Goal: Task Accomplishment & Management: Complete application form

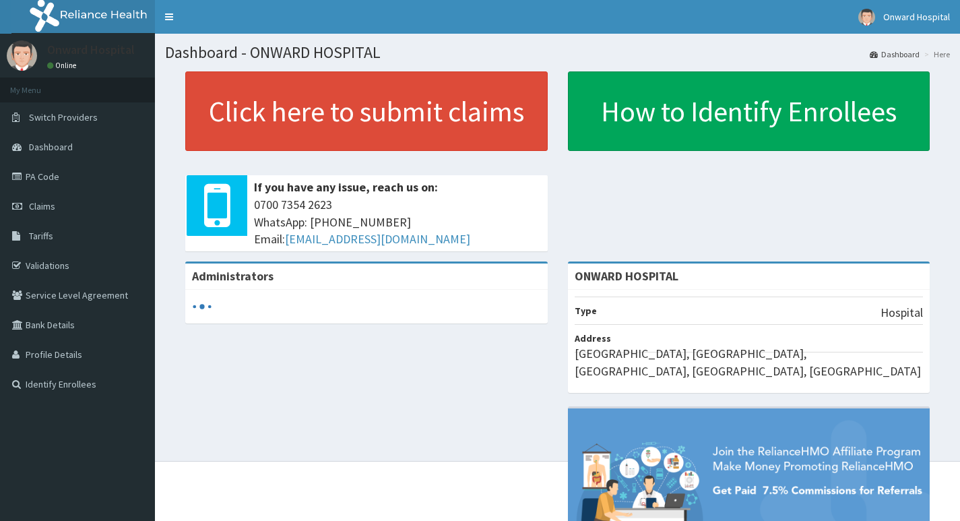
click at [959, 353] on div "R EL Toggle navigation Onward Hospital Onward Hospital - onwardsphosp@yahoo.com…" at bounding box center [480, 317] width 960 height 635
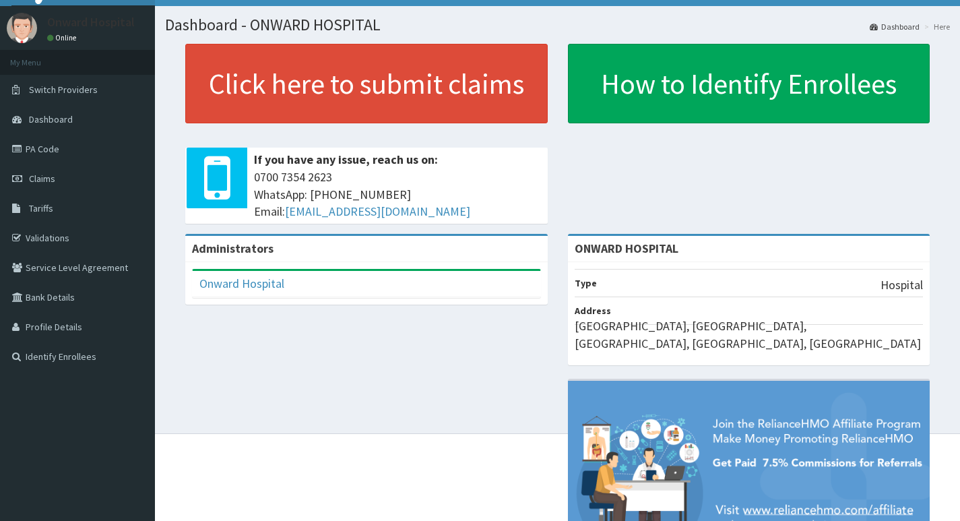
scroll to position [3, 0]
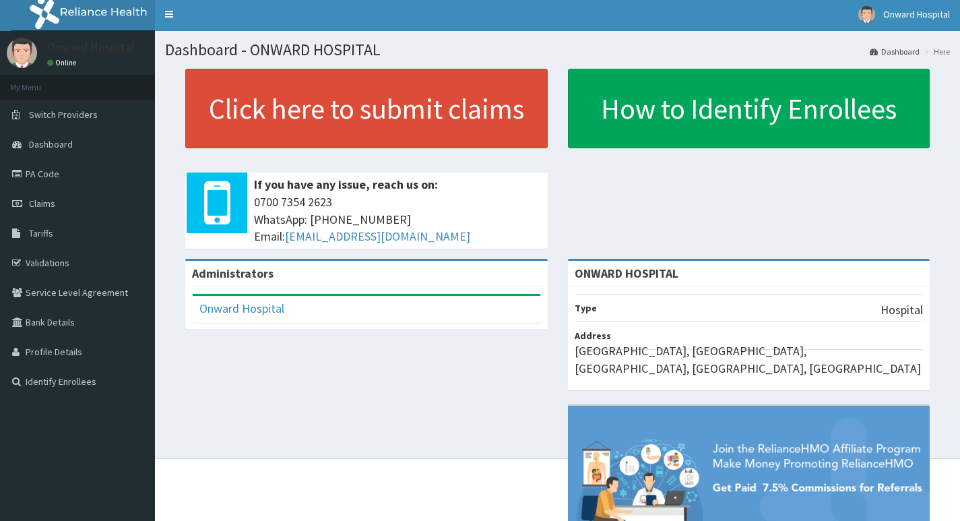
drag, startPoint x: 962, startPoint y: 329, endPoint x: 928, endPoint y: 289, distance: 52.6
click at [959, 322] on html "RelianceHMO Provider Portal | Dashboard R EL Toggle navigation Onward Hospital …" at bounding box center [480, 314] width 960 height 635
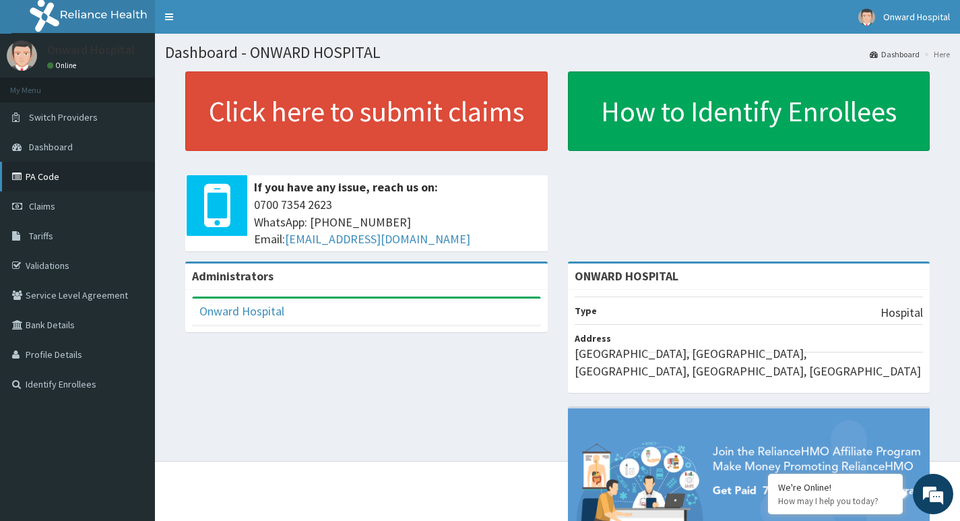
click at [65, 179] on link "PA Code" at bounding box center [77, 177] width 155 height 30
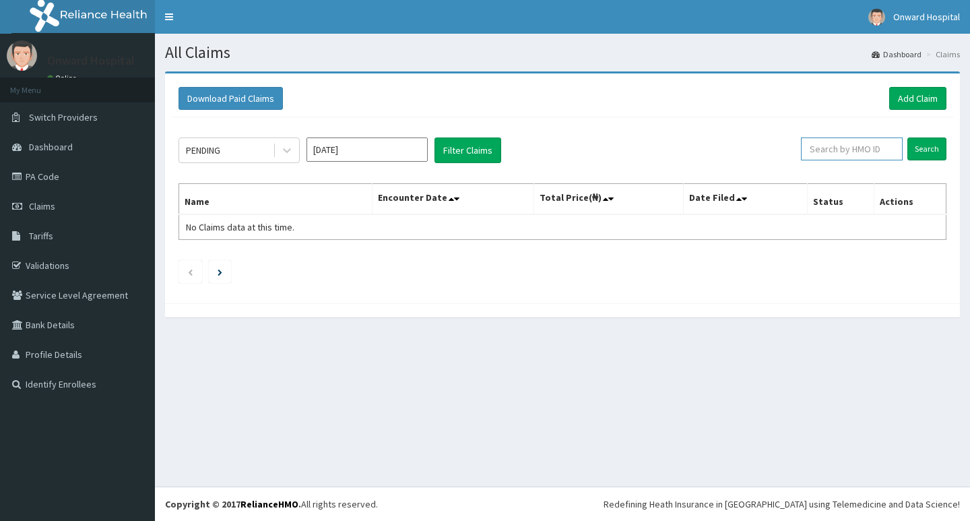
click at [827, 150] on input "text" at bounding box center [852, 148] width 102 height 23
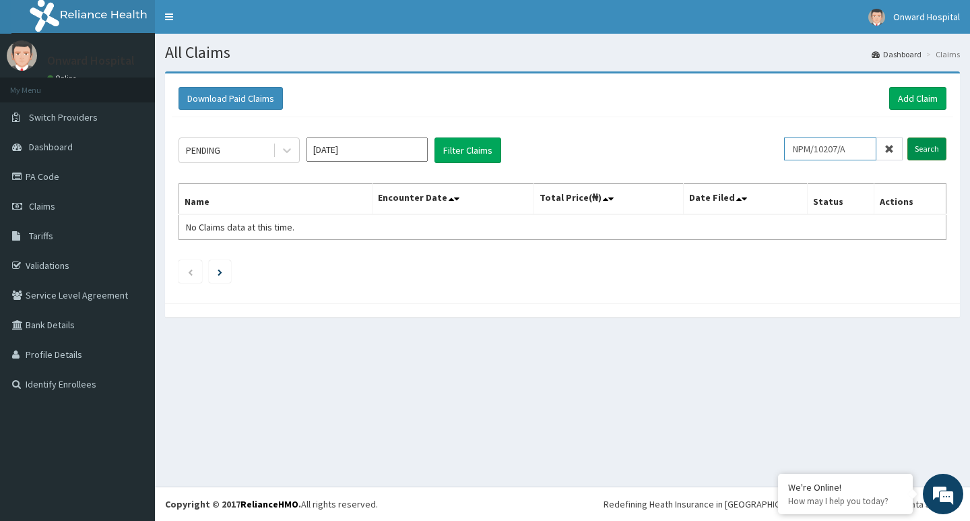
type input "NPM/10207/A"
click at [928, 152] on input "Search" at bounding box center [926, 148] width 39 height 23
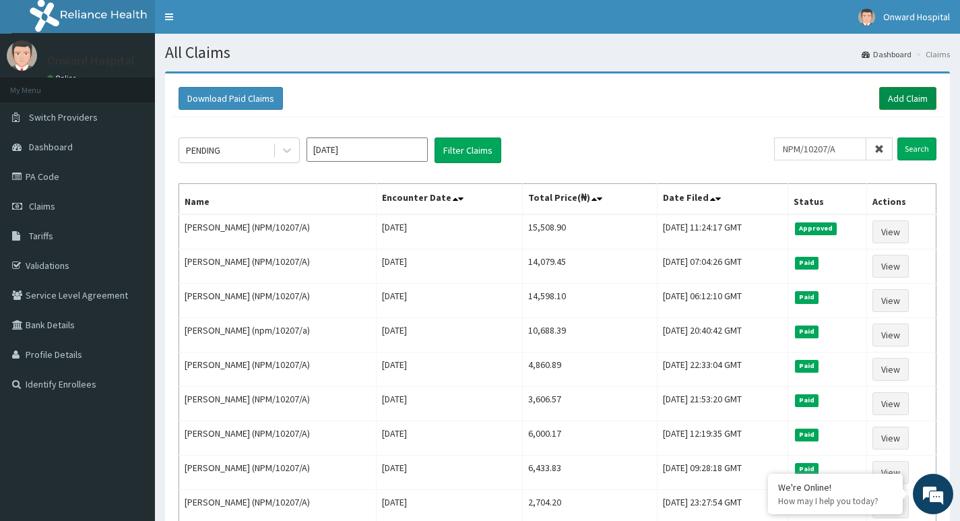
drag, startPoint x: 898, startPoint y: 98, endPoint x: 886, endPoint y: 101, distance: 12.6
click at [897, 98] on link "Add Claim" at bounding box center [907, 98] width 57 height 23
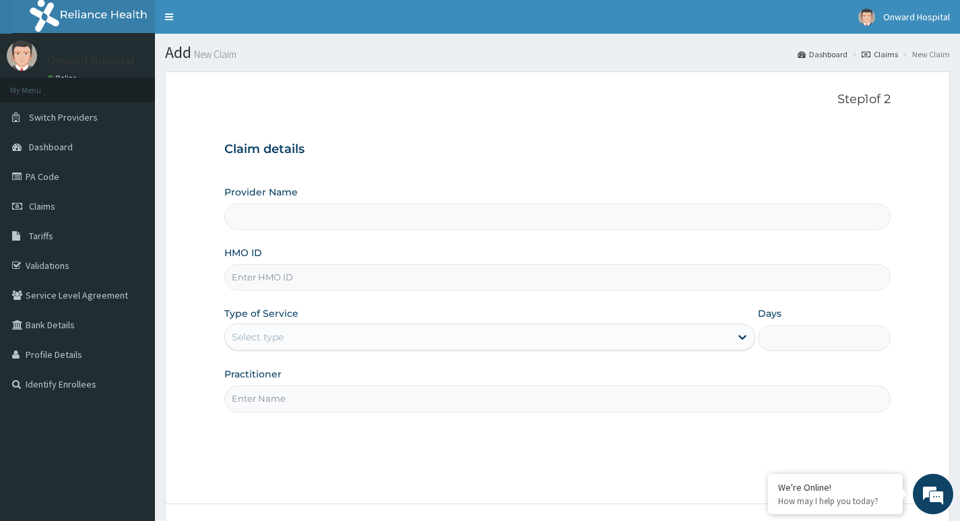
type input "ONWARD HOSPITAL"
click at [357, 279] on input "HMO ID" at bounding box center [557, 277] width 666 height 26
type input "NPM/10207/A"
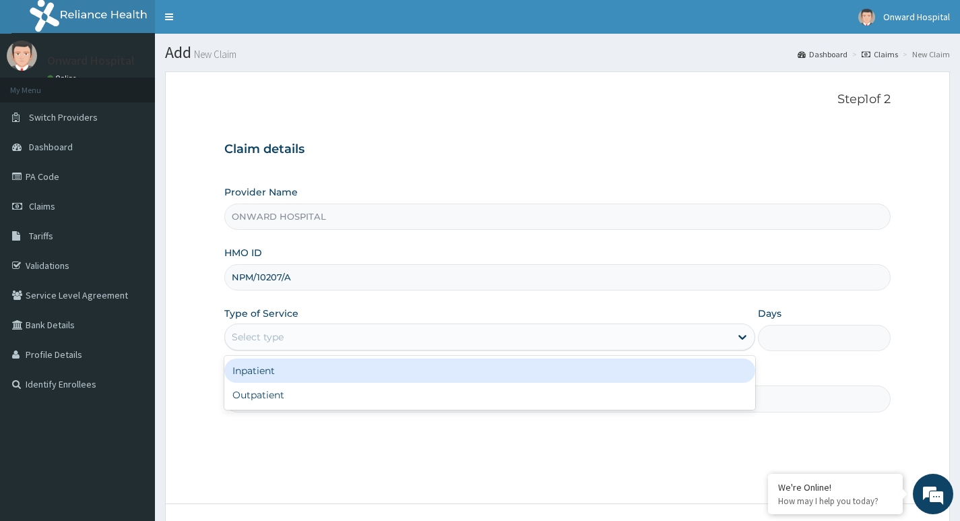
click at [325, 340] on div "Select type" at bounding box center [477, 337] width 505 height 22
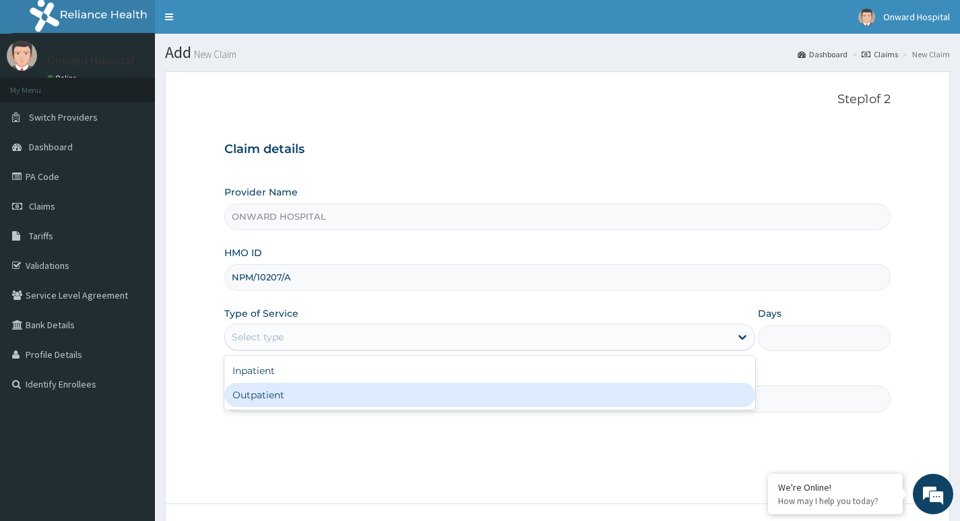
click at [330, 398] on div "Outpatient" at bounding box center [489, 395] width 531 height 24
type input "1"
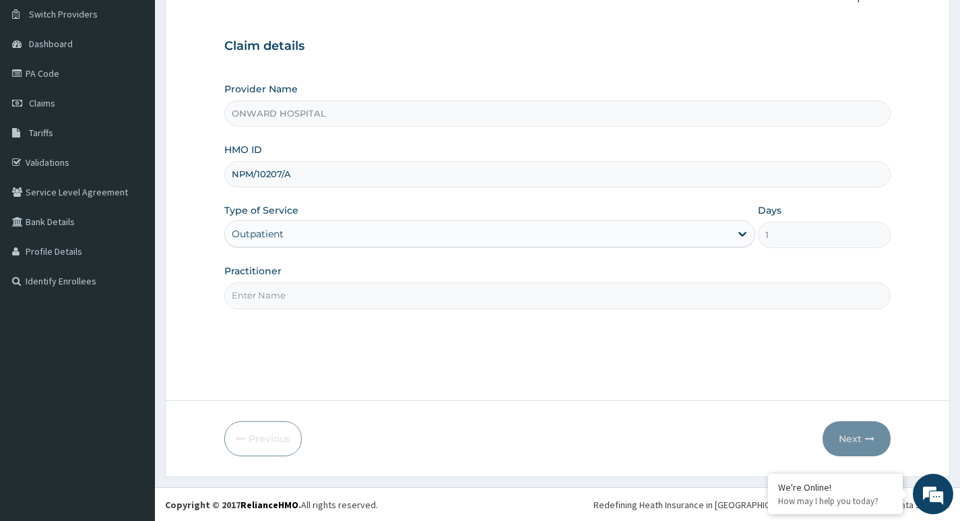
scroll to position [104, 0]
click at [314, 297] on input "Practitioner" at bounding box center [557, 295] width 666 height 26
type input "OLADOSU"
click at [851, 436] on button "Next" at bounding box center [857, 437] width 68 height 35
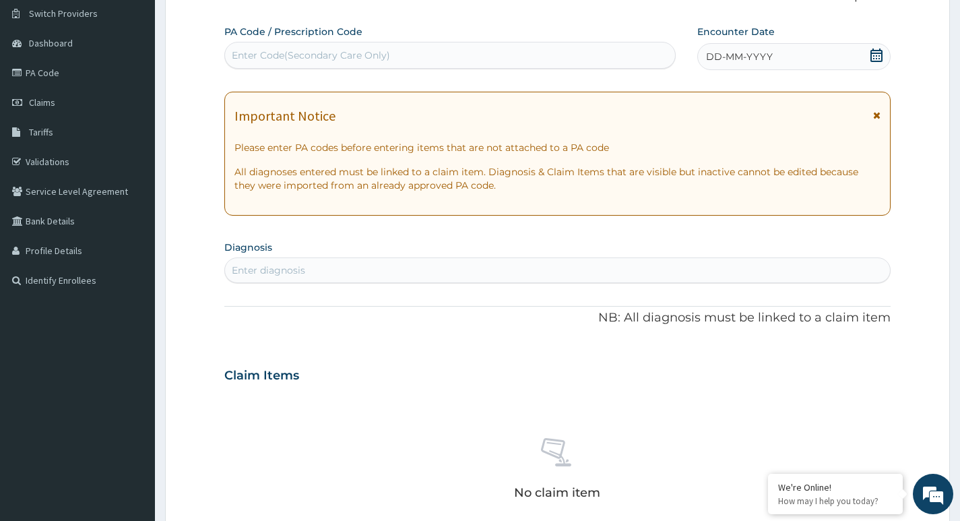
click at [871, 52] on icon at bounding box center [876, 55] width 12 height 13
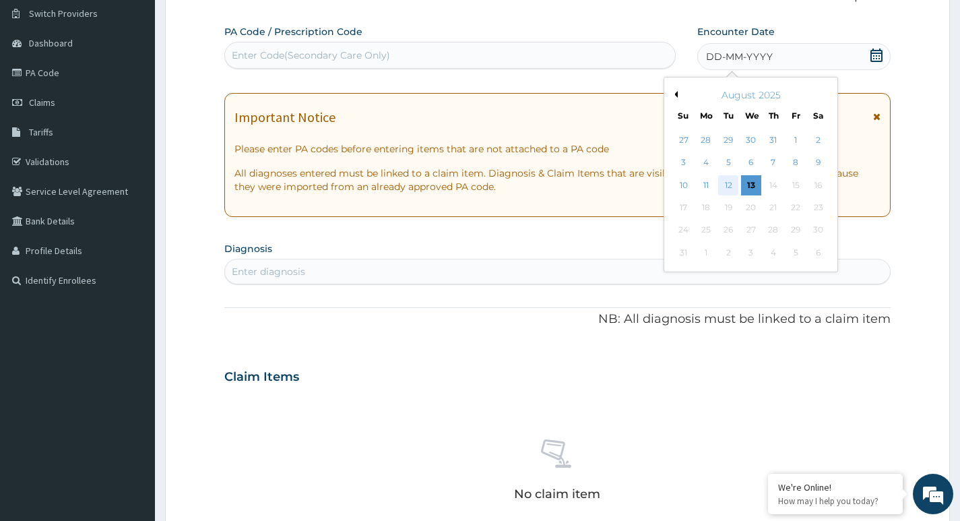
click at [730, 185] on div "12" at bounding box center [728, 185] width 20 height 20
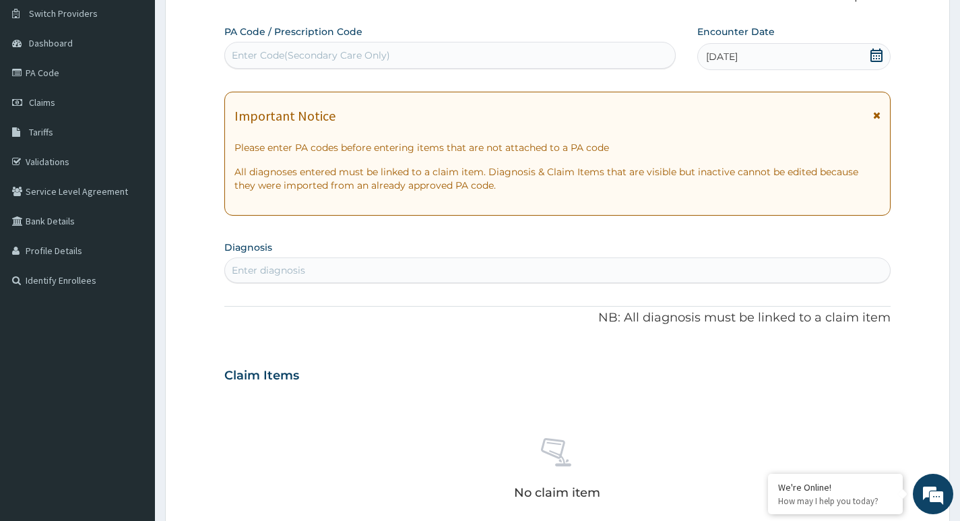
click at [269, 264] on div "Enter diagnosis" at bounding box center [268, 269] width 73 height 13
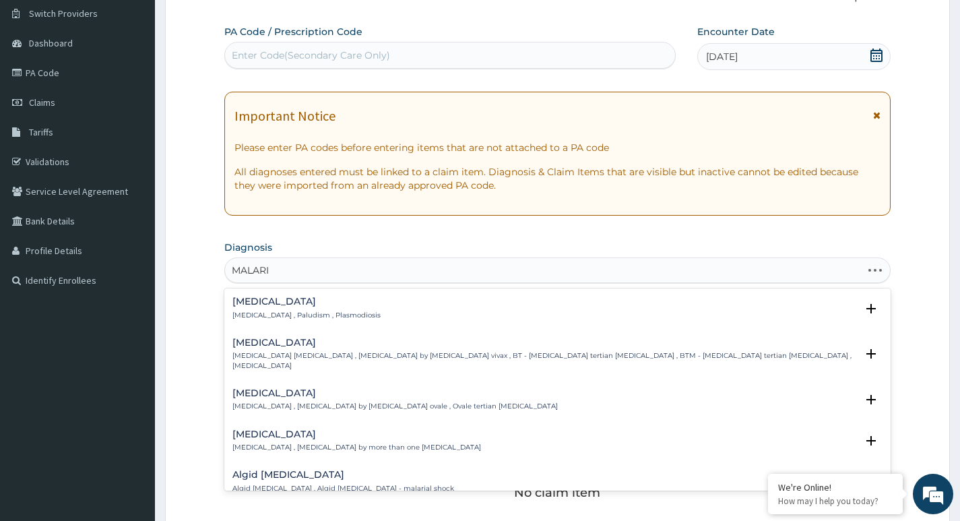
type input "MALARIA"
click at [259, 318] on p "[MEDICAL_DATA] , Paludism , Plasmodiosis" at bounding box center [306, 315] width 148 height 9
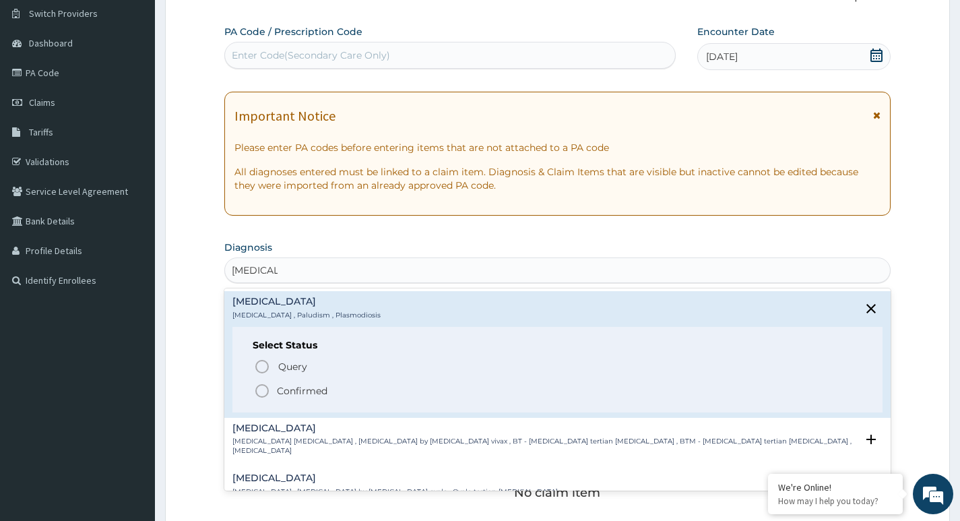
click at [263, 390] on icon "status option filled" at bounding box center [262, 391] width 16 height 16
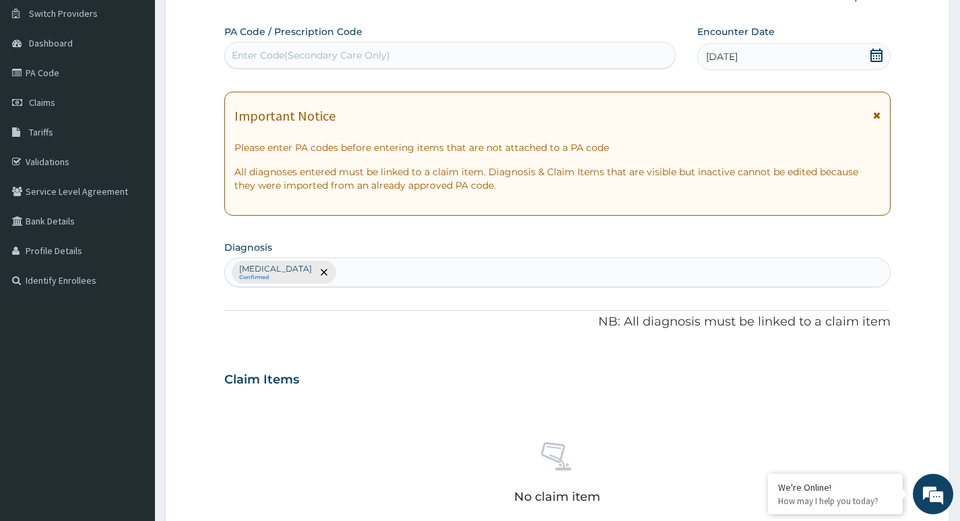
click at [323, 269] on div "Malaria Confirmed" at bounding box center [557, 272] width 665 height 28
type input "TYPHOI"
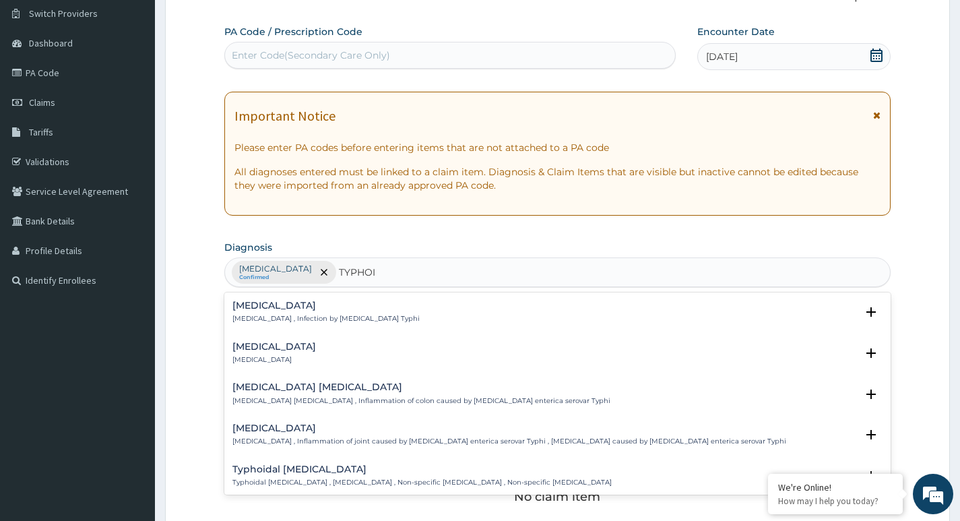
click at [300, 317] on p "[MEDICAL_DATA] , Infection by [MEDICAL_DATA] Typhi" at bounding box center [325, 318] width 187 height 9
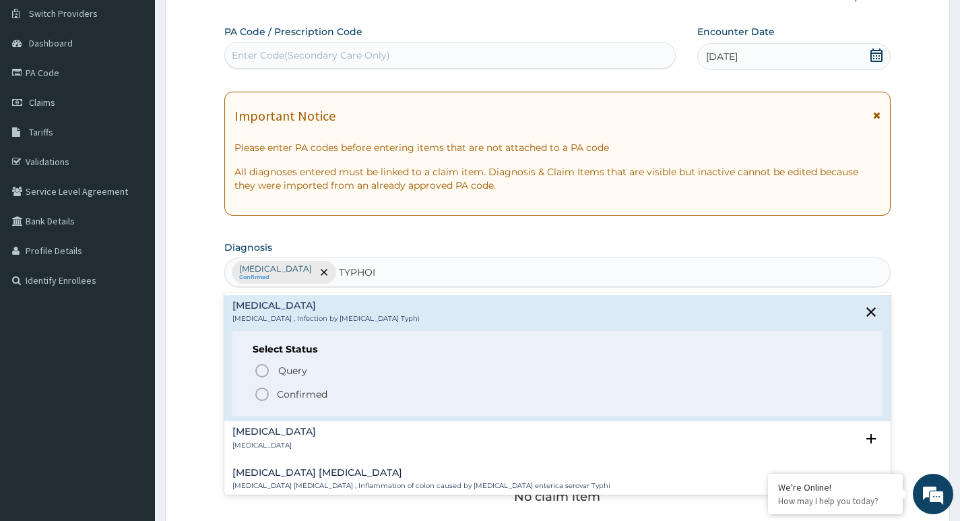
click at [261, 393] on icon "status option filled" at bounding box center [262, 394] width 16 height 16
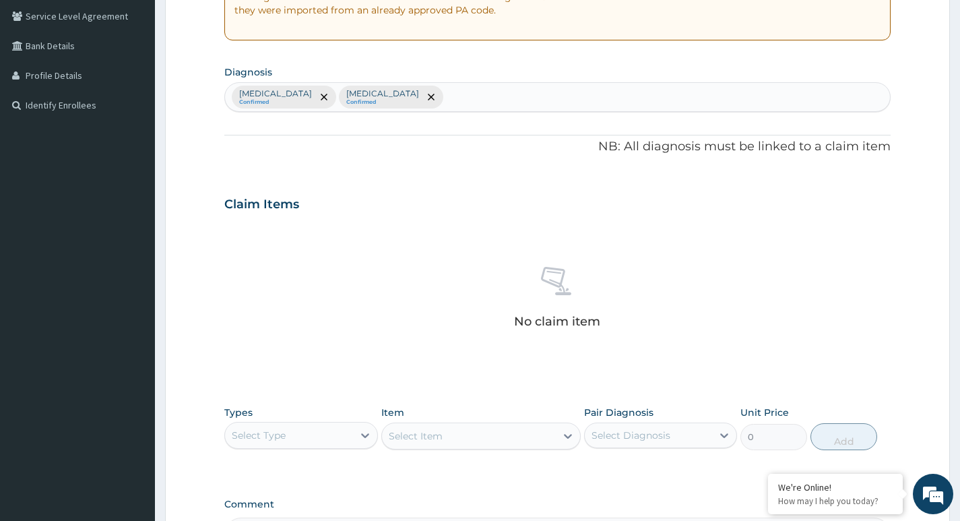
scroll to position [280, 0]
click at [358, 436] on icon at bounding box center [364, 433] width 13 height 13
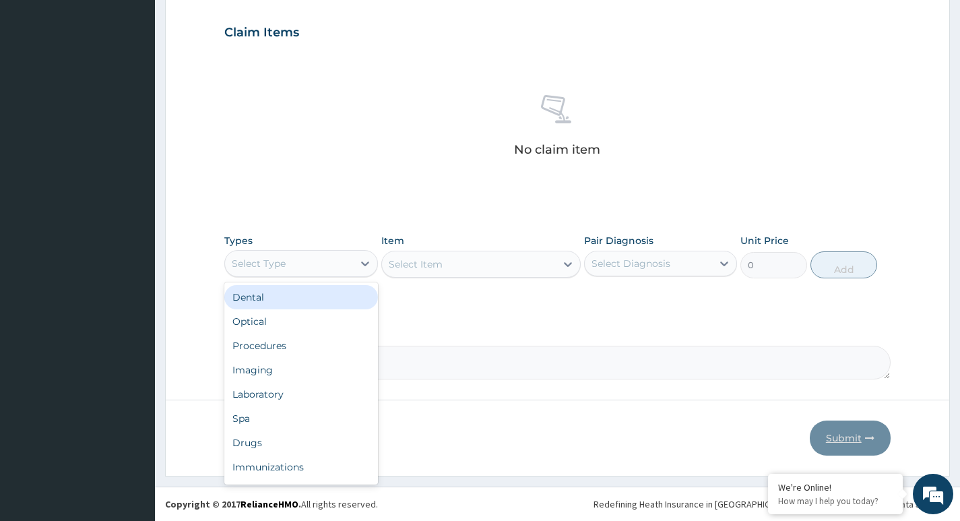
scroll to position [444, 0]
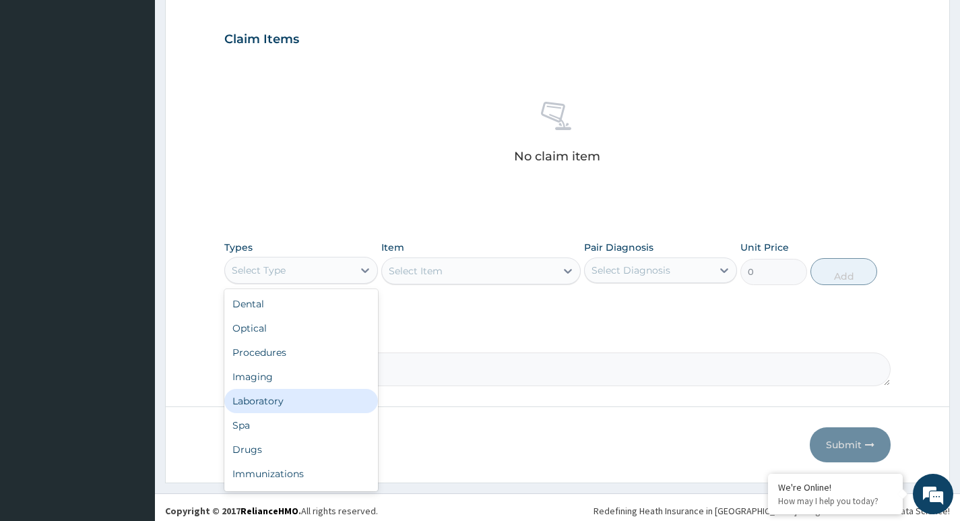
click at [258, 401] on div "Laboratory" at bounding box center [300, 401] width 153 height 24
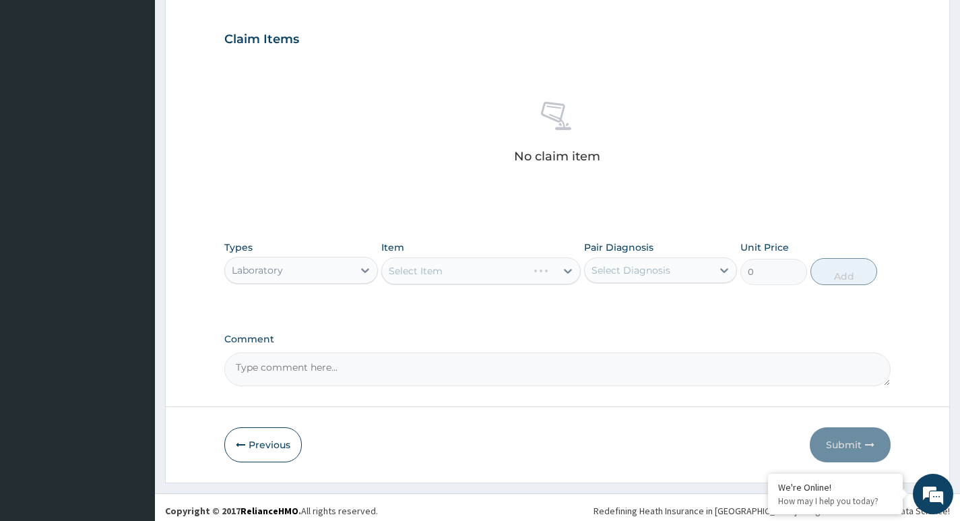
click at [447, 266] on div "Select Item" at bounding box center [481, 270] width 200 height 27
click at [531, 267] on div "Select Item" at bounding box center [481, 270] width 200 height 27
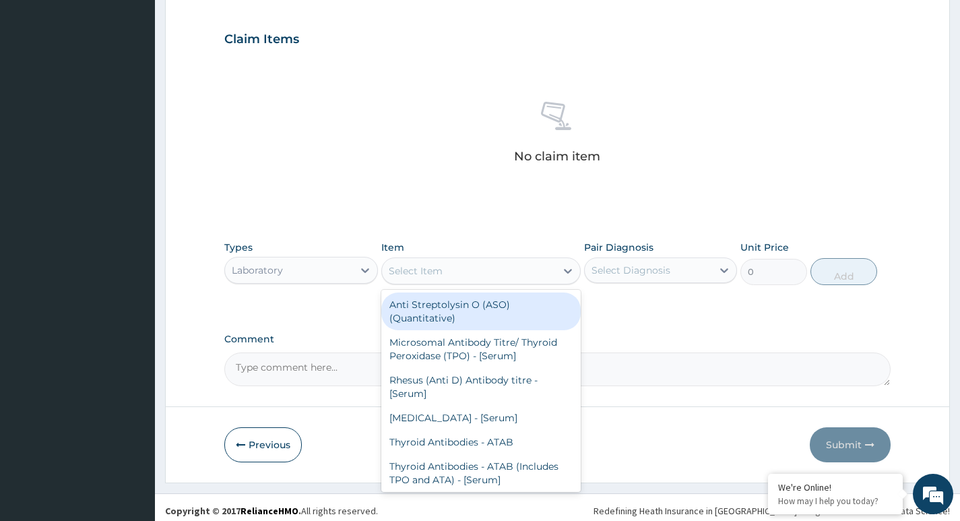
click at [536, 267] on div "Select Item" at bounding box center [469, 271] width 174 height 22
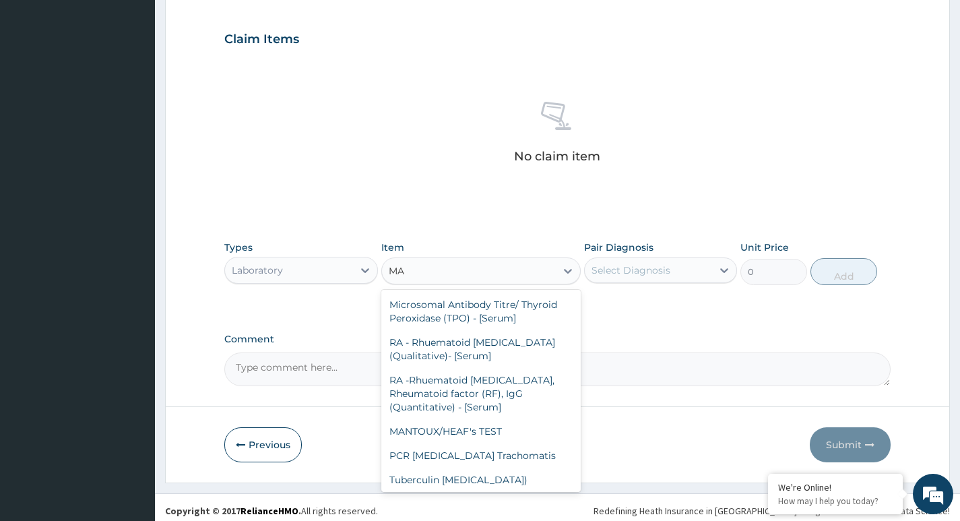
type input "M"
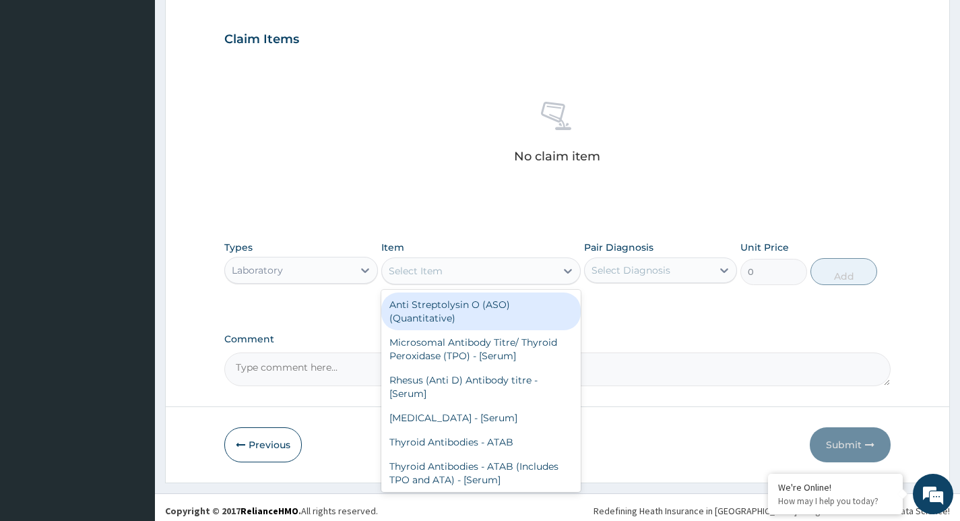
click at [629, 274] on div "Select Diagnosis" at bounding box center [631, 269] width 79 height 13
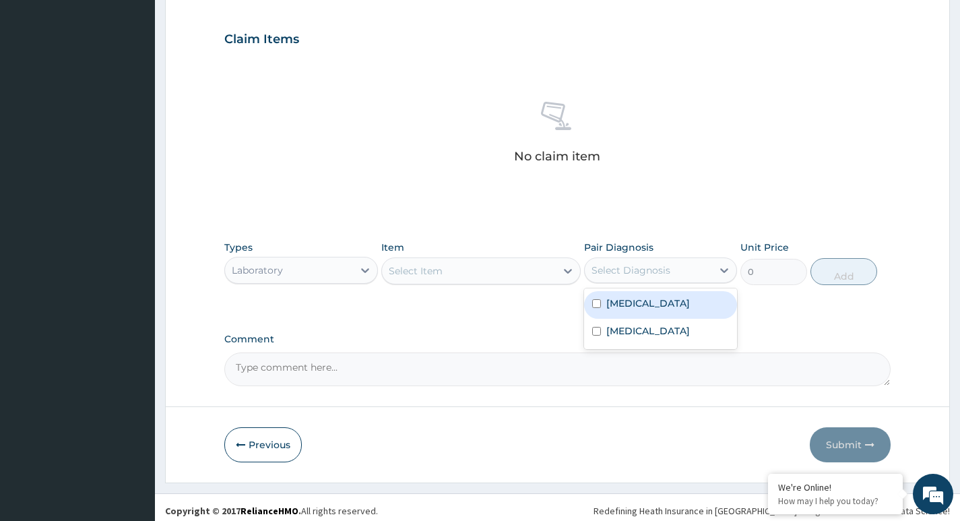
click at [594, 302] on input "checkbox" at bounding box center [596, 303] width 9 height 9
checkbox input "true"
click at [454, 265] on div "Select Item" at bounding box center [469, 271] width 174 height 22
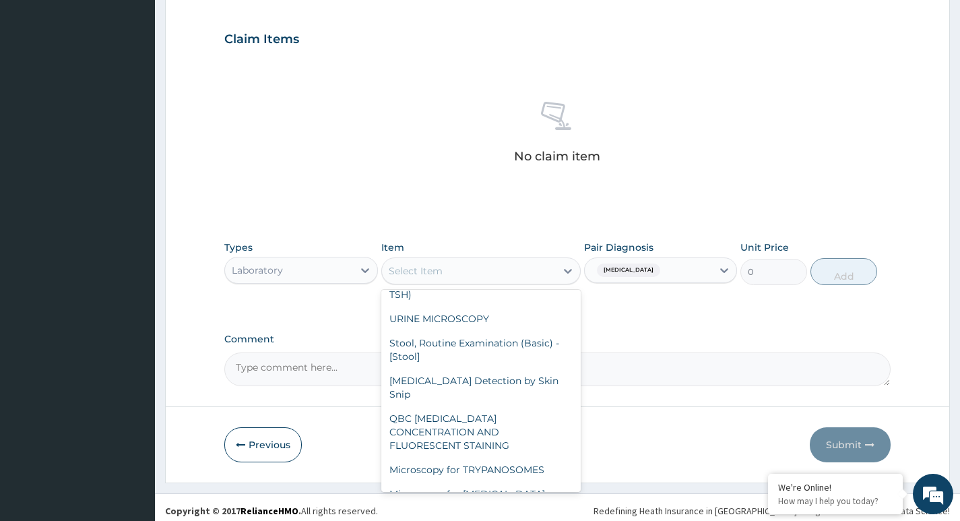
scroll to position [9438, 0]
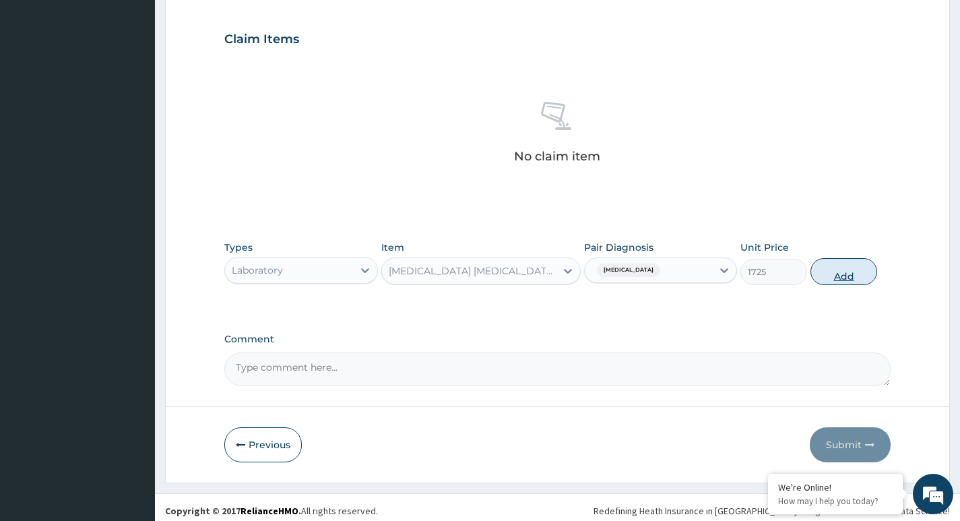
click at [840, 276] on button "Add" at bounding box center [843, 271] width 67 height 27
type input "0"
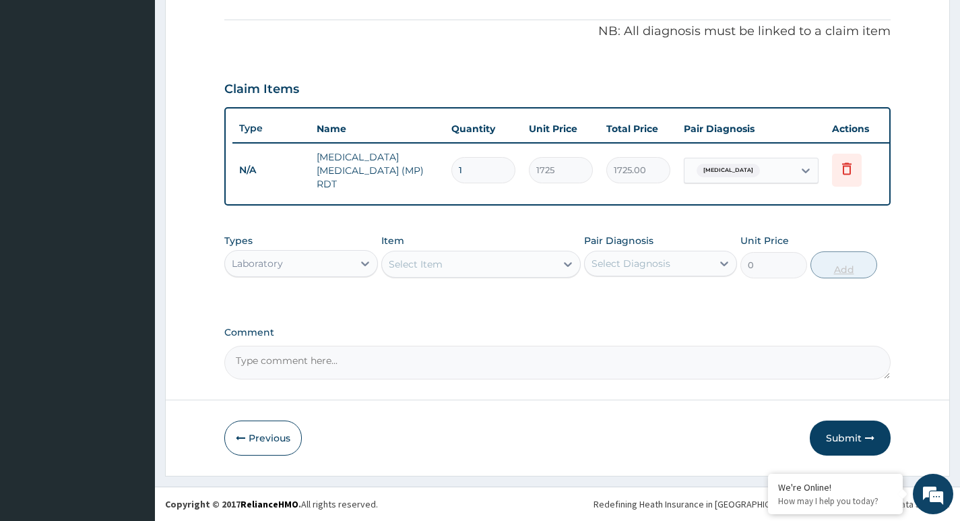
scroll to position [397, 0]
click at [463, 263] on div "Select Item" at bounding box center [469, 264] width 174 height 22
click at [615, 261] on div "Select Diagnosis" at bounding box center [631, 263] width 79 height 13
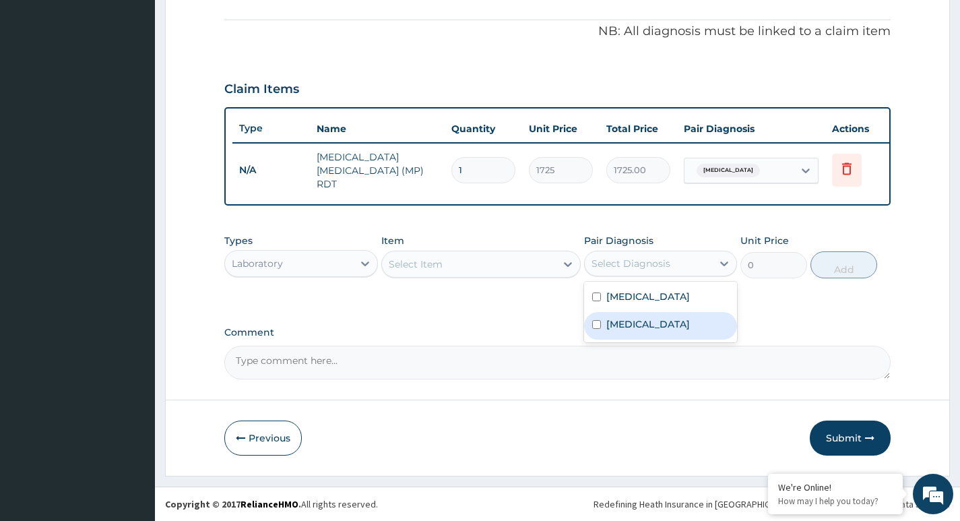
click at [595, 324] on input "checkbox" at bounding box center [596, 324] width 9 height 9
checkbox input "true"
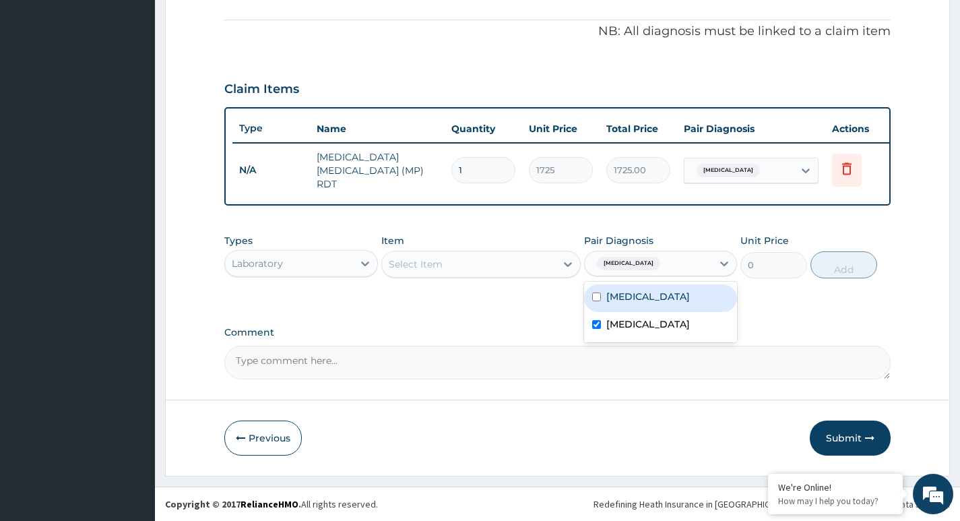
click at [436, 260] on div "Select Item" at bounding box center [416, 263] width 54 height 13
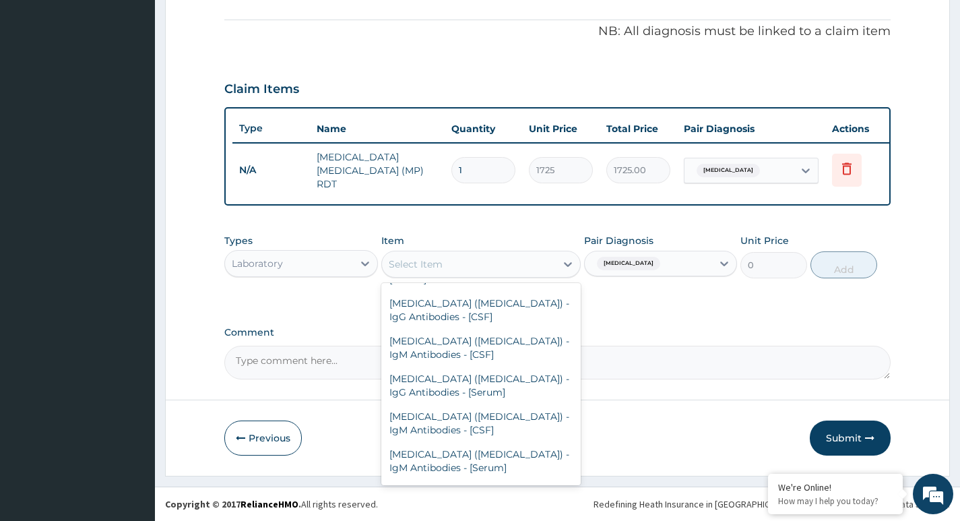
scroll to position [12614, 0]
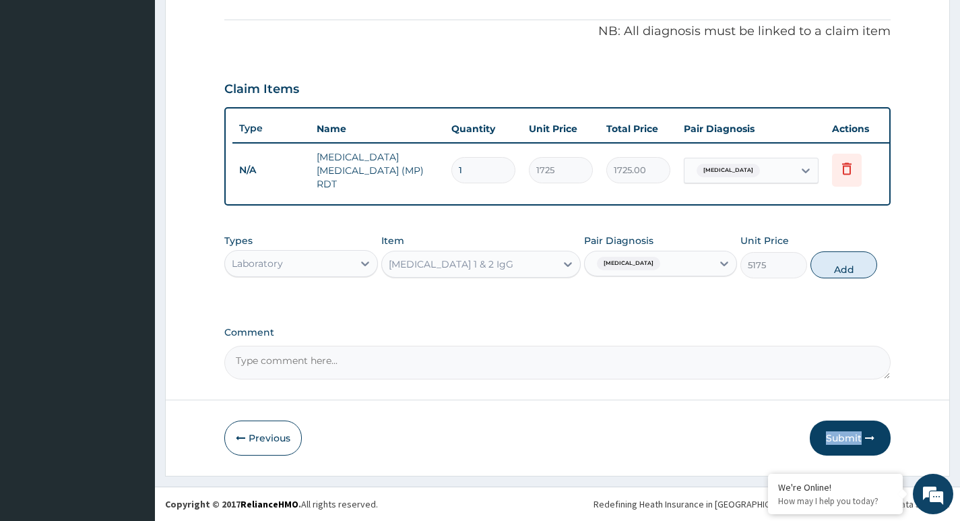
click at [569, 476] on section "Step 2 of 2 PA Code / Prescription Code Enter Code(Secondary Care Only) Encount…" at bounding box center [557, 76] width 805 height 819
click at [566, 263] on icon at bounding box center [567, 263] width 13 height 13
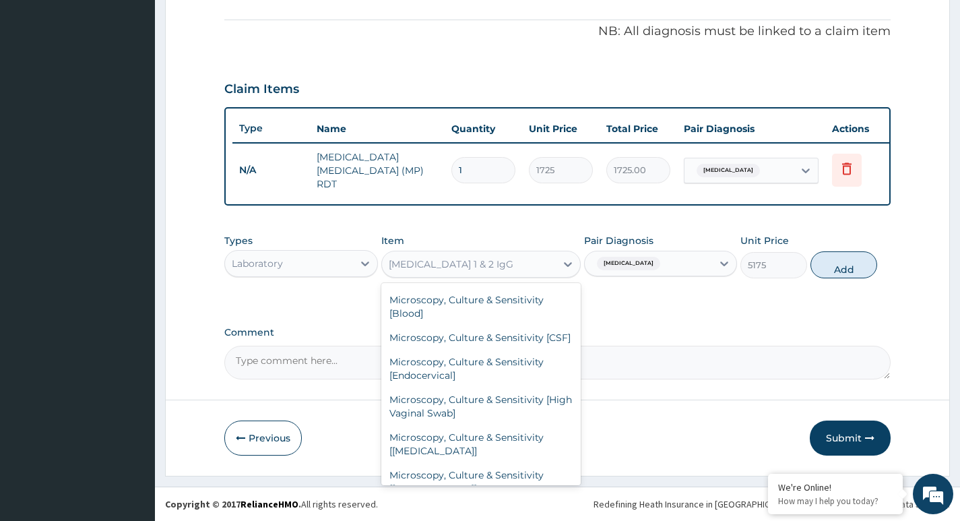
scroll to position [744, 0]
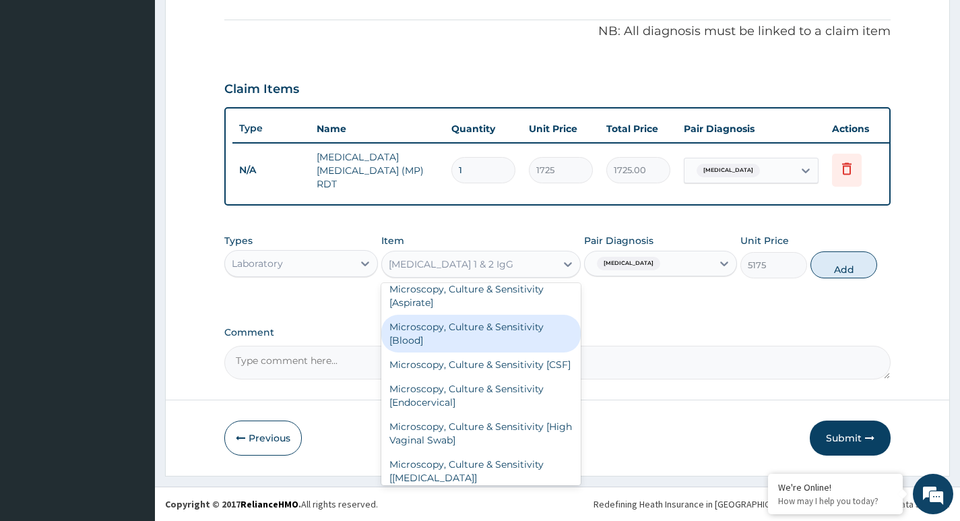
click at [414, 328] on div "Microscopy, Culture & Sensitivity [Blood]" at bounding box center [481, 334] width 200 height 38
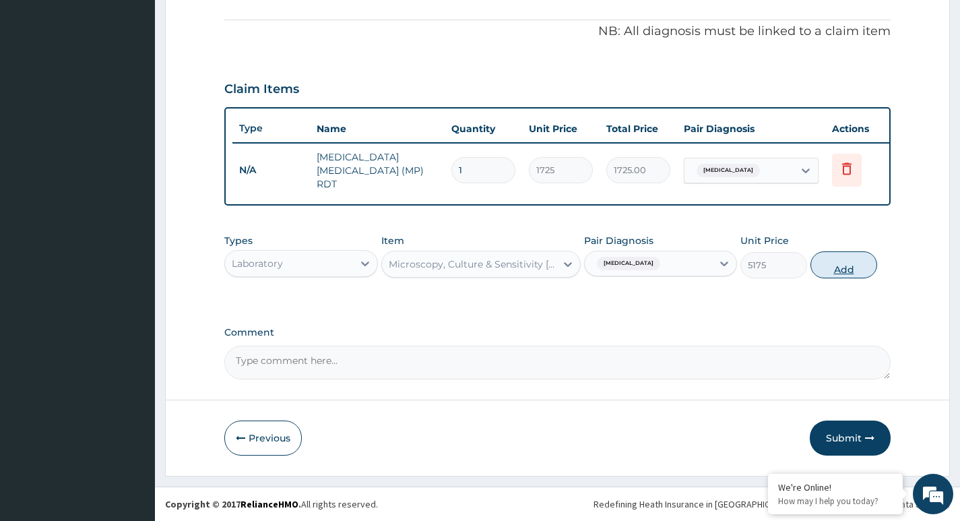
click at [845, 267] on button "Add" at bounding box center [843, 264] width 67 height 27
type input "0"
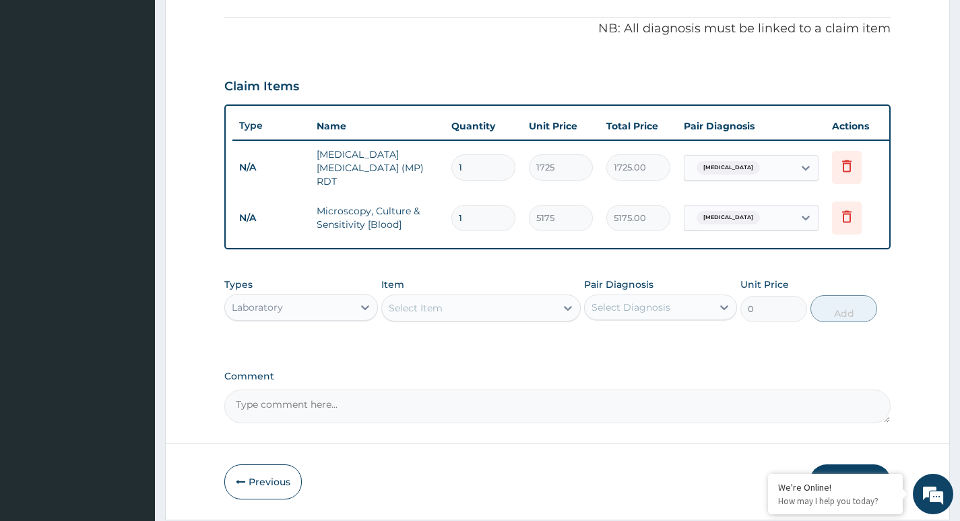
click at [466, 309] on div "Select Item" at bounding box center [469, 308] width 174 height 22
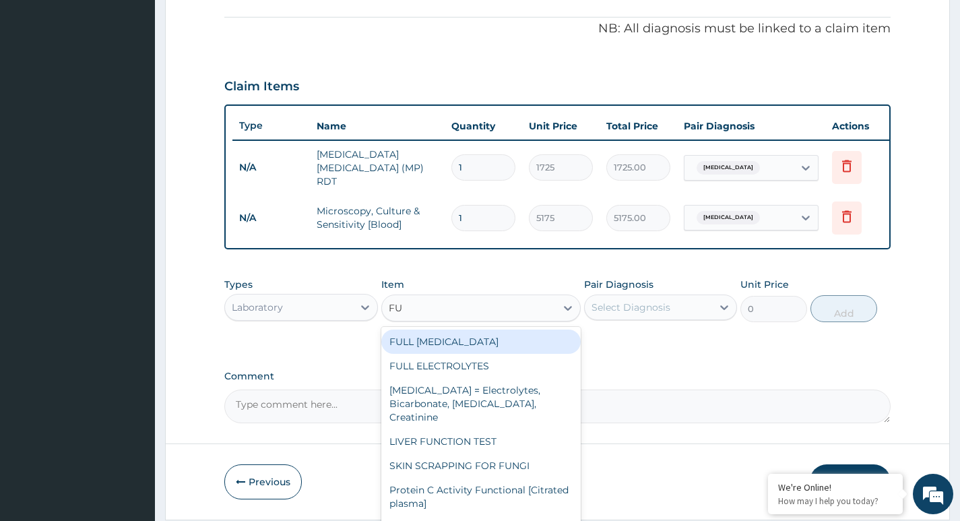
type input "F"
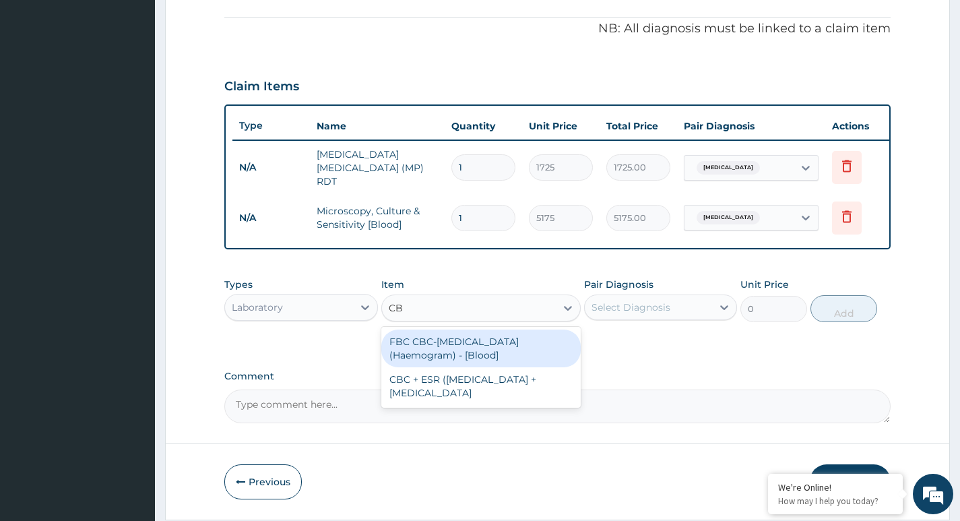
type input "CBC"
click at [507, 344] on div "FBC CBC-Complete Blood Count (Haemogram) - [Blood]" at bounding box center [481, 348] width 200 height 38
type input "4600"
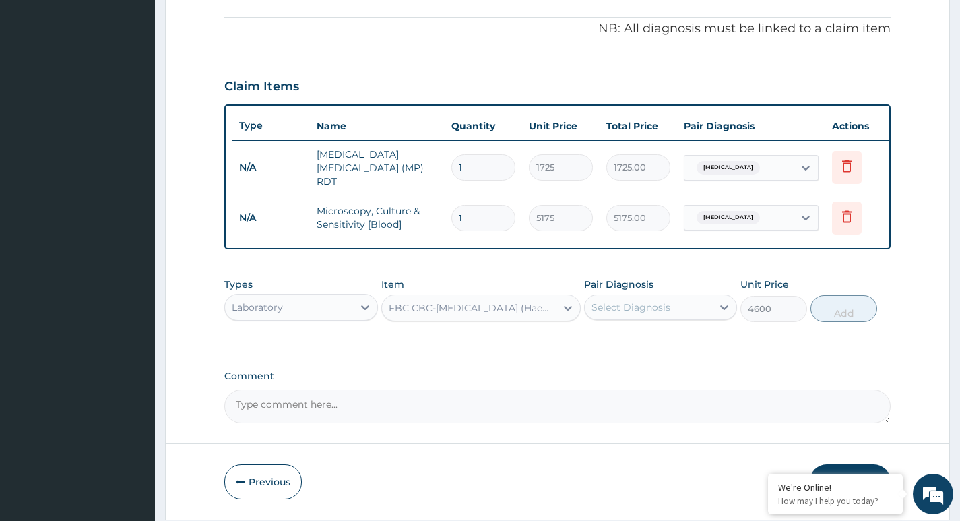
click at [680, 312] on div "Select Diagnosis" at bounding box center [648, 307] width 127 height 22
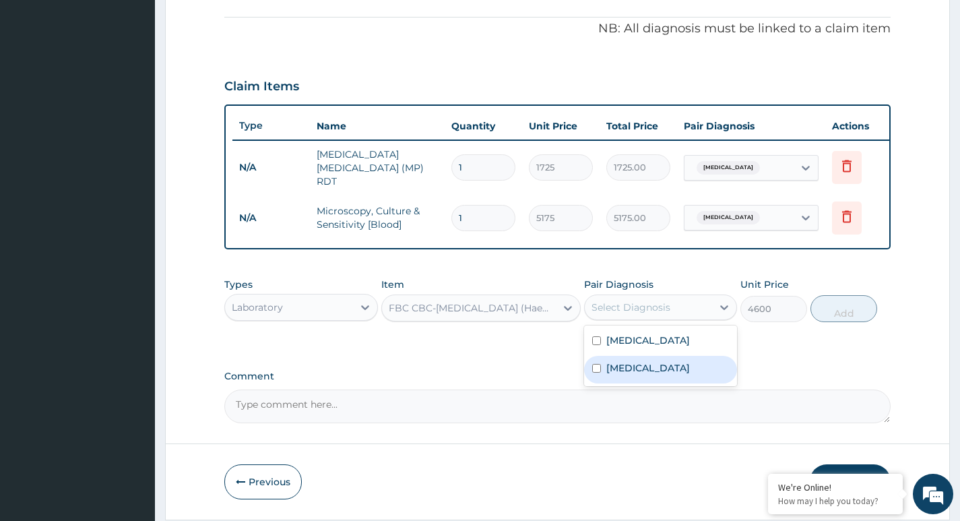
click at [599, 370] on input "checkbox" at bounding box center [596, 368] width 9 height 9
checkbox input "true"
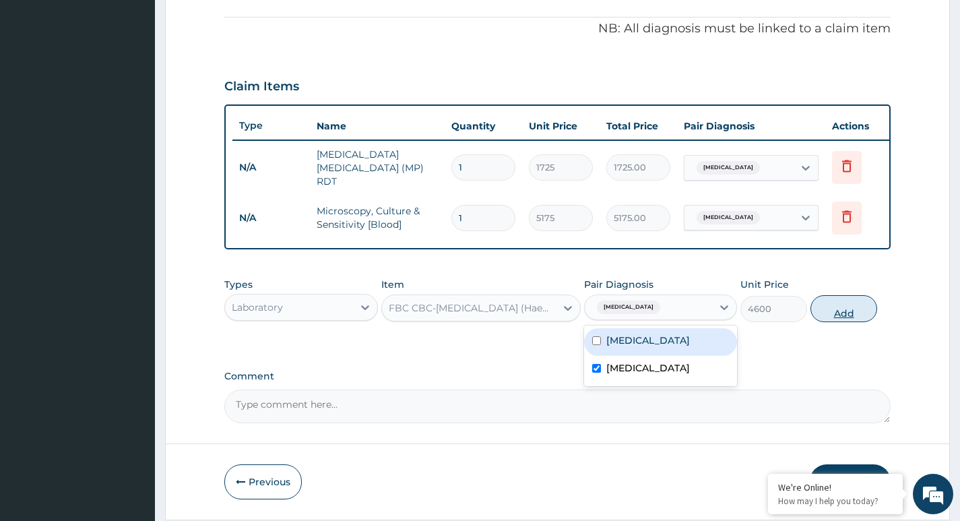
click at [844, 315] on button "Add" at bounding box center [843, 308] width 67 height 27
type input "0"
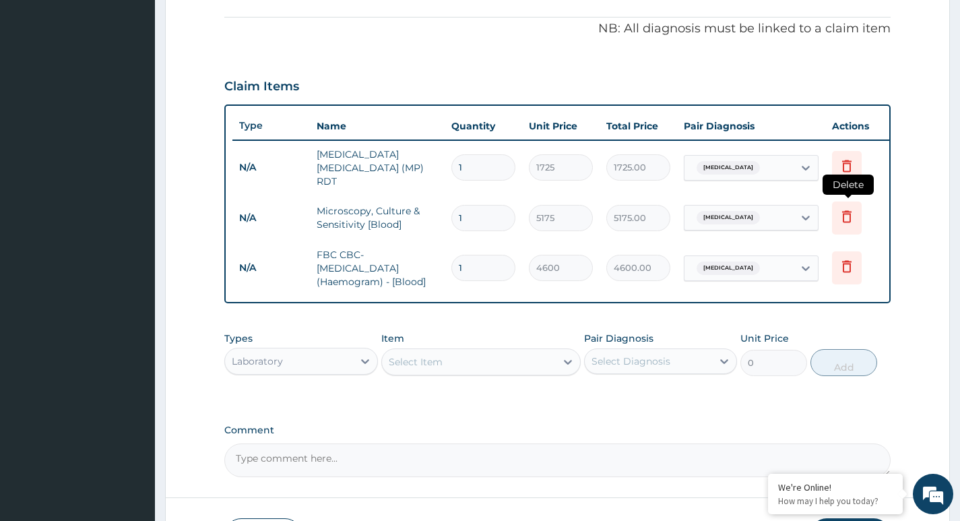
click at [848, 214] on icon at bounding box center [846, 216] width 9 height 12
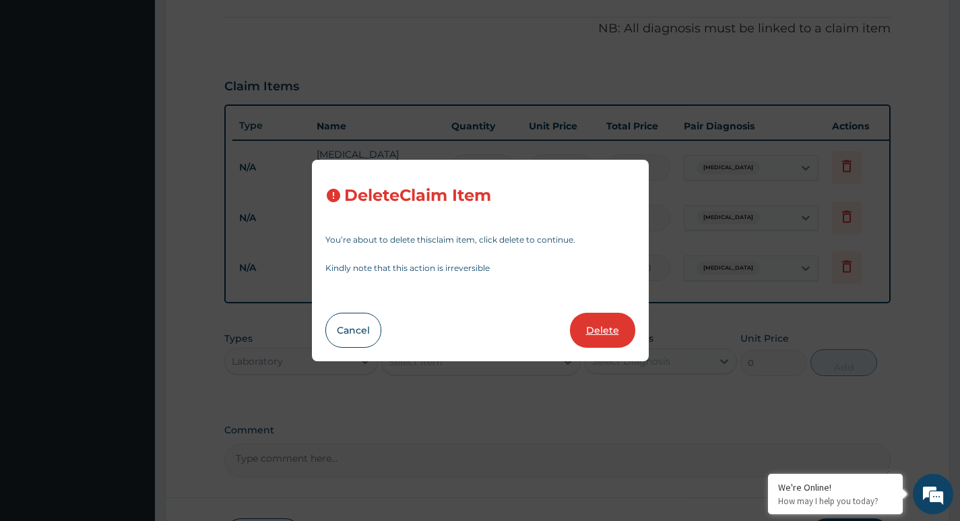
click at [608, 328] on button "Delete" at bounding box center [602, 330] width 65 height 35
type input "4600"
type input "4600.00"
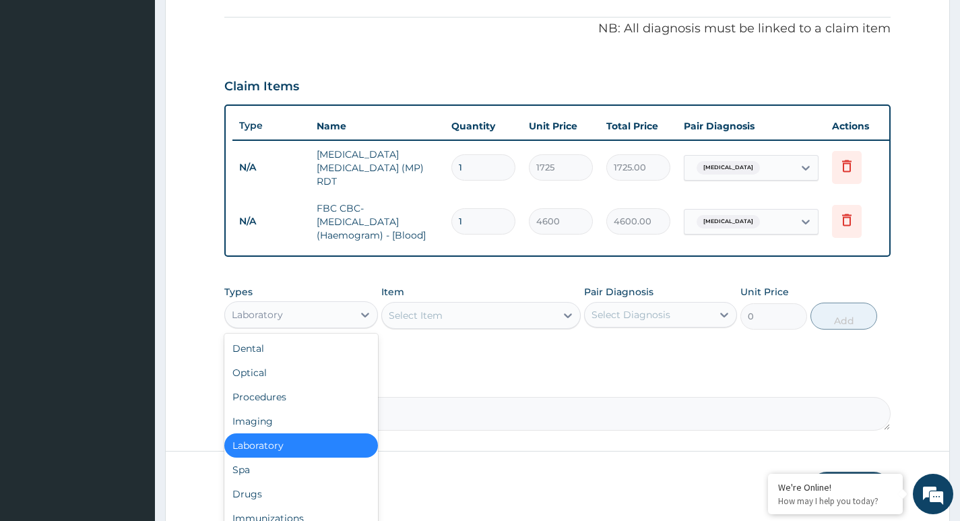
click at [310, 315] on div "Laboratory" at bounding box center [288, 315] width 127 height 22
click at [302, 501] on div "Drugs" at bounding box center [300, 494] width 153 height 24
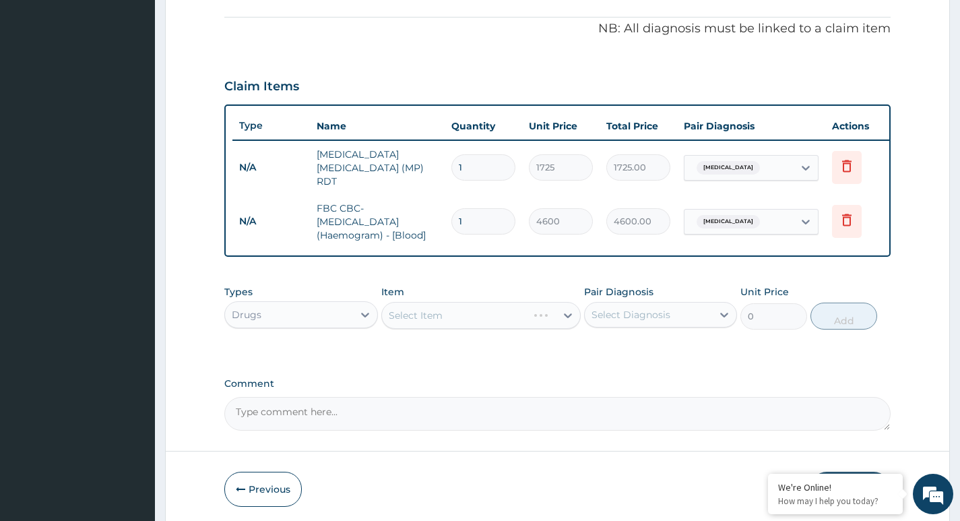
click at [468, 319] on div "Select Item" at bounding box center [481, 315] width 200 height 27
click at [569, 318] on div "Select Item" at bounding box center [481, 315] width 200 height 27
click at [488, 315] on div "Select Item" at bounding box center [469, 316] width 174 height 22
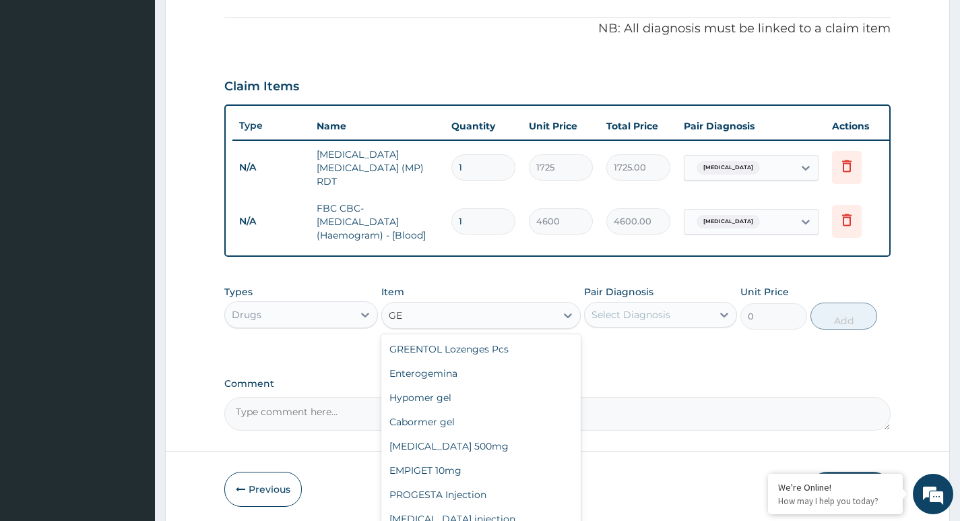
type input "G"
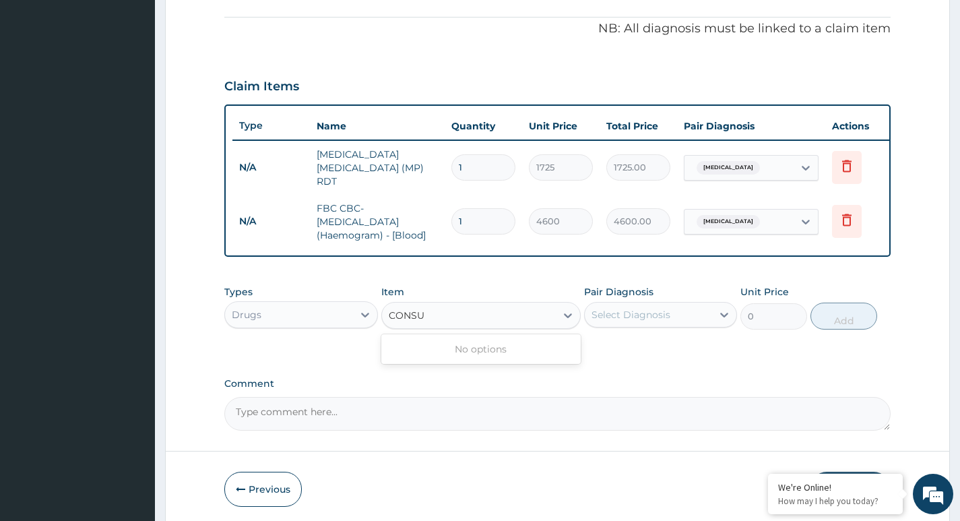
type input "CONSUL"
click at [464, 320] on div "Select Item" at bounding box center [469, 316] width 174 height 22
type input "G"
type input "CON"
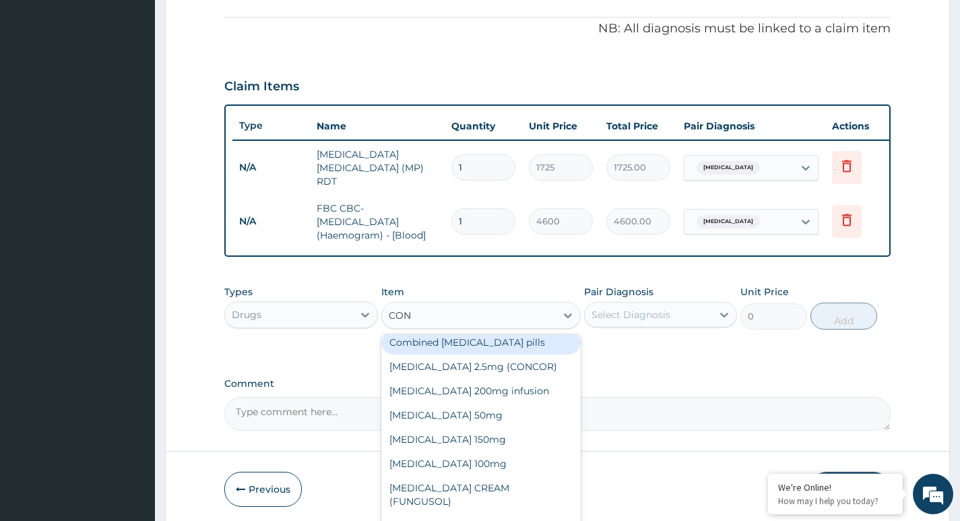
scroll to position [0, 0]
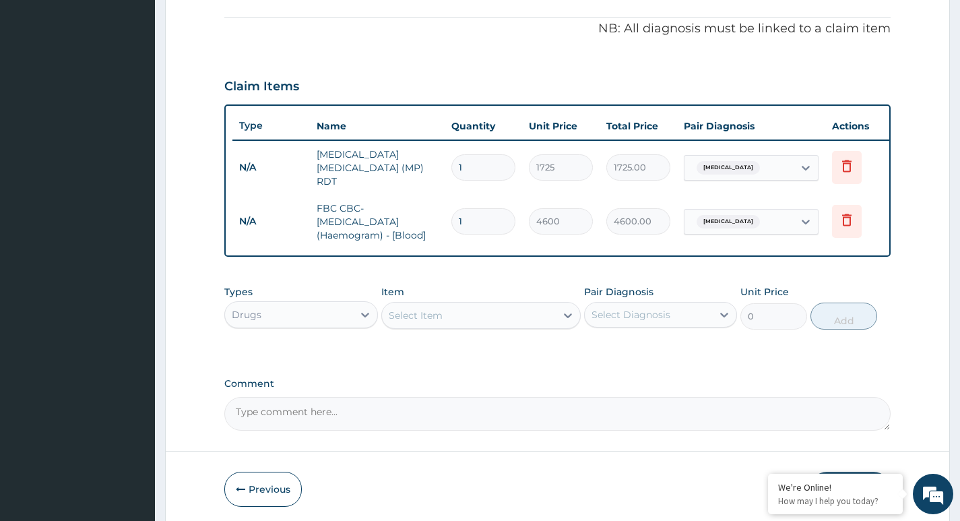
click at [507, 315] on div "Select Item" at bounding box center [469, 316] width 174 height 22
click at [630, 315] on div "Select Diagnosis" at bounding box center [631, 314] width 79 height 13
click at [596, 350] on input "checkbox" at bounding box center [596, 348] width 9 height 9
checkbox input "true"
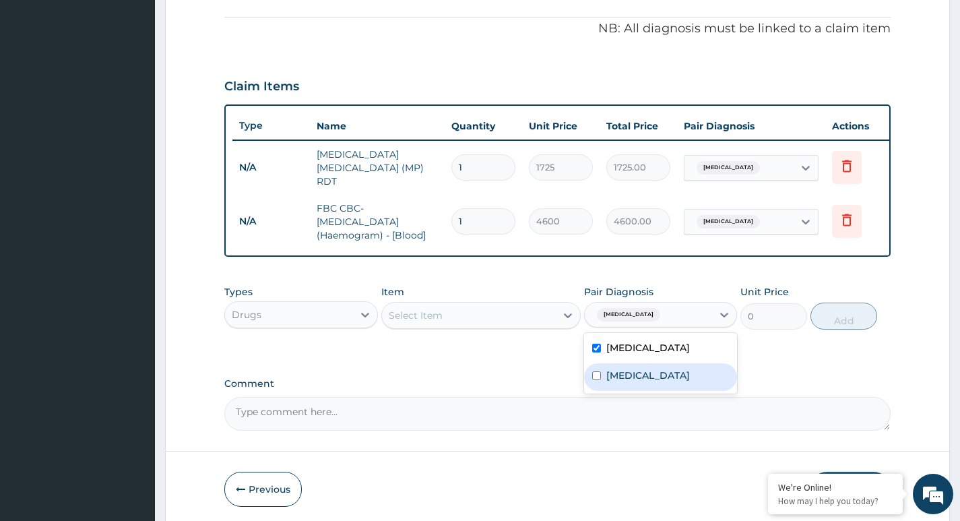
click at [478, 321] on div "Select Item" at bounding box center [469, 316] width 174 height 22
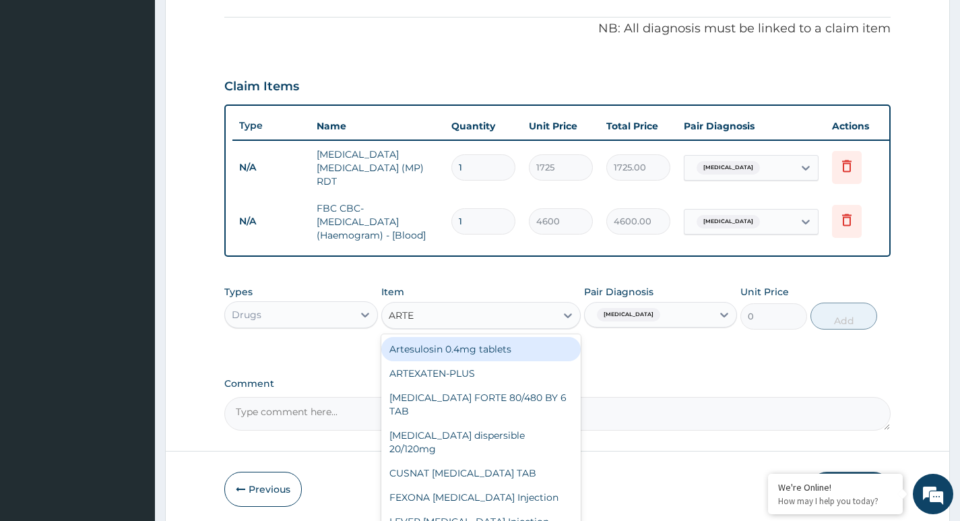
type input "ARTEM"
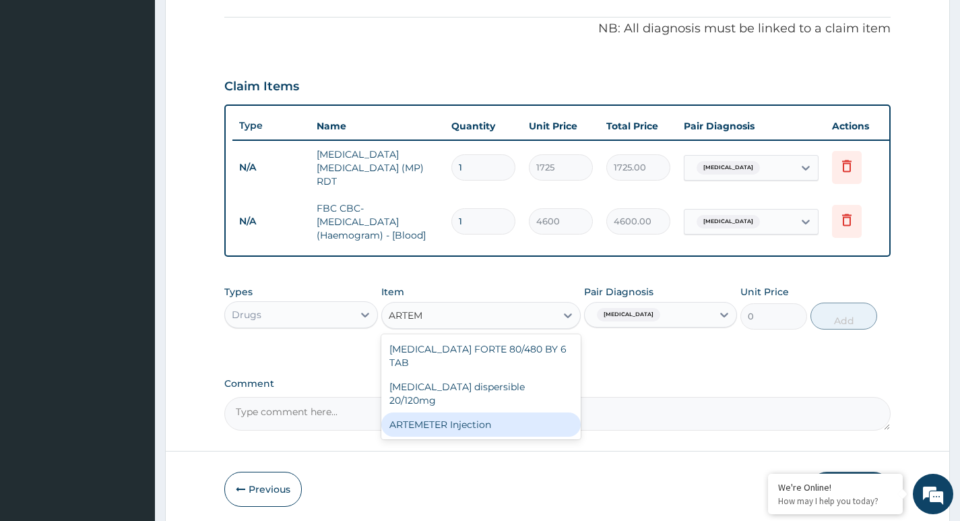
click at [476, 412] on div "ARTEMETER Injection" at bounding box center [481, 424] width 200 height 24
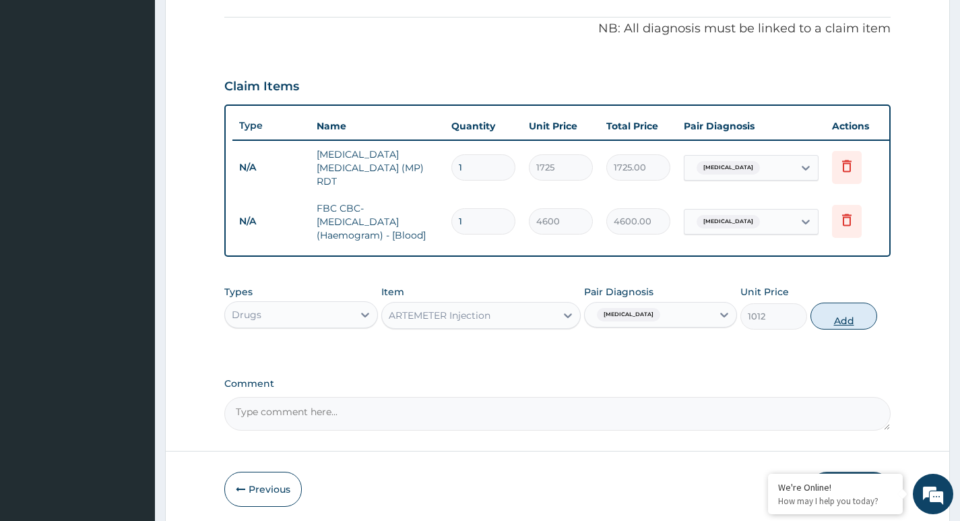
click at [842, 321] on button "Add" at bounding box center [843, 315] width 67 height 27
type input "0"
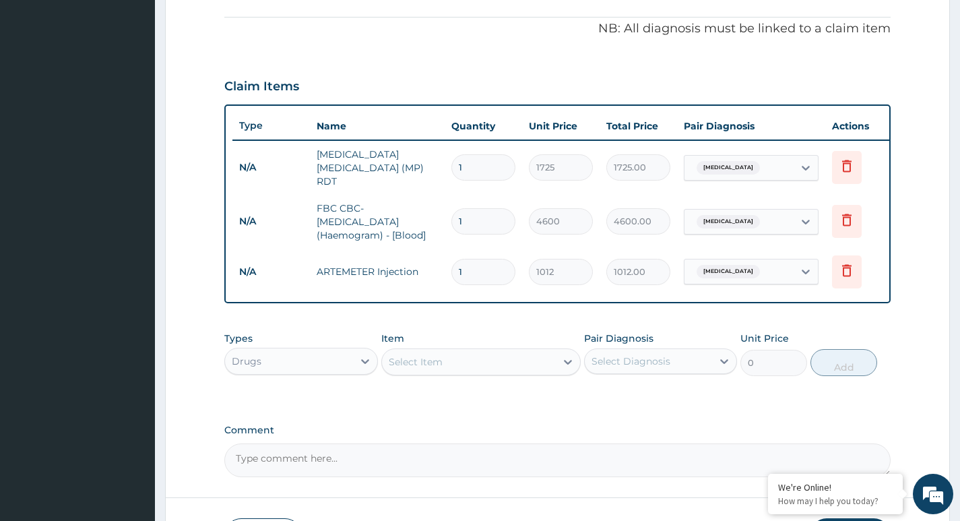
click at [453, 364] on div "Select Item" at bounding box center [469, 362] width 174 height 22
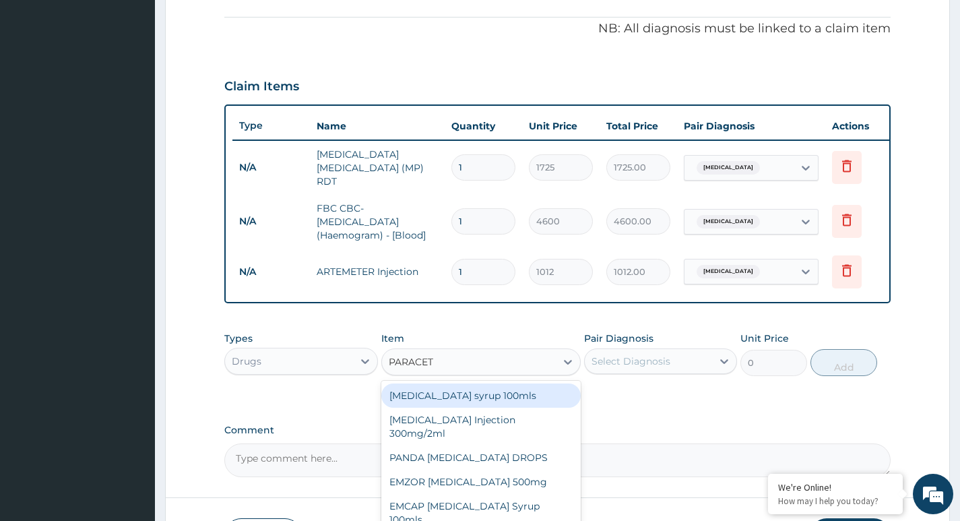
type input "PARACETA"
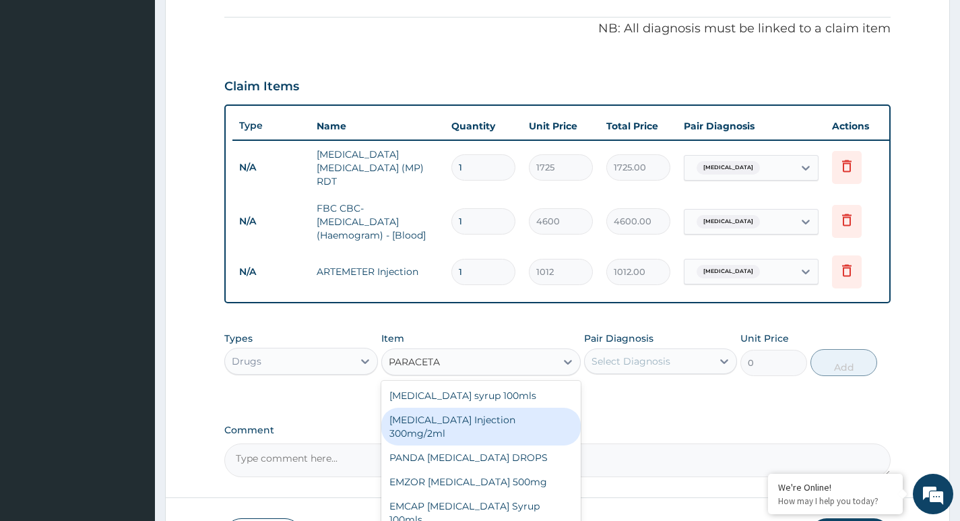
click at [505, 423] on div "PARACETAMOL Injection 300mg/2ml" at bounding box center [481, 427] width 200 height 38
type input "278.3"
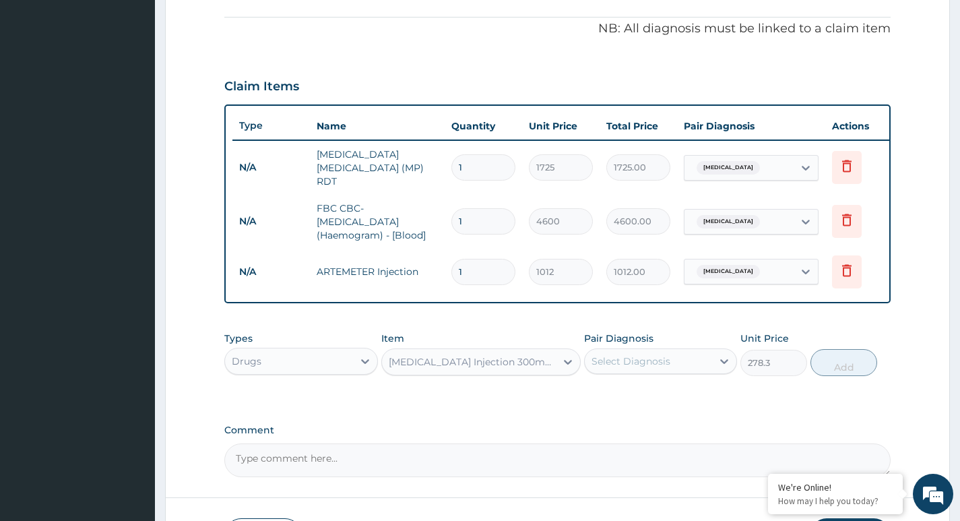
click at [695, 362] on div "Select Diagnosis" at bounding box center [648, 361] width 127 height 22
click at [596, 391] on div "Malaria" at bounding box center [660, 396] width 153 height 28
checkbox input "true"
click at [724, 362] on icon at bounding box center [723, 360] width 13 height 13
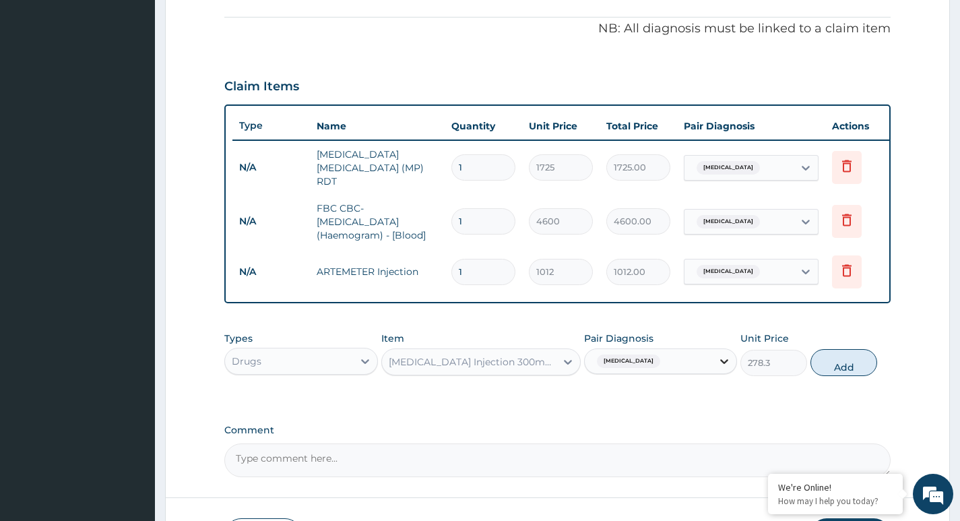
click at [724, 362] on icon at bounding box center [723, 360] width 13 height 13
click at [568, 364] on icon at bounding box center [567, 361] width 13 height 13
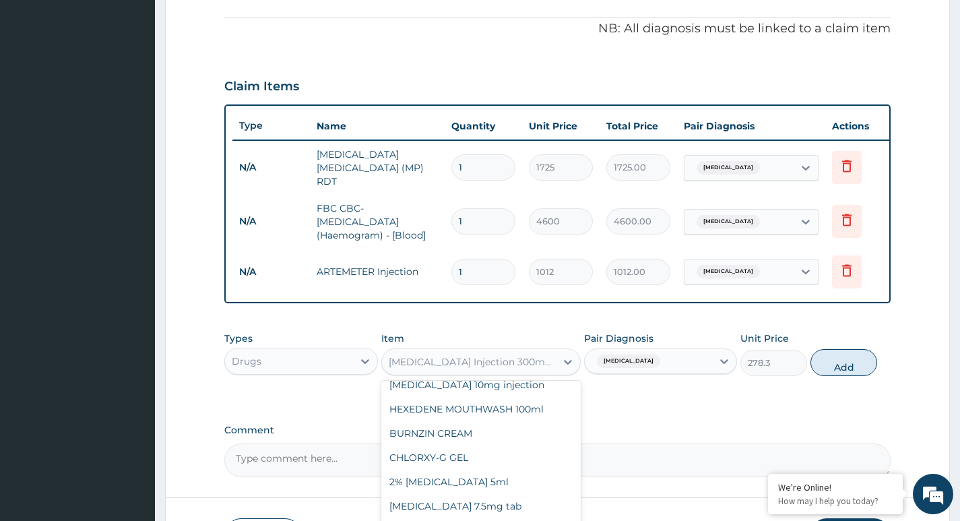
scroll to position [6699, 0]
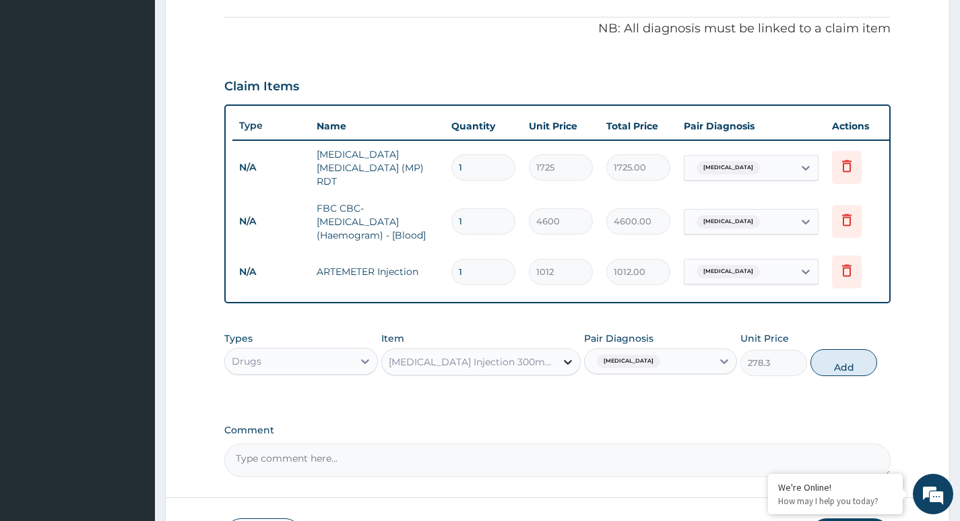
click at [568, 364] on icon at bounding box center [568, 362] width 8 height 5
click at [482, 264] on input "1" at bounding box center [483, 272] width 64 height 26
click at [839, 363] on button "Add" at bounding box center [843, 362] width 67 height 27
type input "0"
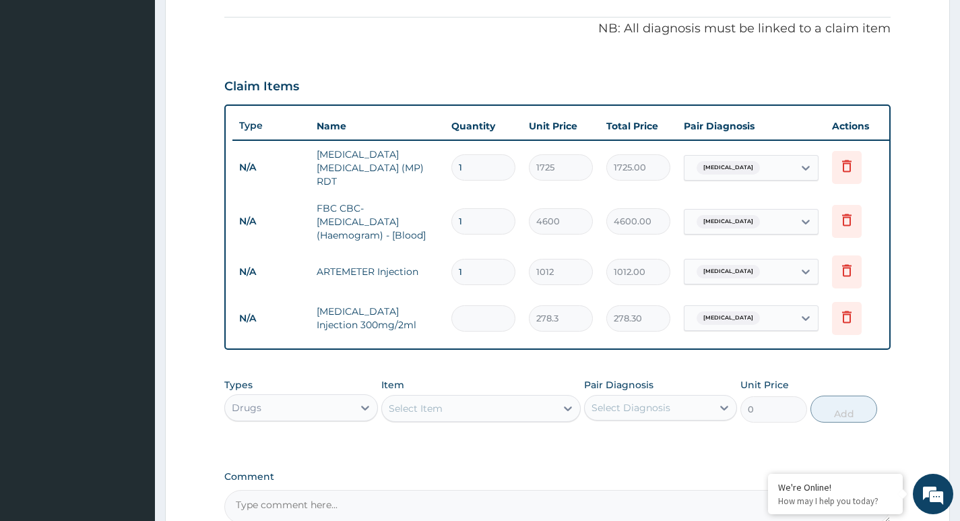
type input "0.00"
type input "2"
type input "556.60"
type input "2"
click at [481, 265] on input "1" at bounding box center [483, 272] width 64 height 26
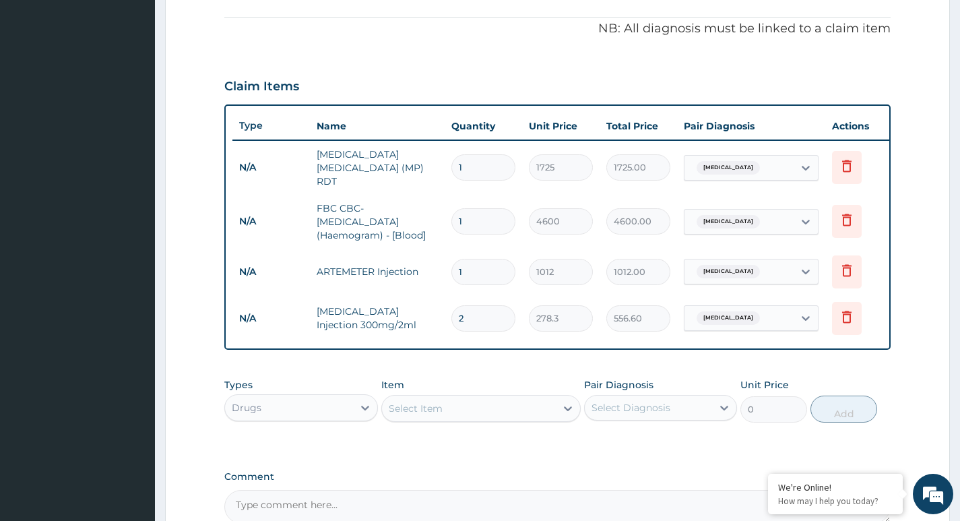
click at [472, 405] on div "Select Item" at bounding box center [469, 408] width 174 height 22
type input "ARTEMETE"
click at [567, 410] on icon at bounding box center [567, 408] width 13 height 13
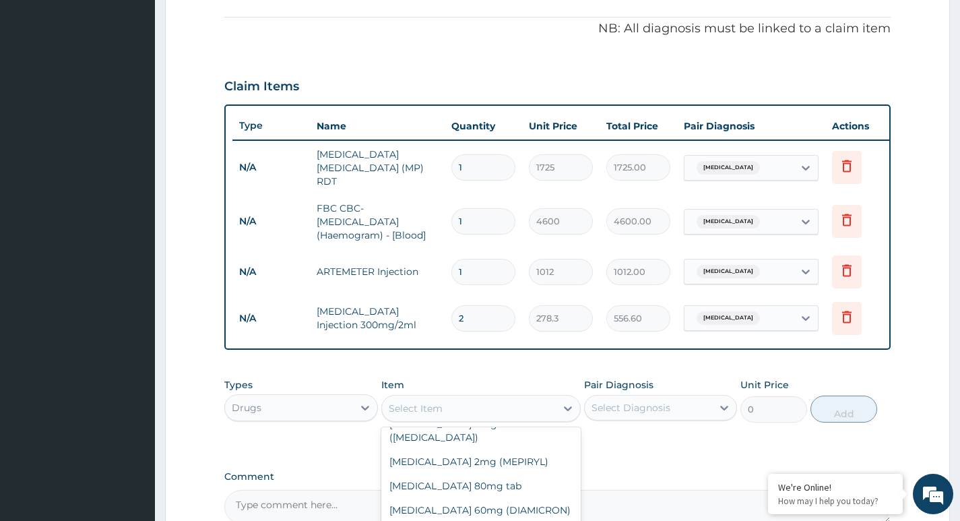
click at [468, 412] on div "Select Item" at bounding box center [469, 408] width 174 height 22
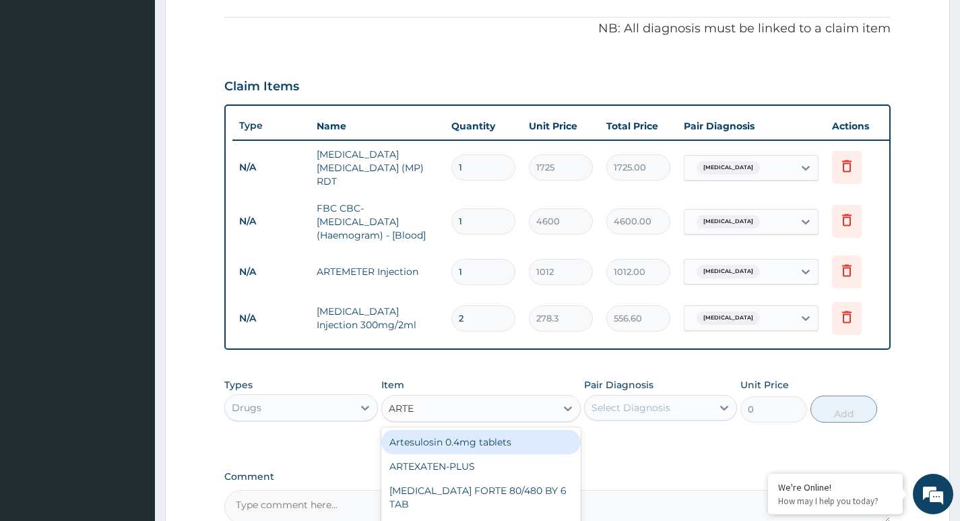
type input "ARTEM"
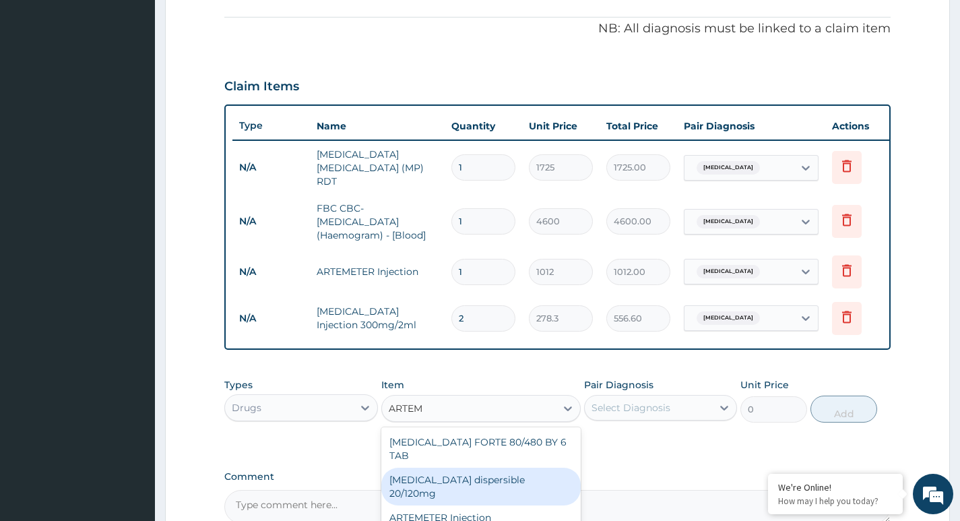
drag, startPoint x: 570, startPoint y: 441, endPoint x: 565, endPoint y: 472, distance: 31.5
click at [566, 474] on div "COARTEM FORTE 80/480 BY 6 TAB Coartem dispersible 20/120mg ARTEMETER Injection" at bounding box center [481, 479] width 200 height 105
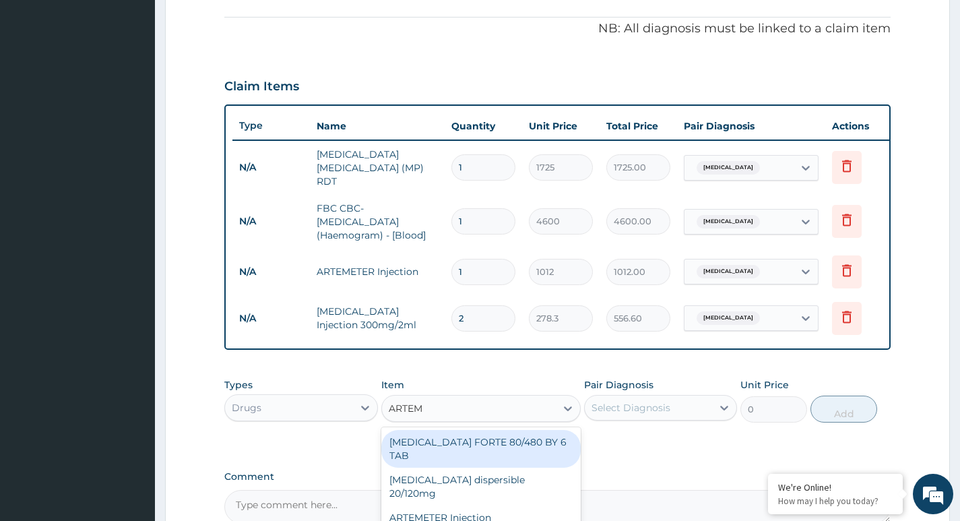
click at [527, 442] on div "COARTEM FORTE 80/480 BY 6 TAB" at bounding box center [481, 449] width 200 height 38
type input "480.7"
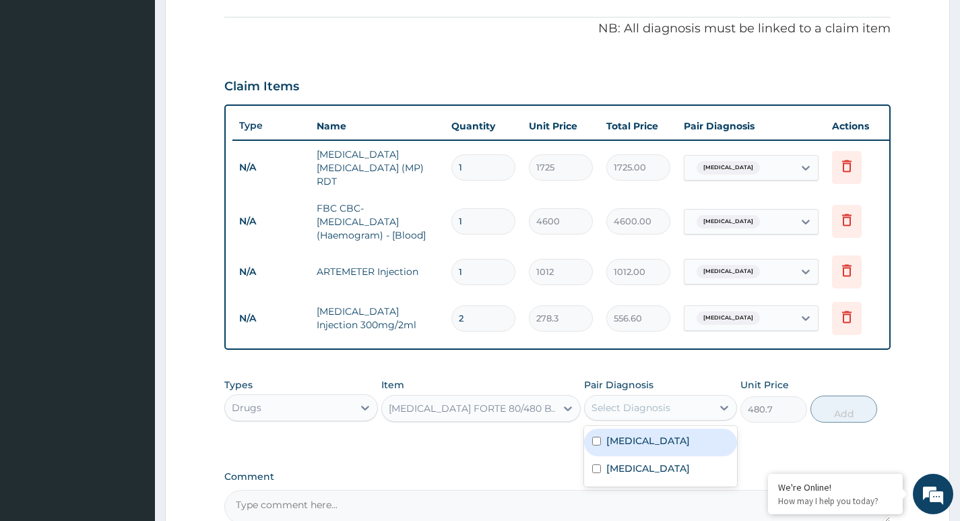
click at [652, 412] on div "Select Diagnosis" at bounding box center [631, 407] width 79 height 13
click at [597, 441] on input "checkbox" at bounding box center [596, 441] width 9 height 9
checkbox input "true"
click at [837, 413] on button "Add" at bounding box center [843, 408] width 67 height 27
type input "0"
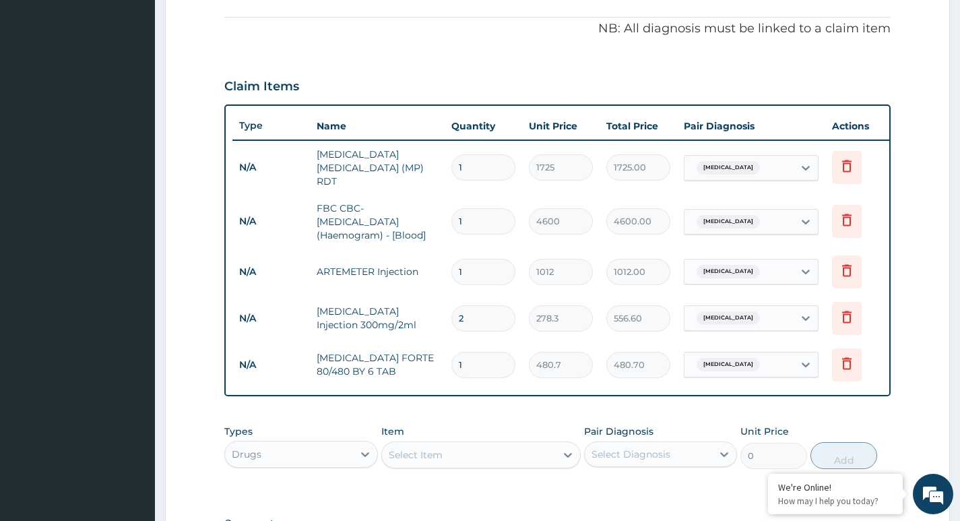
click at [422, 454] on div "Select Item" at bounding box center [416, 454] width 54 height 13
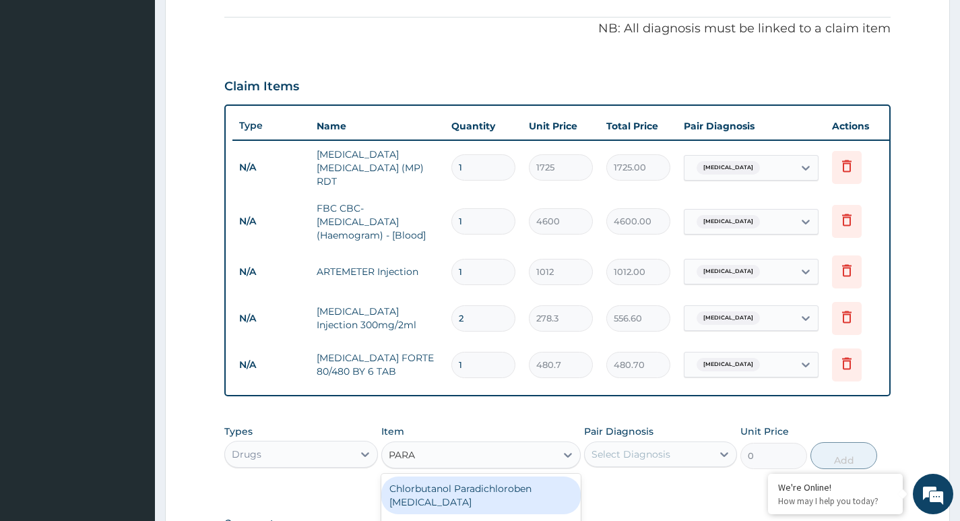
type input "PARA"
click at [482, 354] on input "1" at bounding box center [483, 365] width 64 height 26
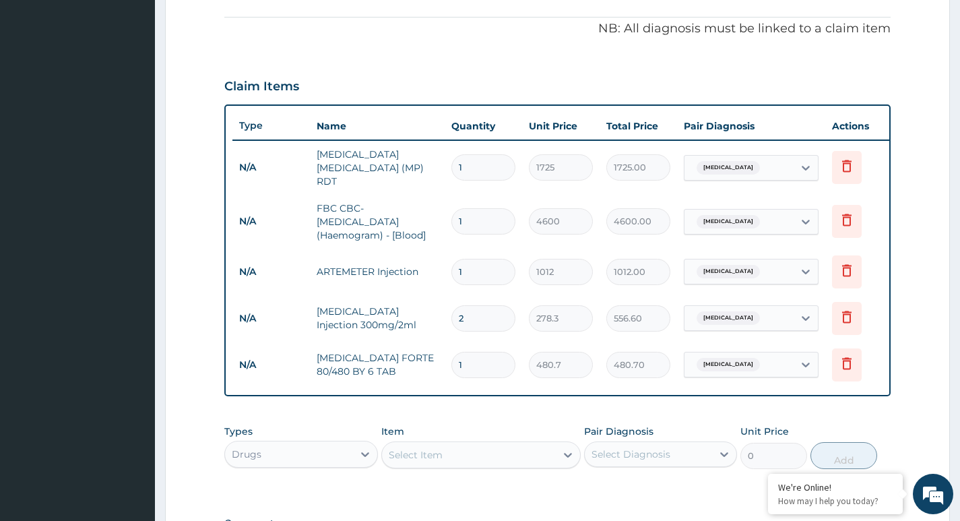
type input "0.00"
type input "6"
type input "2884.20"
type input "6"
click at [439, 456] on div "Select Item" at bounding box center [416, 454] width 54 height 13
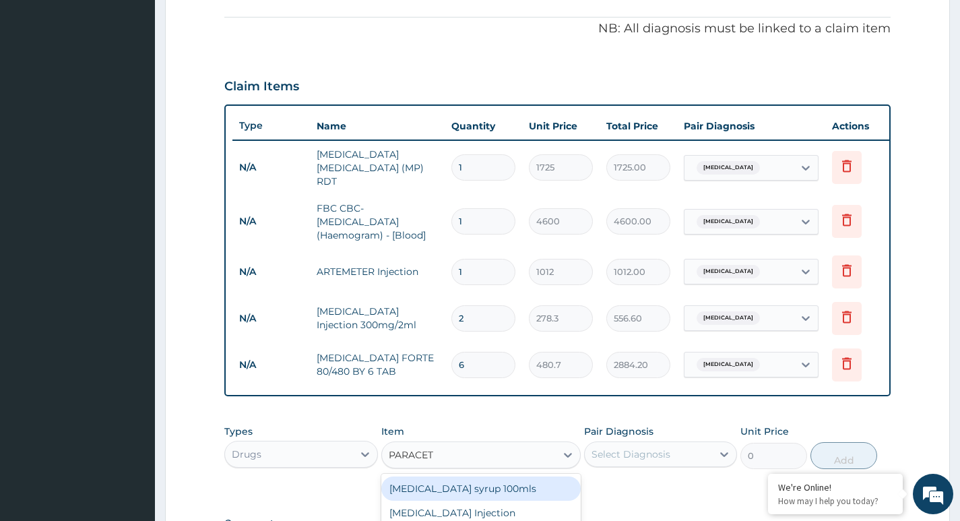
type input "PARACETA"
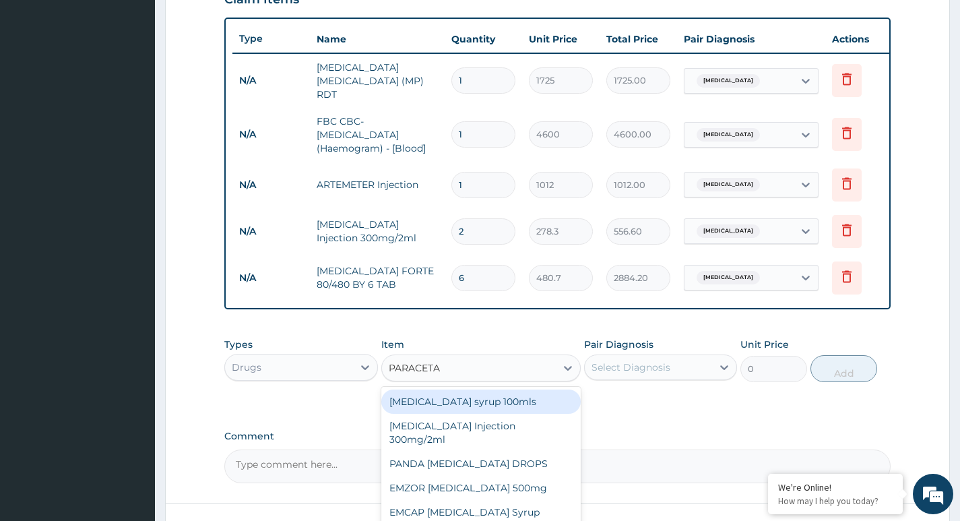
scroll to position [517, 0]
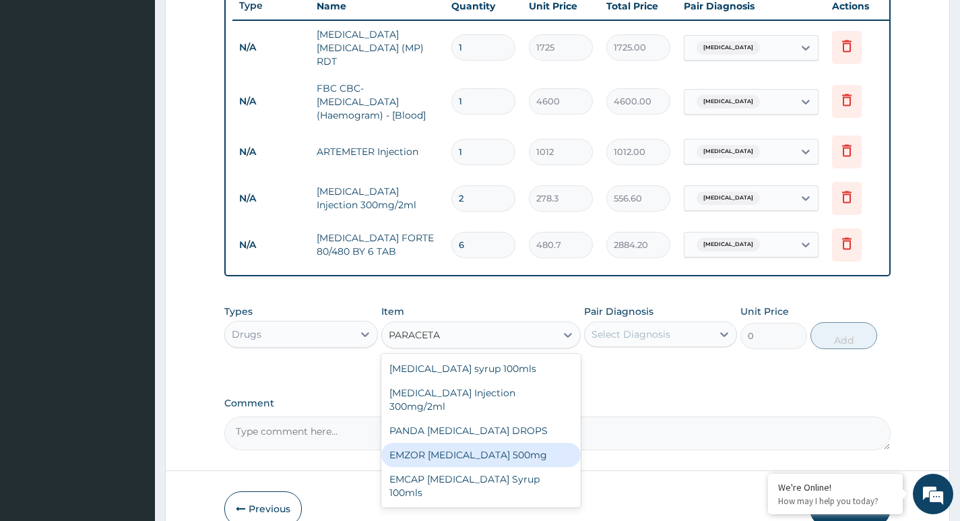
click at [511, 443] on div "EMZOR PARACETAMOL 500mg" at bounding box center [481, 455] width 200 height 24
type input "25.3"
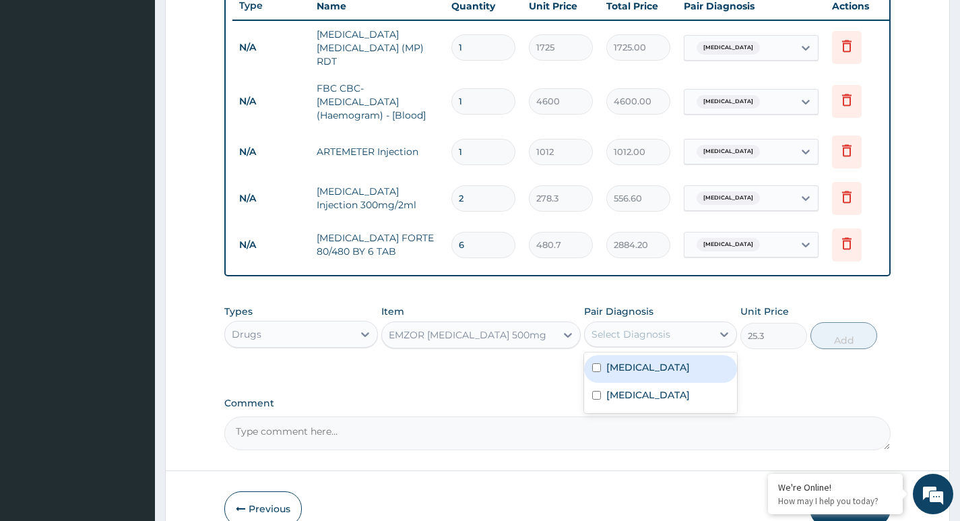
click at [626, 339] on div "Select Diagnosis" at bounding box center [631, 333] width 79 height 13
click at [596, 371] on input "checkbox" at bounding box center [596, 367] width 9 height 9
checkbox input "true"
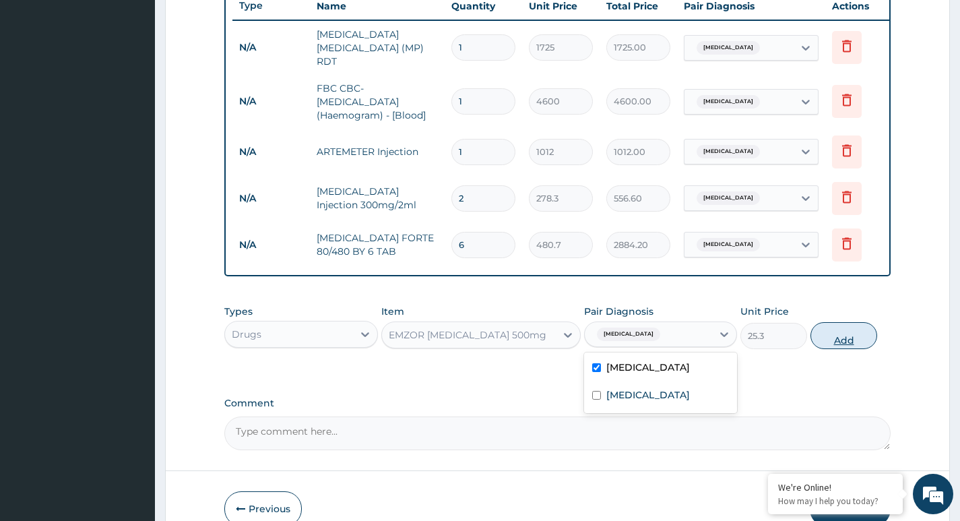
click at [841, 335] on button "Add" at bounding box center [843, 335] width 67 height 27
type input "0"
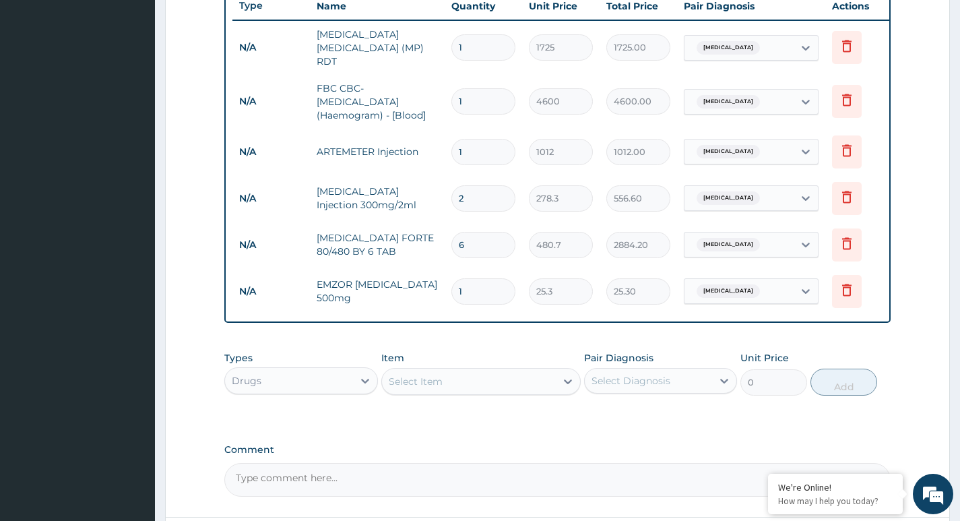
type input "18"
type input "455.40"
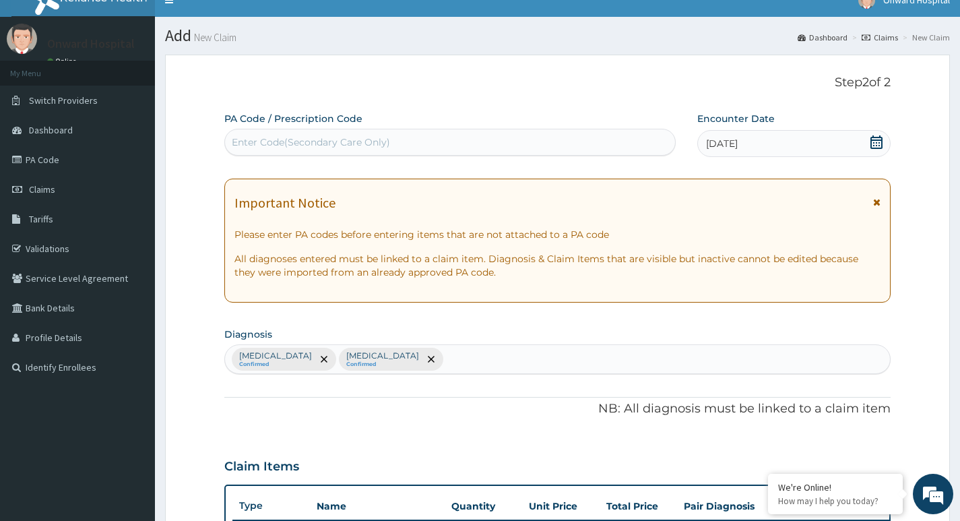
scroll to position [0, 0]
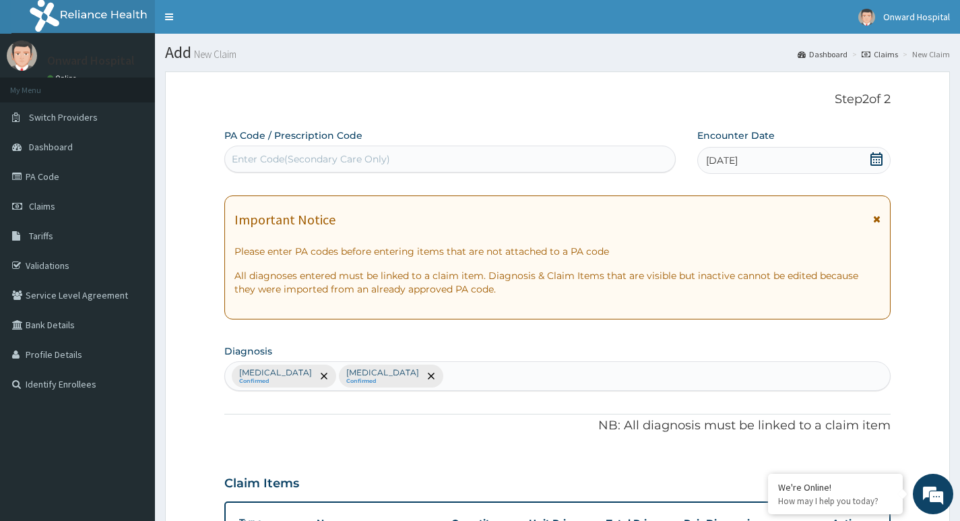
type input "18"
click at [432, 158] on div "Enter Code(Secondary Care Only)" at bounding box center [450, 159] width 450 height 22
click at [40, 177] on link "PA Code" at bounding box center [77, 177] width 155 height 30
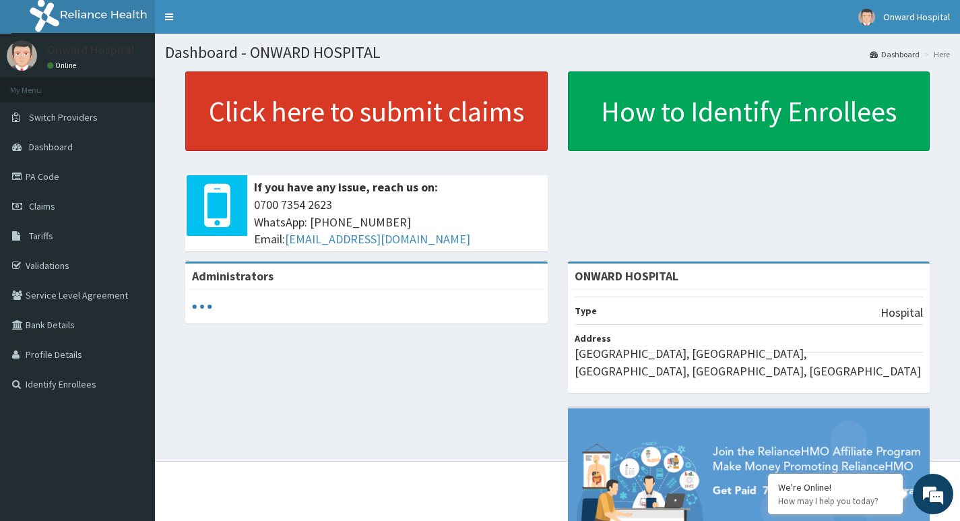
click at [352, 111] on link "Click here to submit claims" at bounding box center [366, 110] width 362 height 79
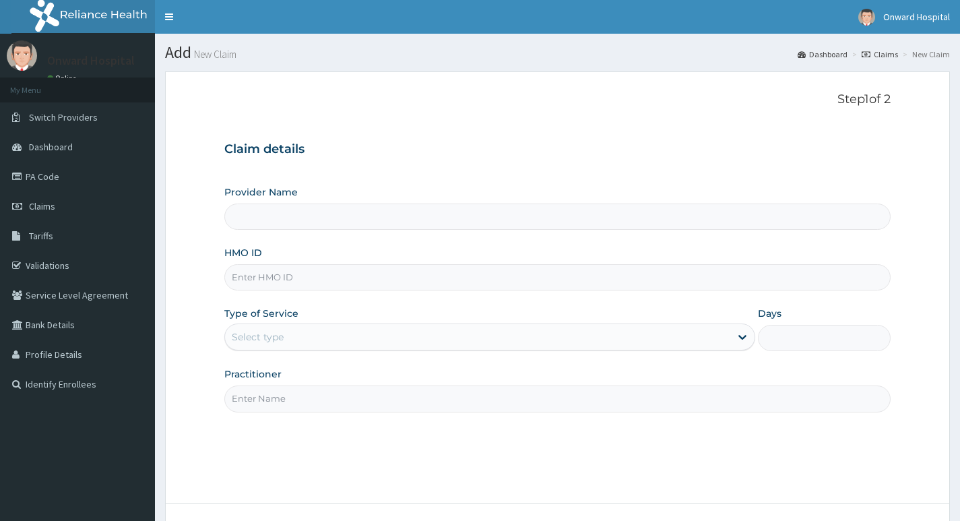
type input "ONWARD HOSPITAL"
click at [306, 280] on input "HMO ID" at bounding box center [557, 277] width 666 height 26
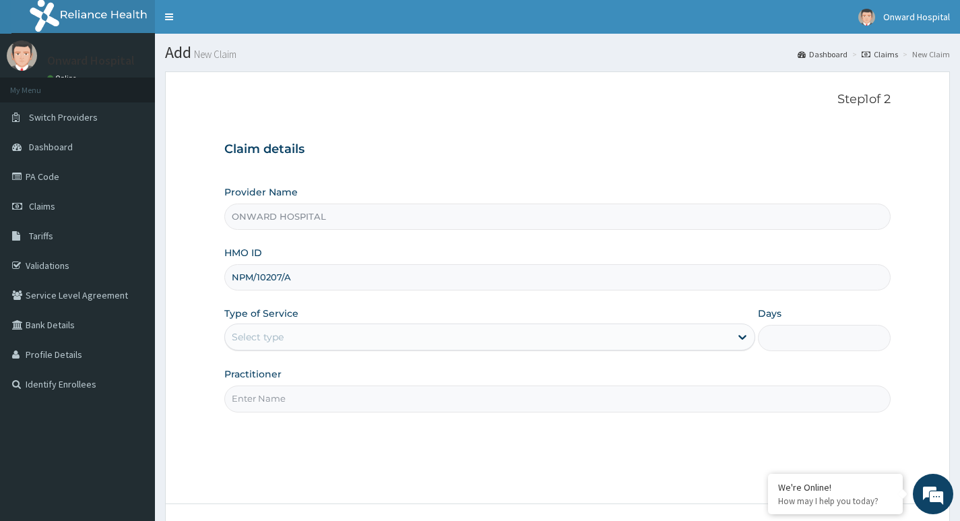
type input "NPM/10207/A"
click at [333, 338] on div "Select type" at bounding box center [477, 337] width 505 height 22
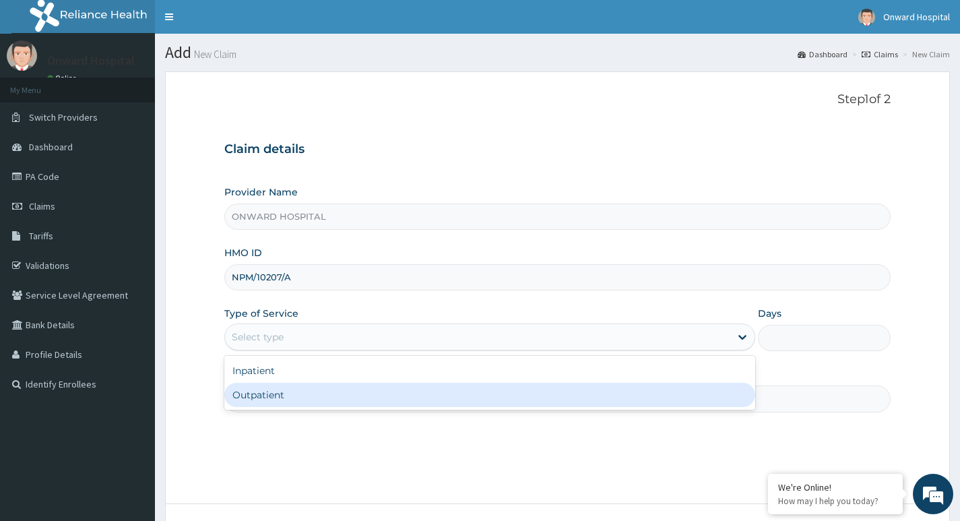
click at [323, 392] on div "Outpatient" at bounding box center [489, 395] width 531 height 24
type input "1"
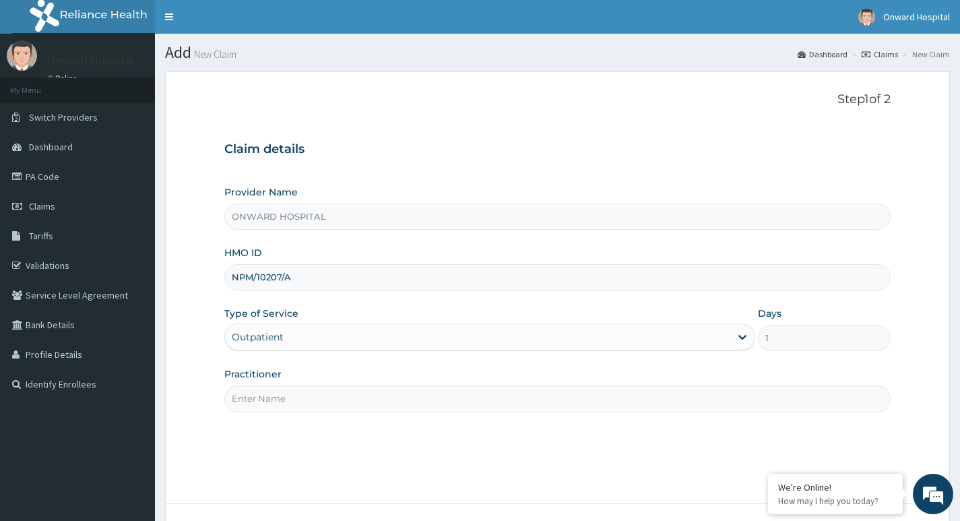
click at [298, 399] on input "Practitioner" at bounding box center [557, 398] width 666 height 26
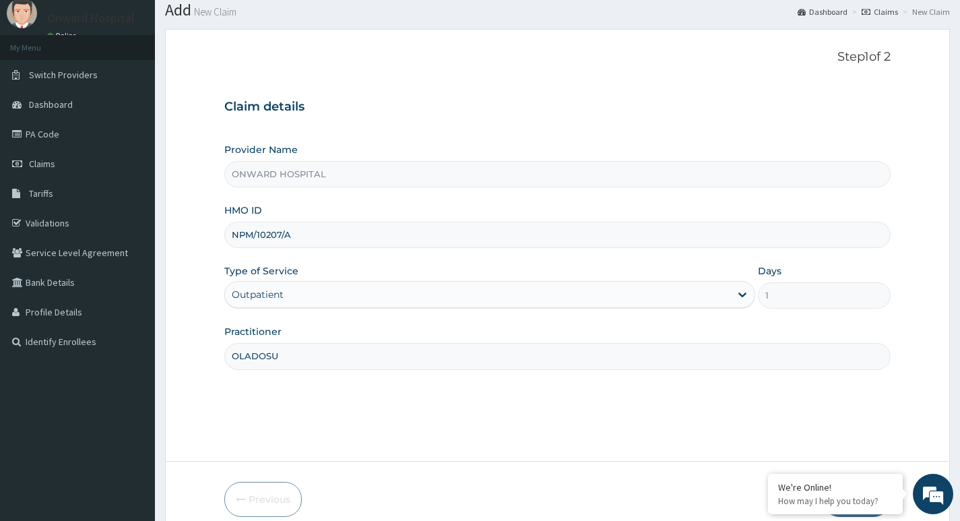
scroll to position [104, 0]
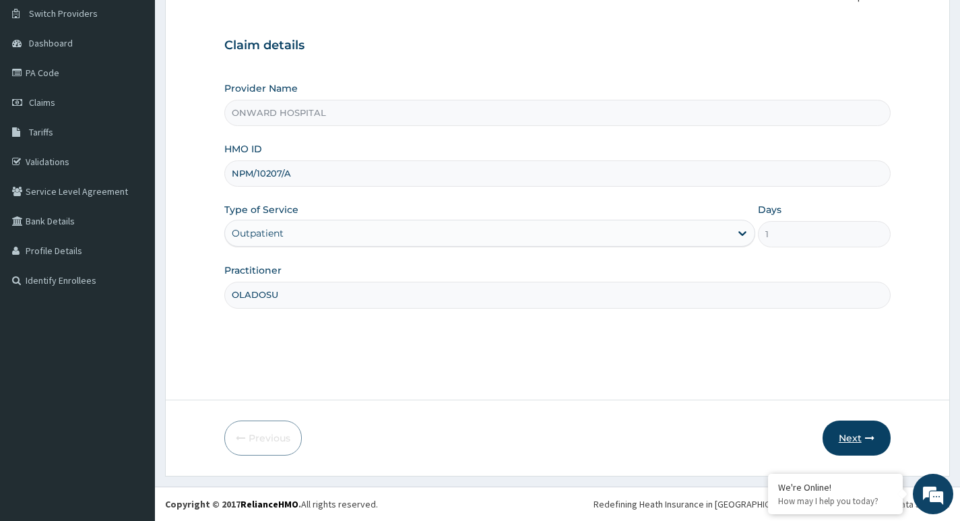
type input "OLADOSU"
click at [852, 432] on button "Next" at bounding box center [857, 437] width 68 height 35
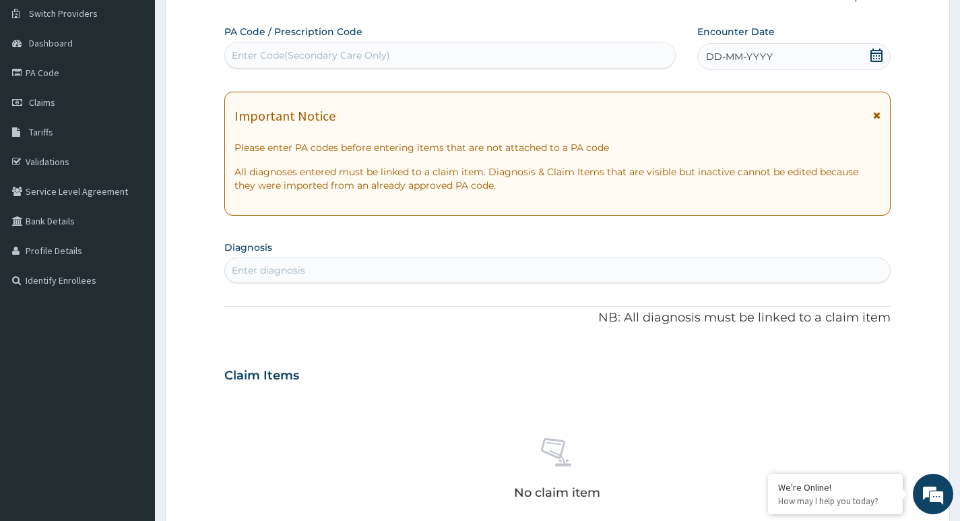
click at [315, 51] on div "Enter Code(Secondary Care Only)" at bounding box center [311, 55] width 158 height 13
type input "N"
drag, startPoint x: 878, startPoint y: 54, endPoint x: 868, endPoint y: 61, distance: 12.0
click at [878, 53] on icon at bounding box center [876, 55] width 13 height 13
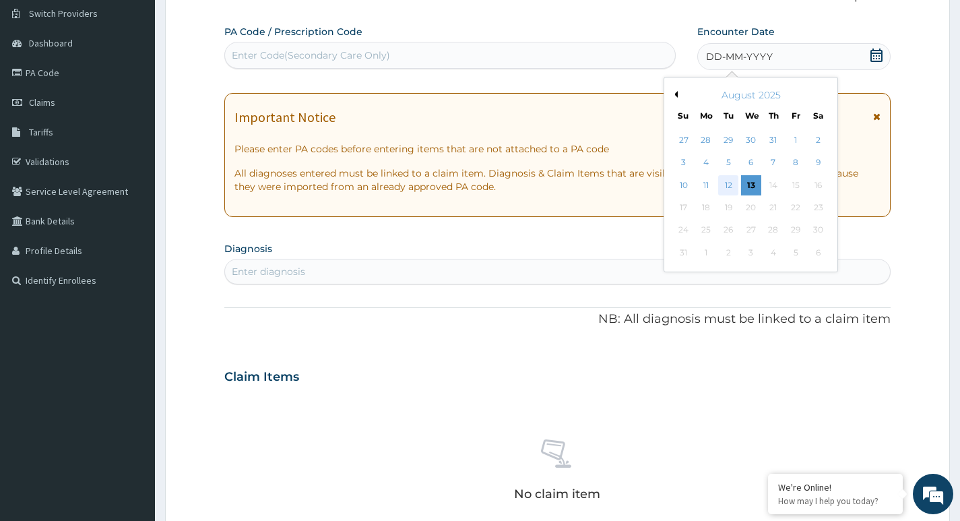
click at [731, 182] on div "12" at bounding box center [728, 185] width 20 height 20
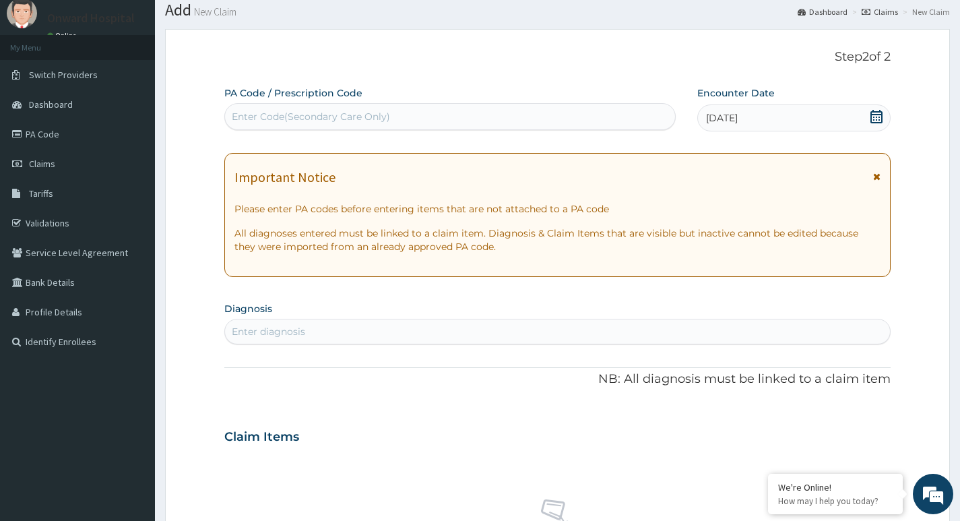
scroll to position [0, 0]
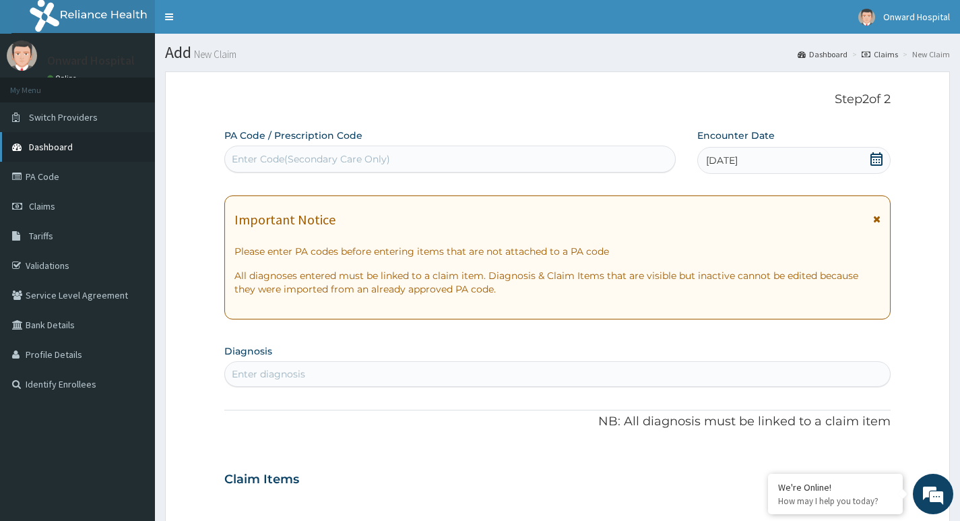
click at [43, 141] on span "Dashboard" at bounding box center [51, 147] width 44 height 12
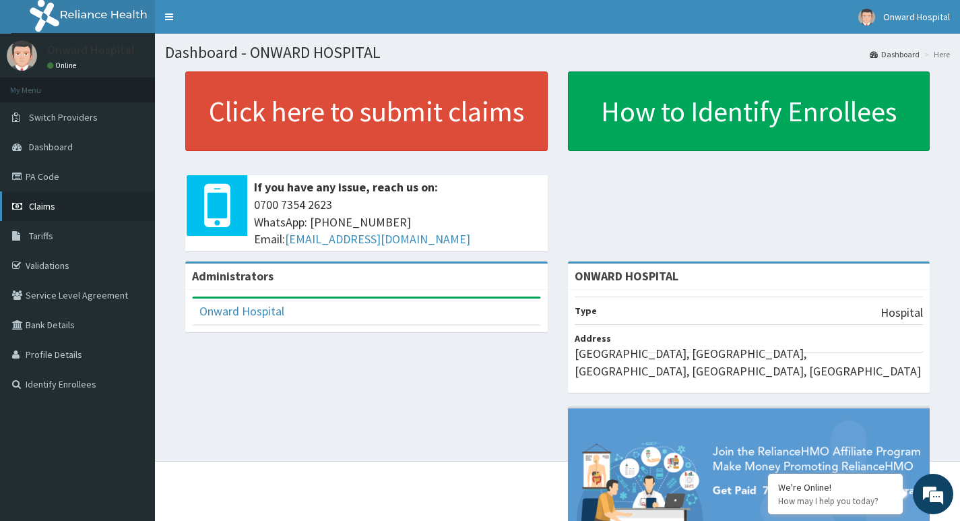
click at [56, 203] on link "Claims" at bounding box center [77, 206] width 155 height 30
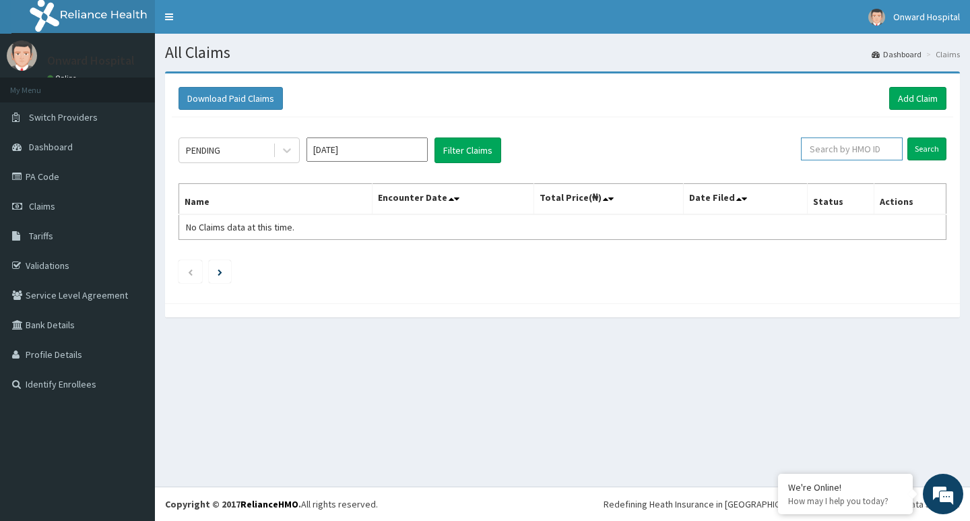
click at [840, 148] on input "text" at bounding box center [852, 148] width 102 height 23
type input "NPM/1"
click at [915, 96] on link "Add Claim" at bounding box center [917, 98] width 57 height 23
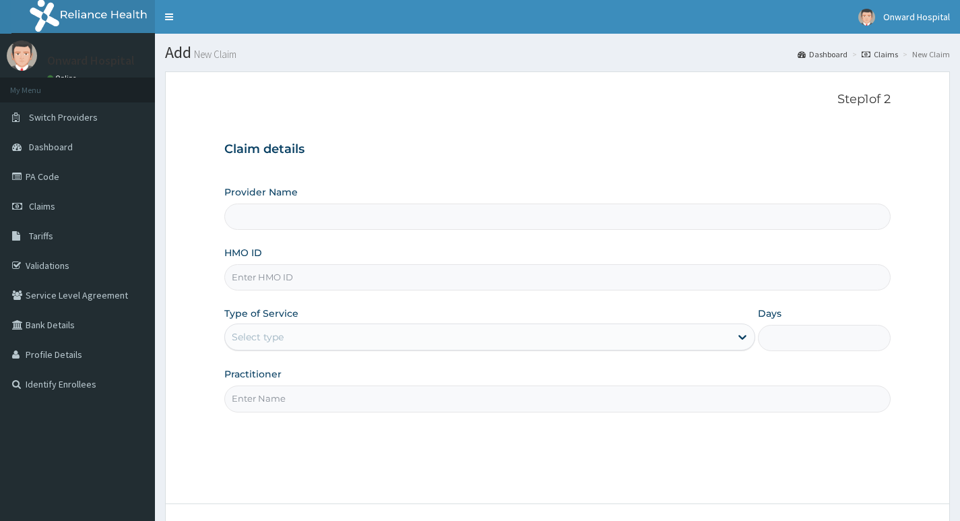
click at [319, 218] on input "Provider Name" at bounding box center [557, 216] width 666 height 26
type input "ONWARD HOSPITAL"
click at [309, 281] on input "HMO ID" at bounding box center [557, 277] width 666 height 26
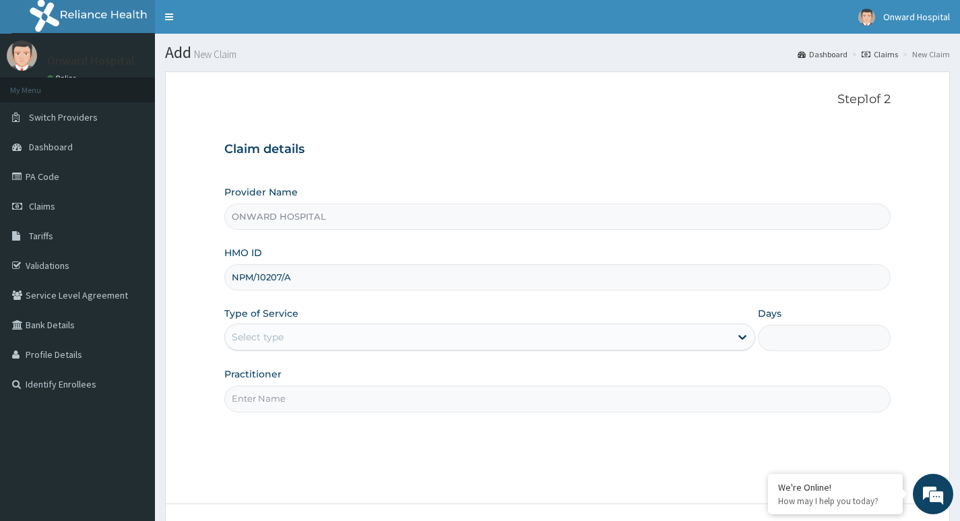
type input "NPM/10207/A"
click at [307, 338] on div "Select type" at bounding box center [477, 337] width 505 height 22
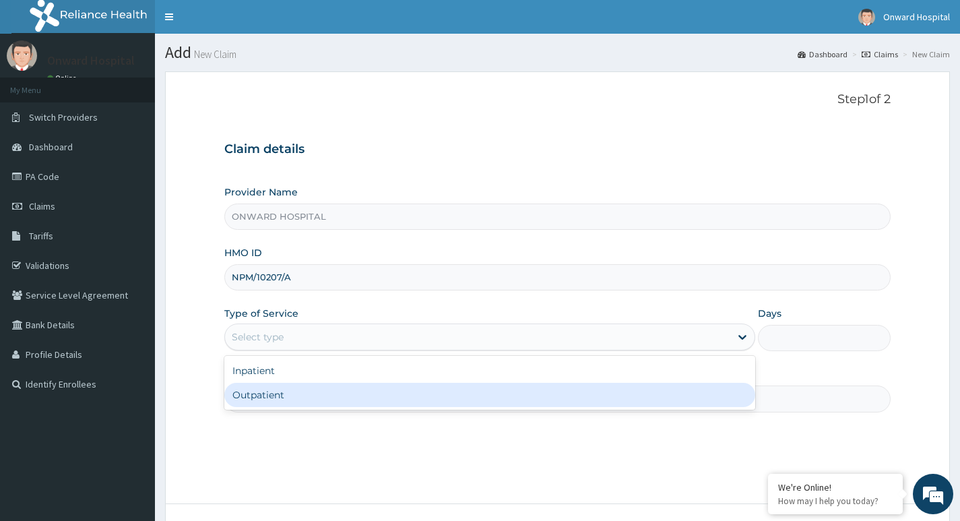
click at [309, 396] on div "Outpatient" at bounding box center [489, 395] width 531 height 24
type input "1"
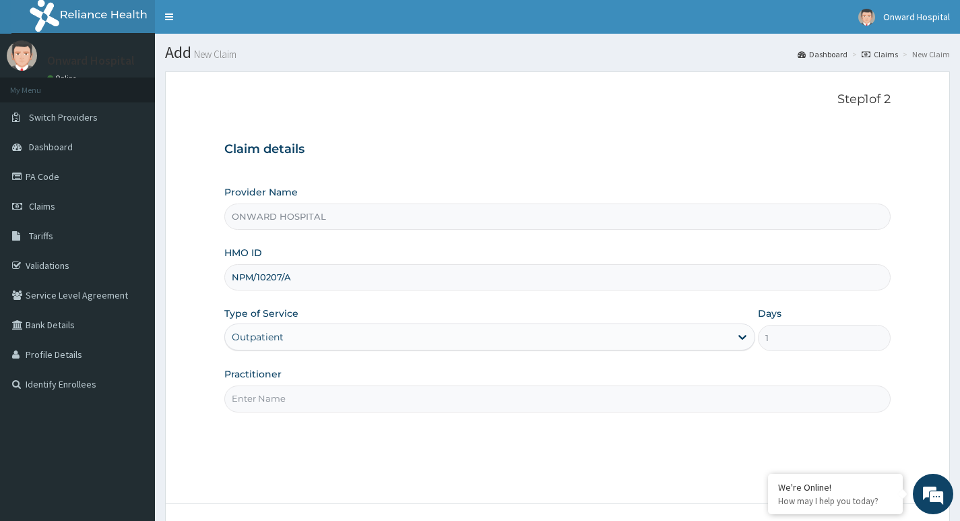
click at [313, 398] on input "Practitioner" at bounding box center [557, 398] width 666 height 26
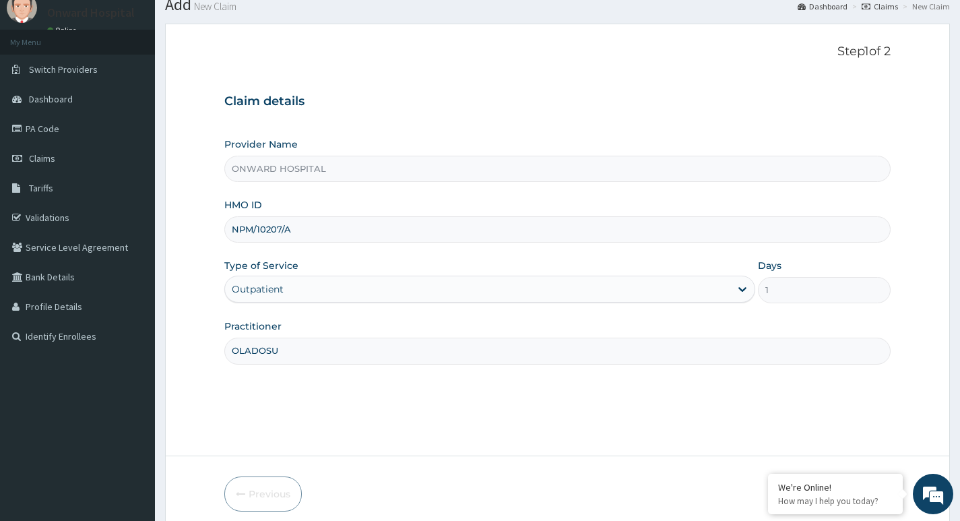
scroll to position [104, 0]
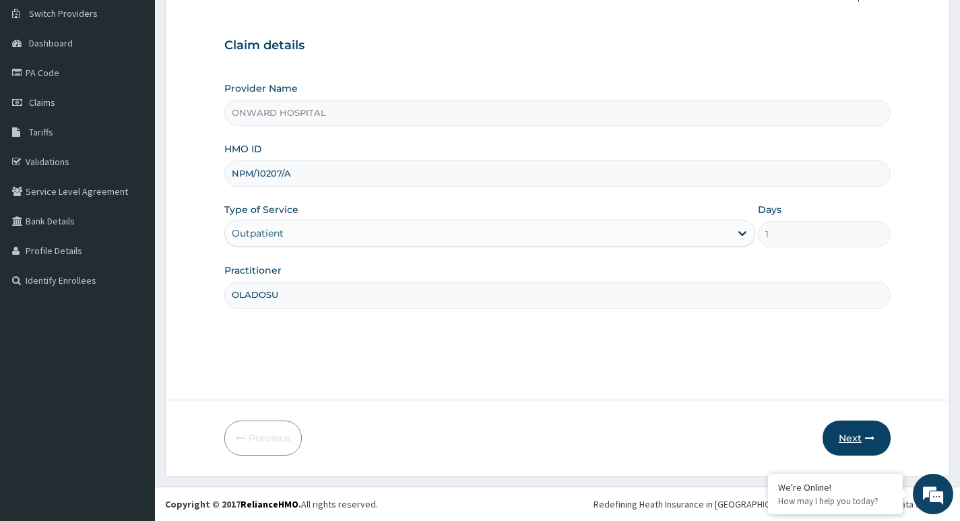
type input "OLADOSU"
click at [857, 436] on button "Next" at bounding box center [857, 437] width 68 height 35
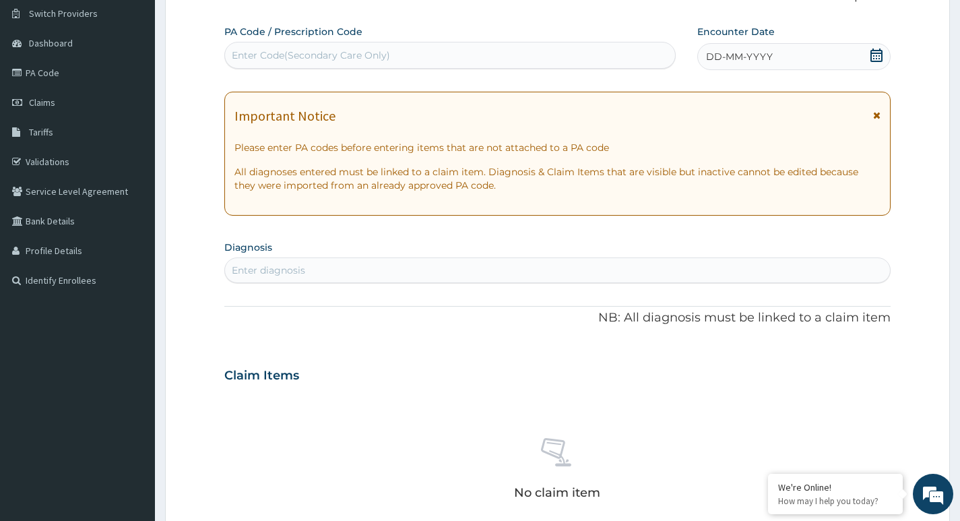
click at [871, 55] on icon at bounding box center [876, 55] width 12 height 13
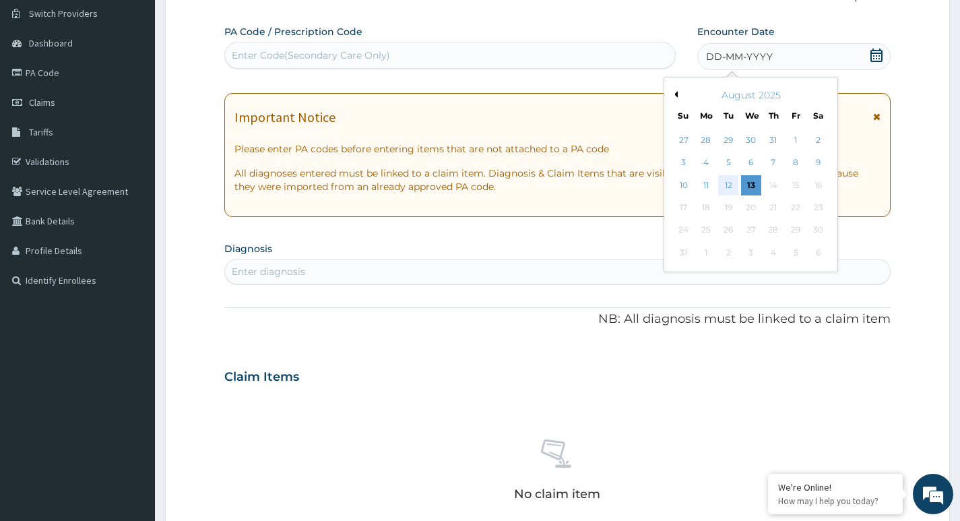
click at [729, 184] on div "12" at bounding box center [728, 185] width 20 height 20
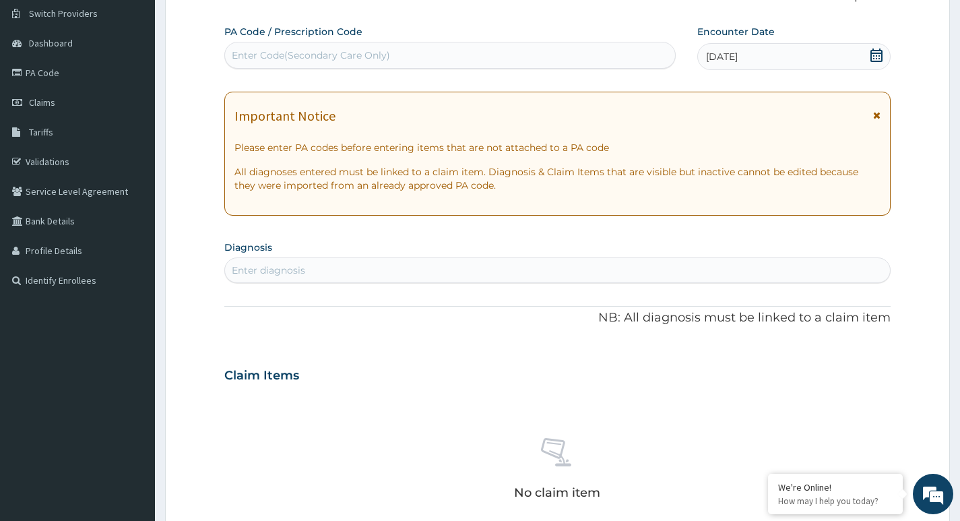
click at [331, 272] on div "Enter diagnosis" at bounding box center [557, 270] width 665 height 22
type input "MALAR"
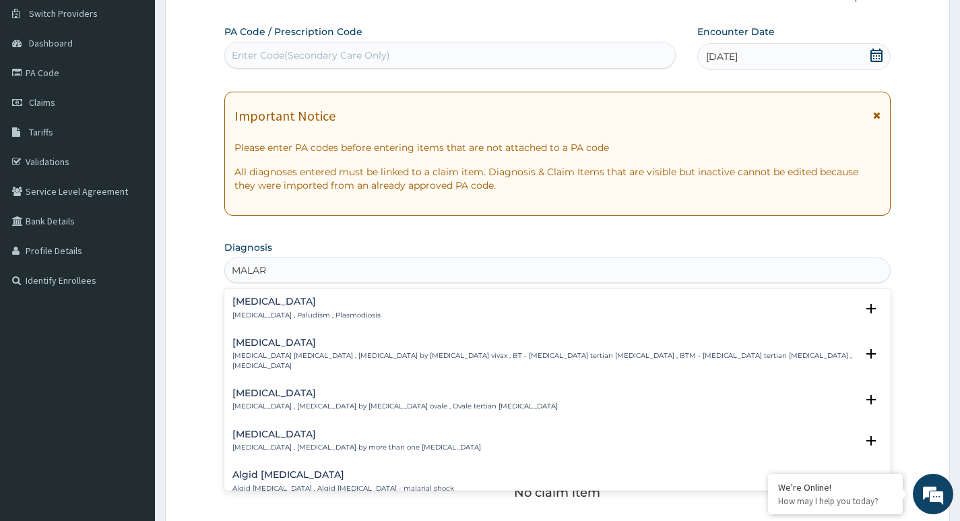
click at [278, 305] on h4 "Malaria" at bounding box center [306, 301] width 148 height 10
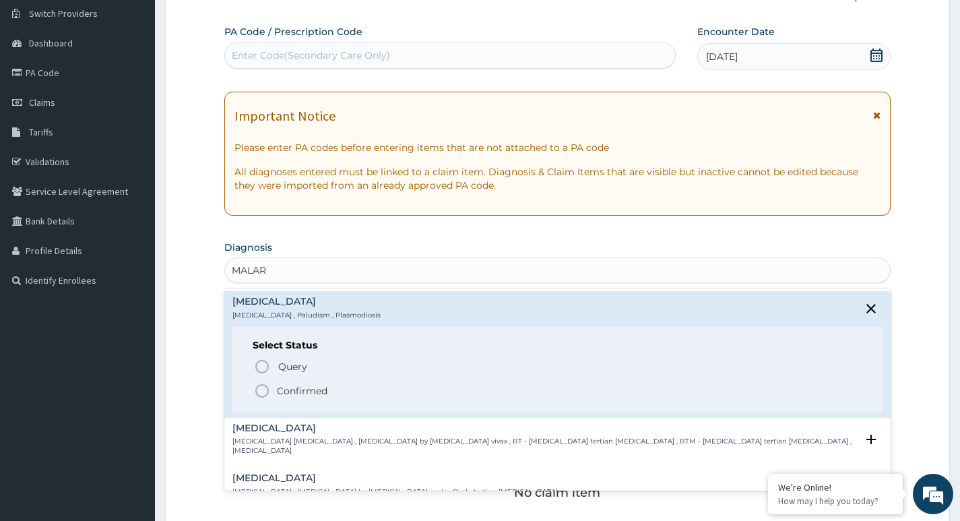
click at [262, 391] on icon "status option filled" at bounding box center [262, 391] width 16 height 16
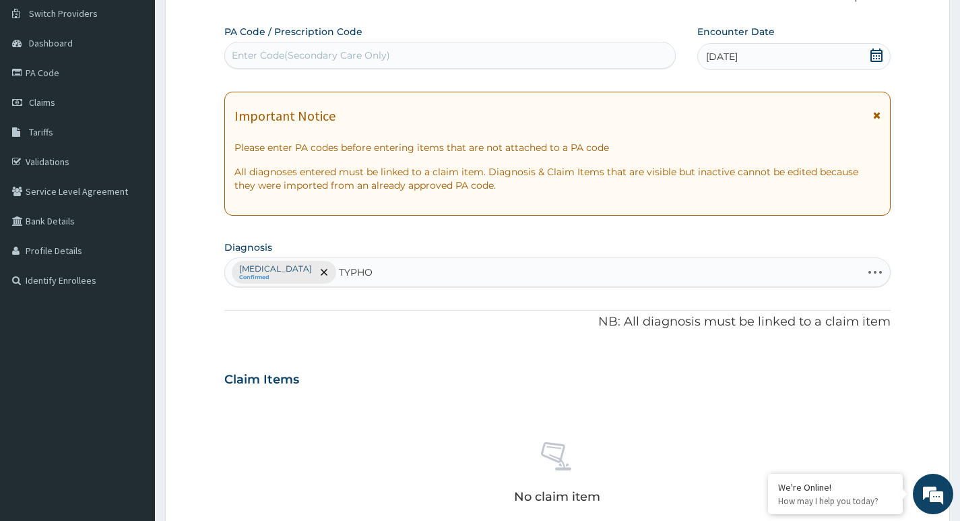
type input "TYPHOI"
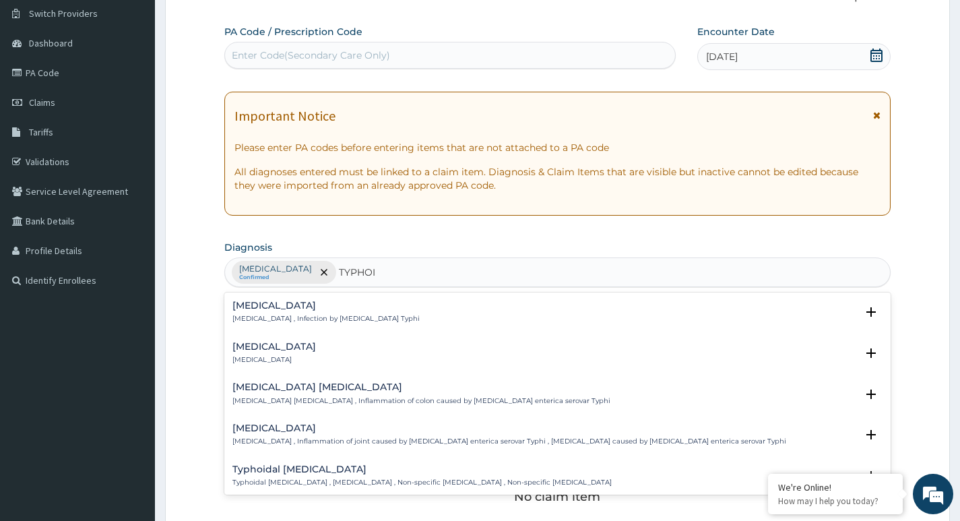
click at [299, 323] on p "Typhoid fever , Infection by Salmonella Typhi" at bounding box center [325, 318] width 187 height 9
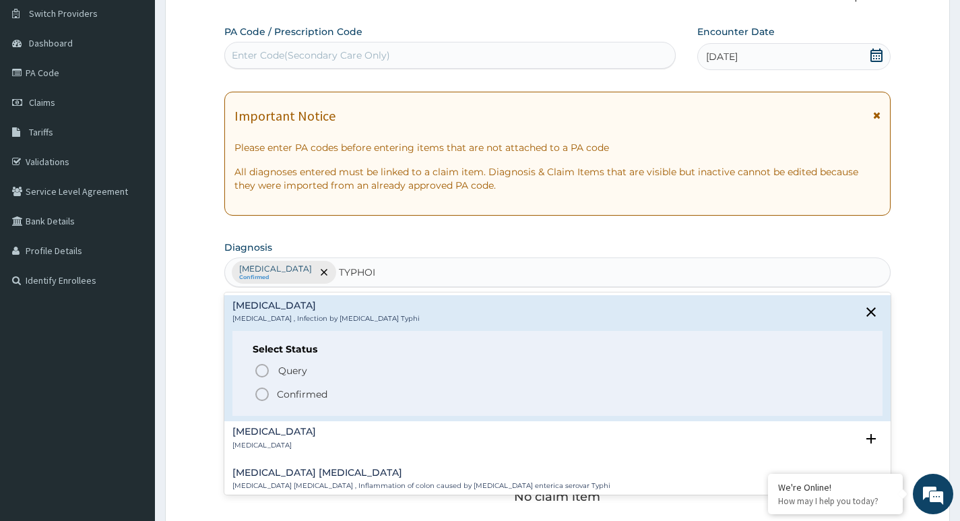
click at [262, 396] on icon "status option filled" at bounding box center [262, 394] width 16 height 16
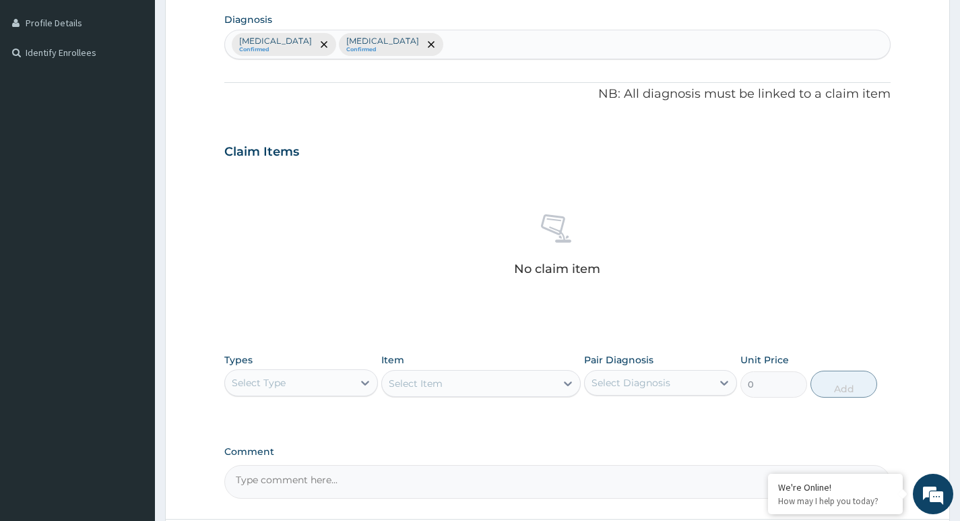
scroll to position [315, 0]
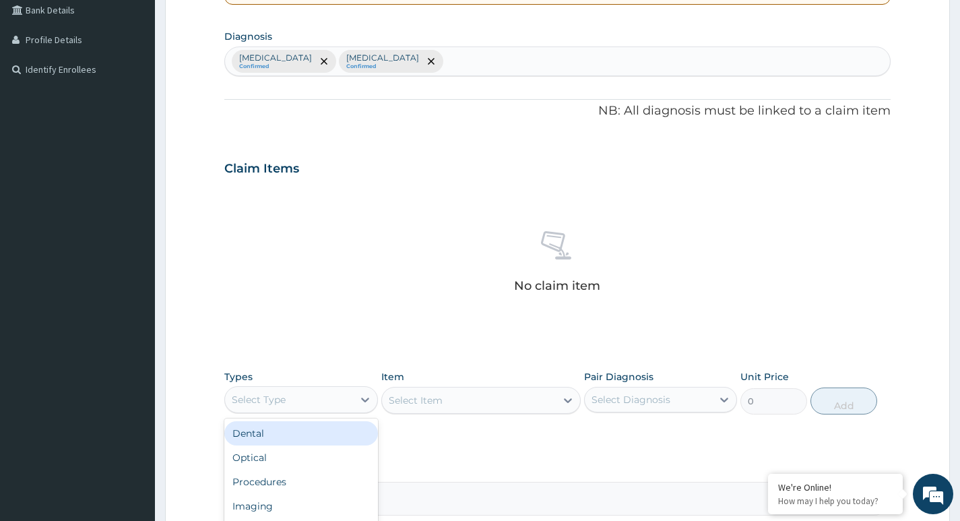
click at [298, 397] on div "Select Type" at bounding box center [288, 400] width 127 height 22
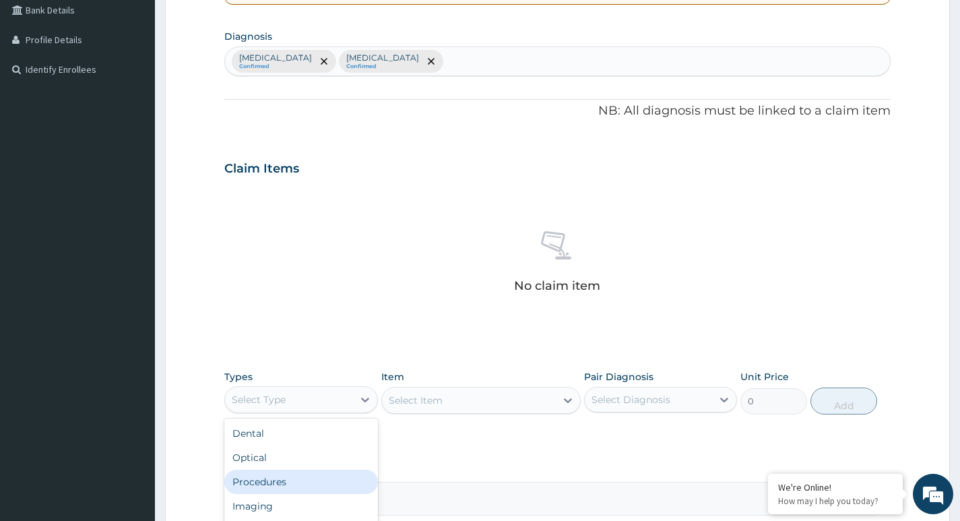
click at [296, 478] on div "Procedures" at bounding box center [300, 482] width 153 height 24
click at [420, 397] on div "Select Item" at bounding box center [481, 400] width 200 height 27
click at [435, 400] on div "Select Item" at bounding box center [416, 399] width 54 height 13
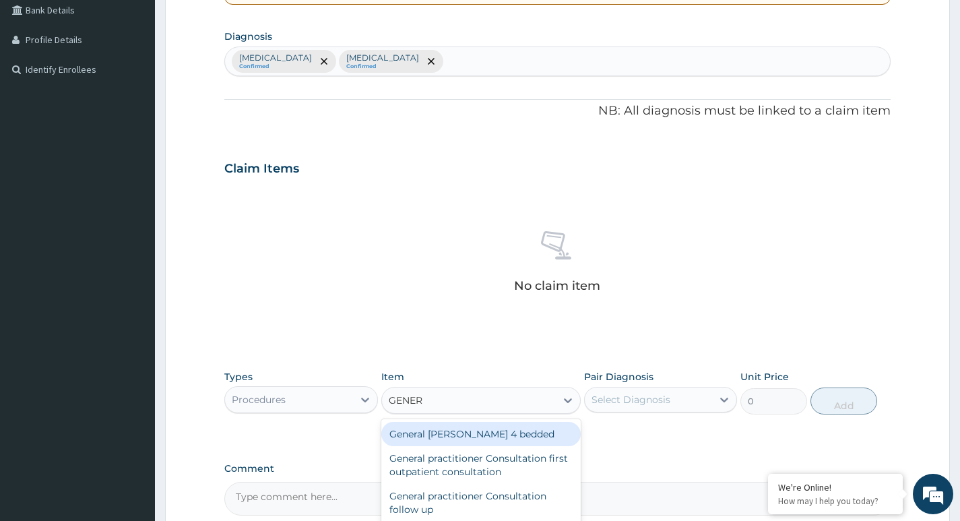
type input "GENERA"
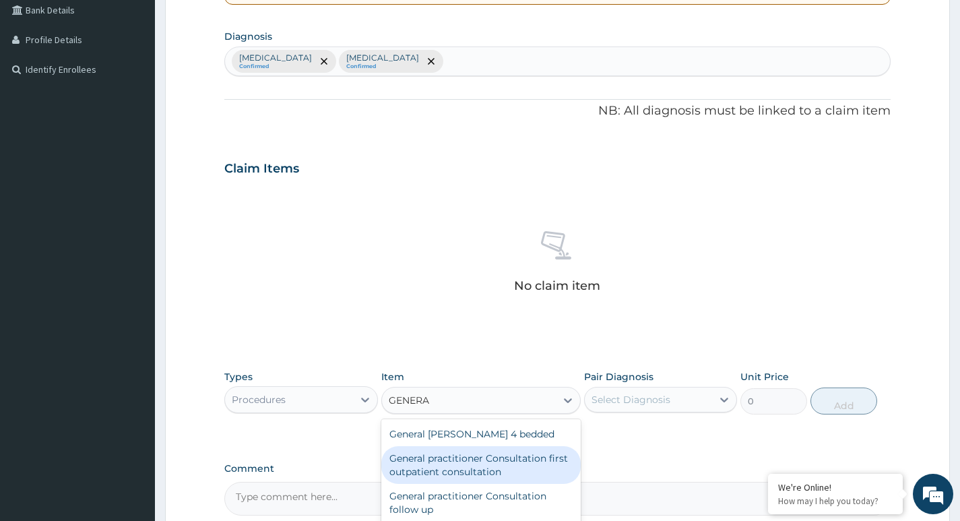
click at [464, 463] on div "General practitioner Consultation first outpatient consultation" at bounding box center [481, 465] width 200 height 38
type input "3795"
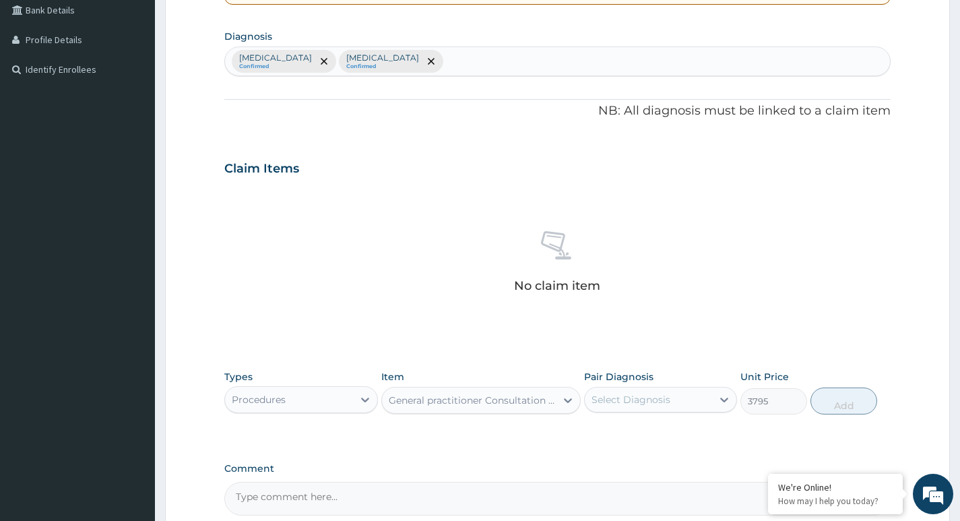
click at [625, 400] on div "Select Diagnosis" at bounding box center [631, 399] width 79 height 13
click at [596, 430] on input "checkbox" at bounding box center [596, 432] width 9 height 9
checkbox input "true"
click at [839, 404] on button "Add" at bounding box center [843, 400] width 67 height 27
type input "0"
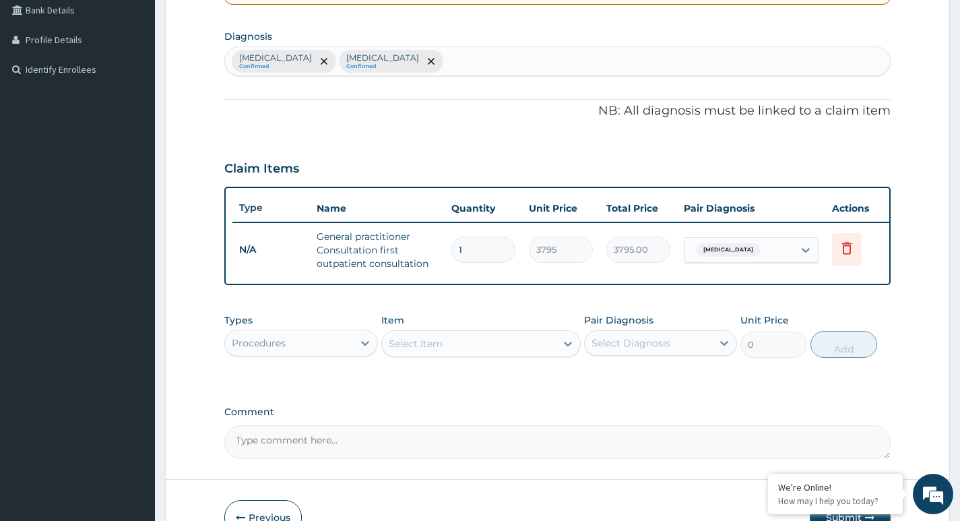
click at [288, 354] on div "Procedures" at bounding box center [288, 343] width 127 height 22
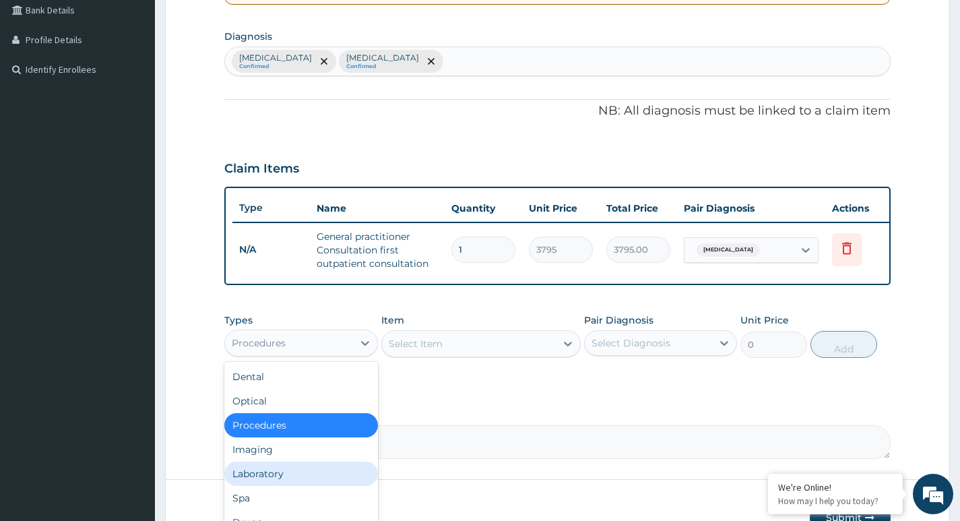
click at [280, 486] on div "Laboratory" at bounding box center [300, 473] width 153 height 24
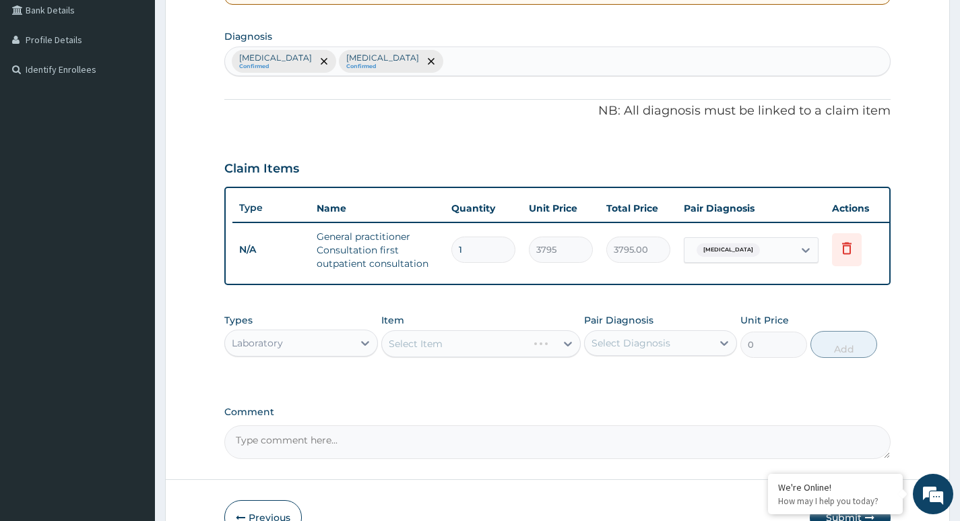
click at [450, 347] on div "Select Item" at bounding box center [481, 343] width 200 height 27
click at [568, 346] on icon at bounding box center [568, 344] width 8 height 5
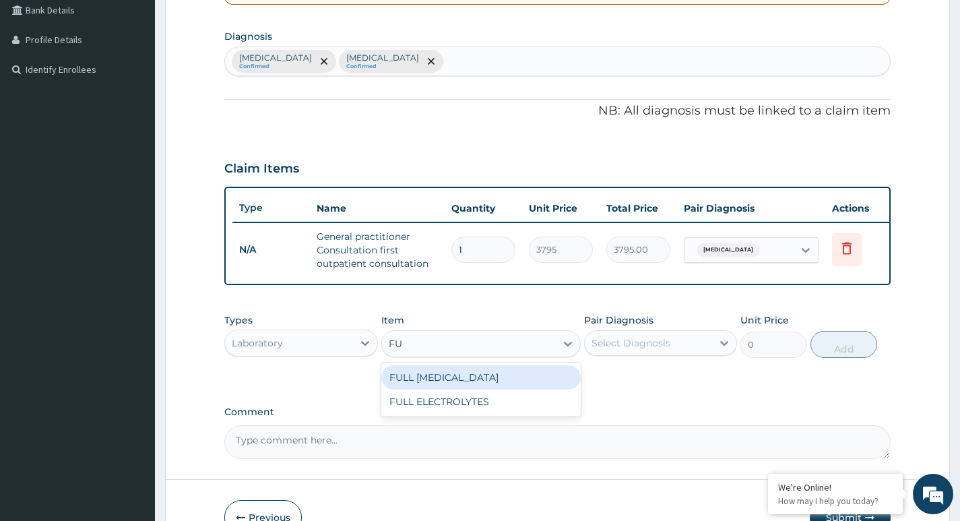
type input "F"
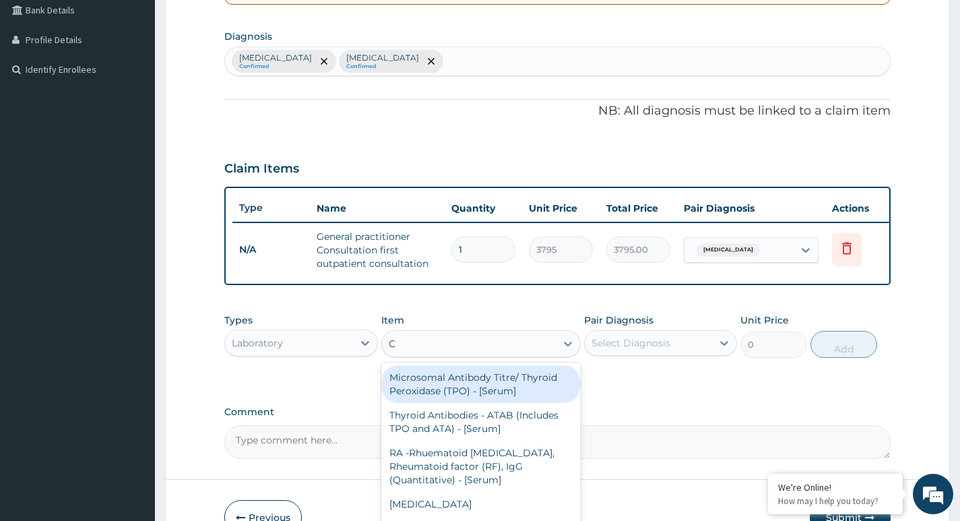
type input "CB"
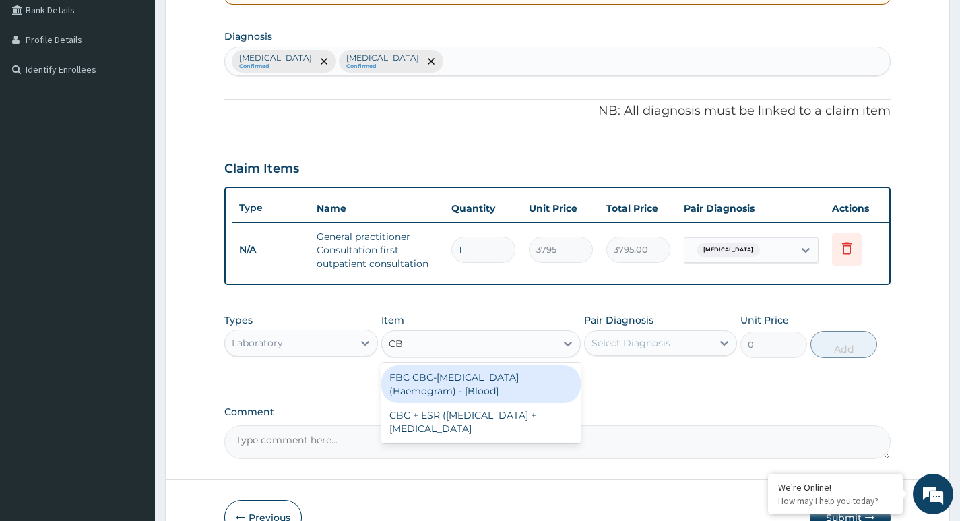
click at [419, 394] on div "FBC CBC-Complete Blood Count (Haemogram) - [Blood]" at bounding box center [481, 384] width 200 height 38
type input "4600"
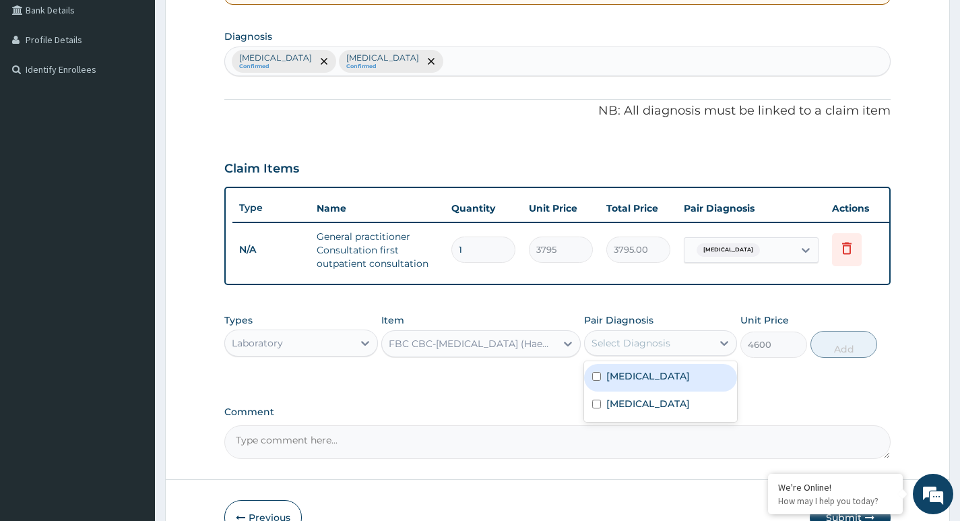
click at [629, 350] on div "Select Diagnosis" at bounding box center [631, 342] width 79 height 13
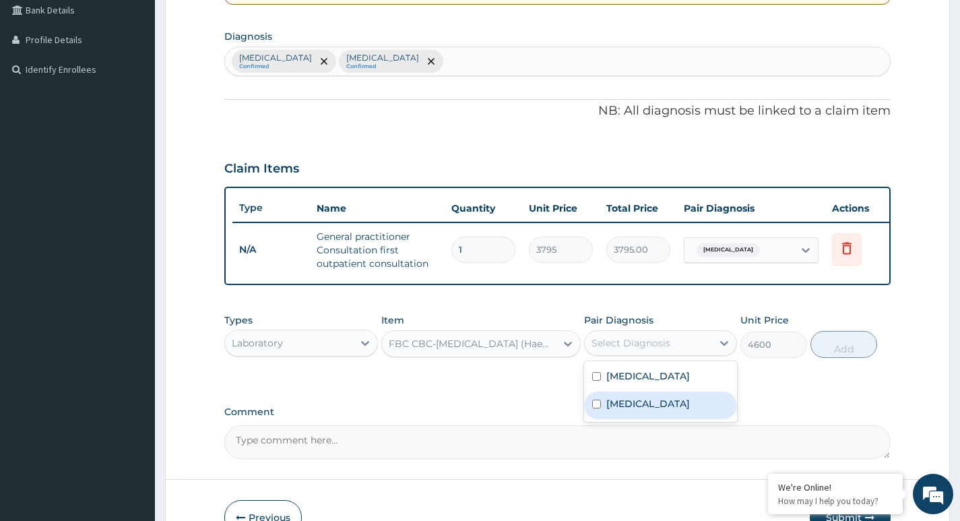
click at [594, 408] on input "checkbox" at bounding box center [596, 404] width 9 height 9
checkbox input "true"
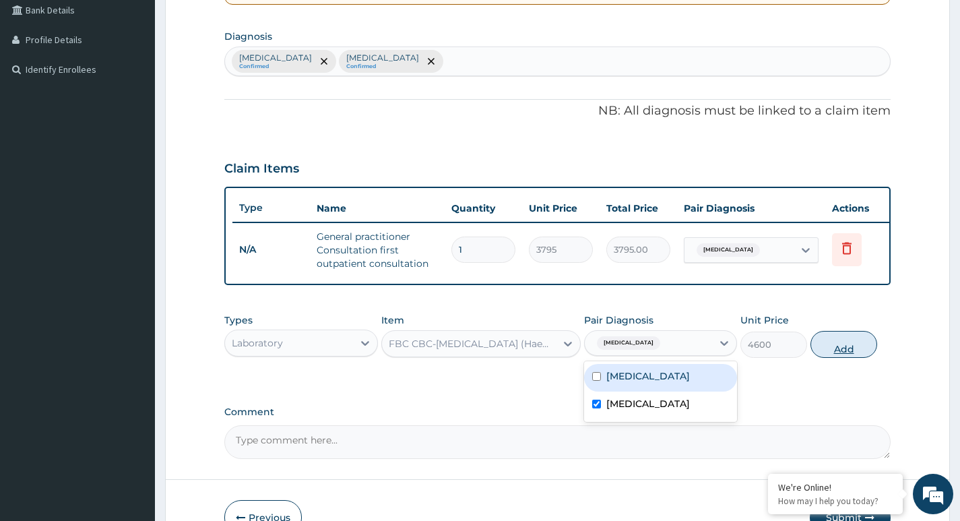
click at [843, 358] on button "Add" at bounding box center [843, 344] width 67 height 27
type input "0"
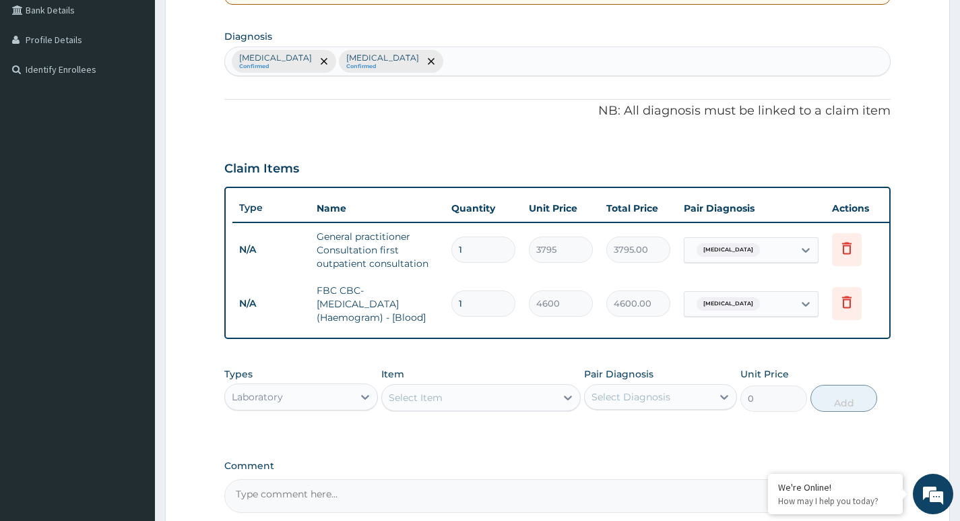
click at [445, 404] on div "Select Item" at bounding box center [469, 398] width 174 height 22
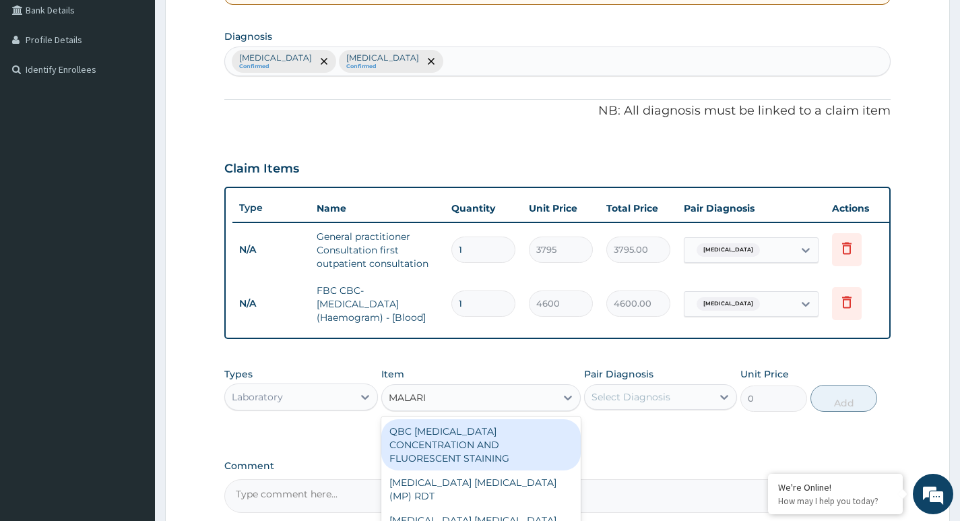
type input "MALARIA"
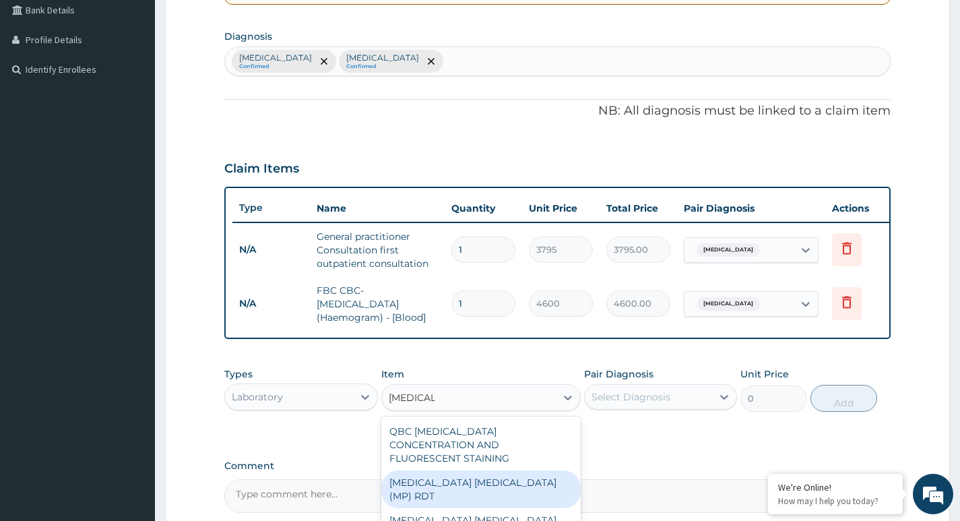
click at [470, 478] on div "MALARIA PARASITE (MP) RDT" at bounding box center [481, 489] width 200 height 38
type input "1725"
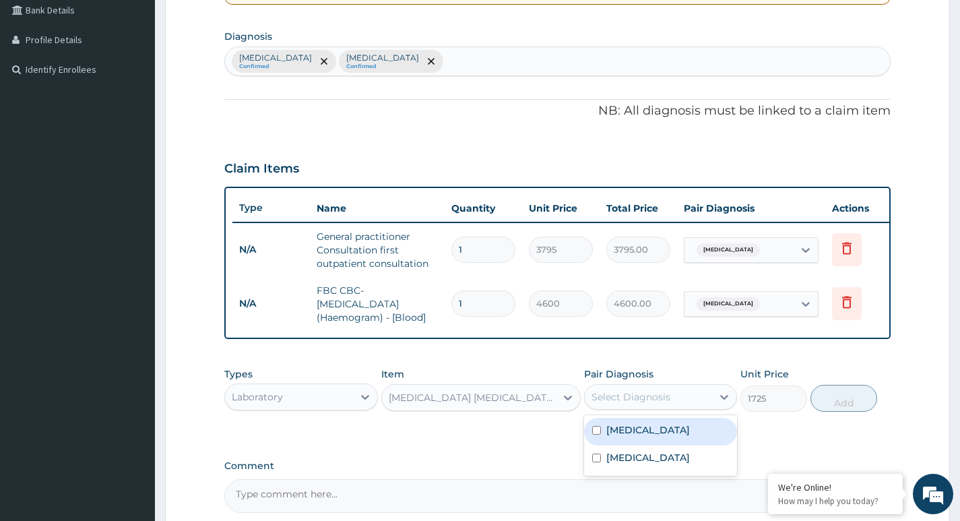
click at [643, 403] on div "Select Diagnosis" at bounding box center [631, 396] width 79 height 13
click at [594, 435] on input "checkbox" at bounding box center [596, 430] width 9 height 9
checkbox input "true"
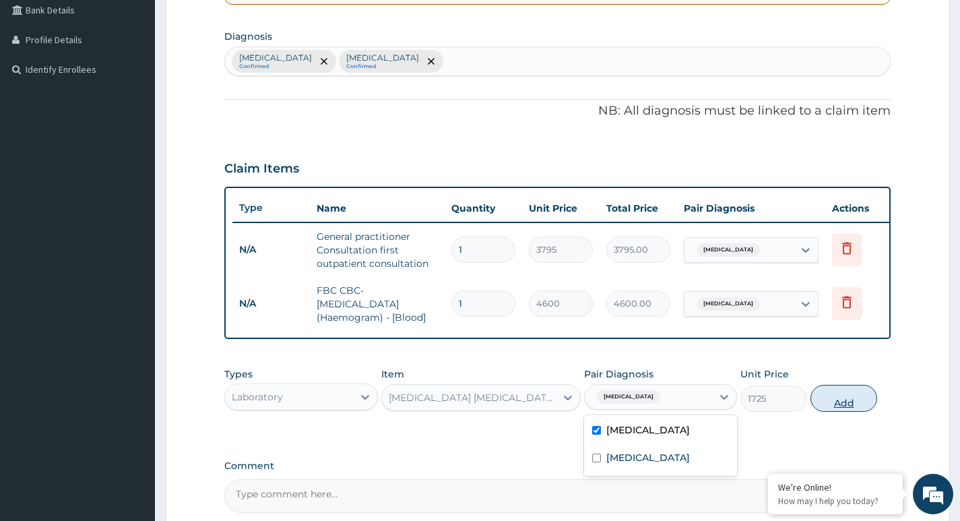
click at [846, 412] on button "Add" at bounding box center [843, 398] width 67 height 27
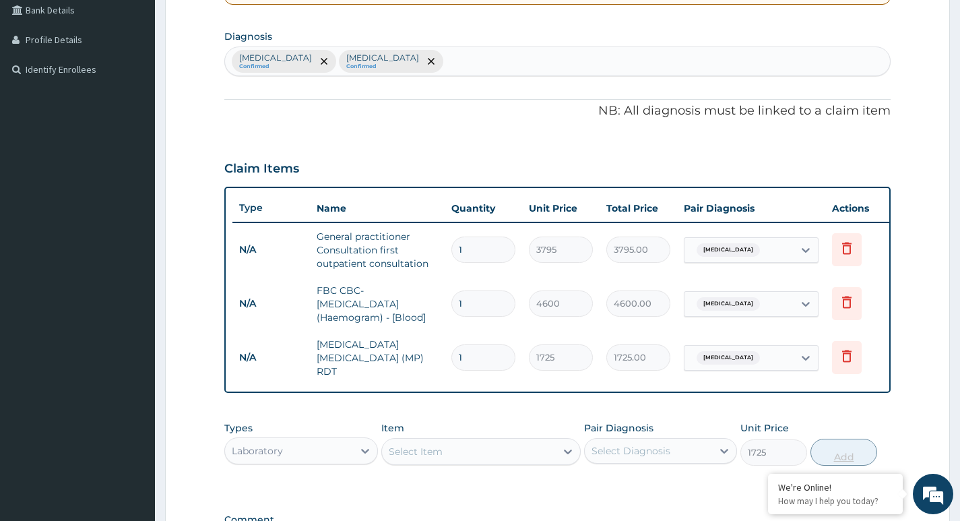
type input "0"
click at [325, 453] on div "Laboratory" at bounding box center [288, 451] width 127 height 22
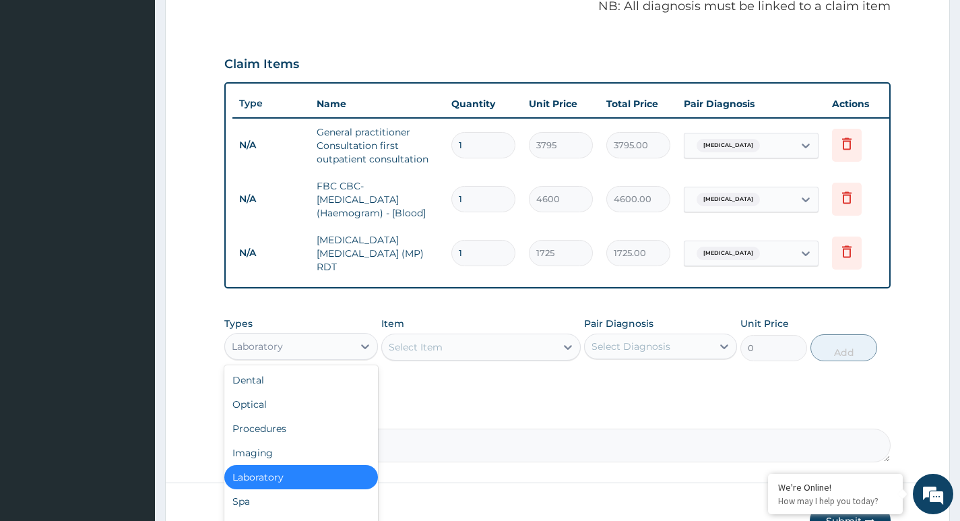
scroll to position [505, 0]
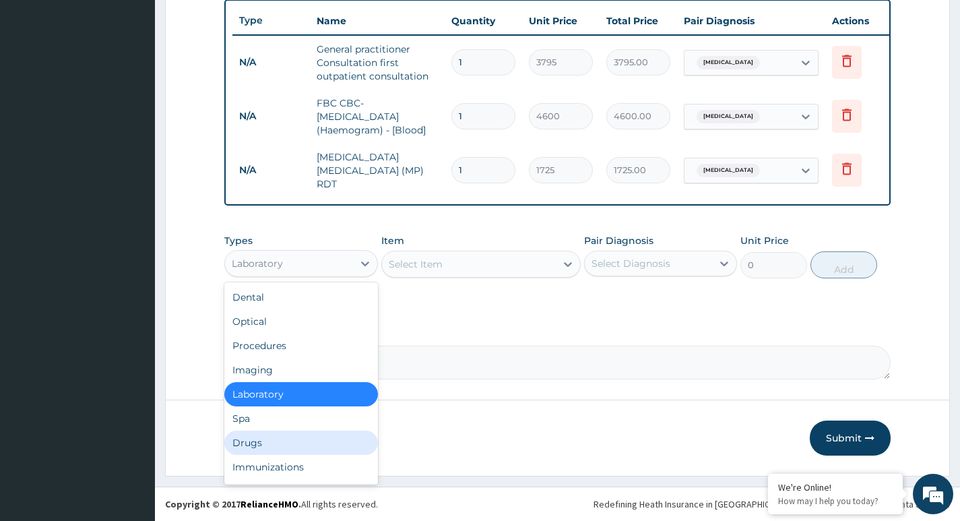
click at [292, 447] on div "Drugs" at bounding box center [300, 442] width 153 height 24
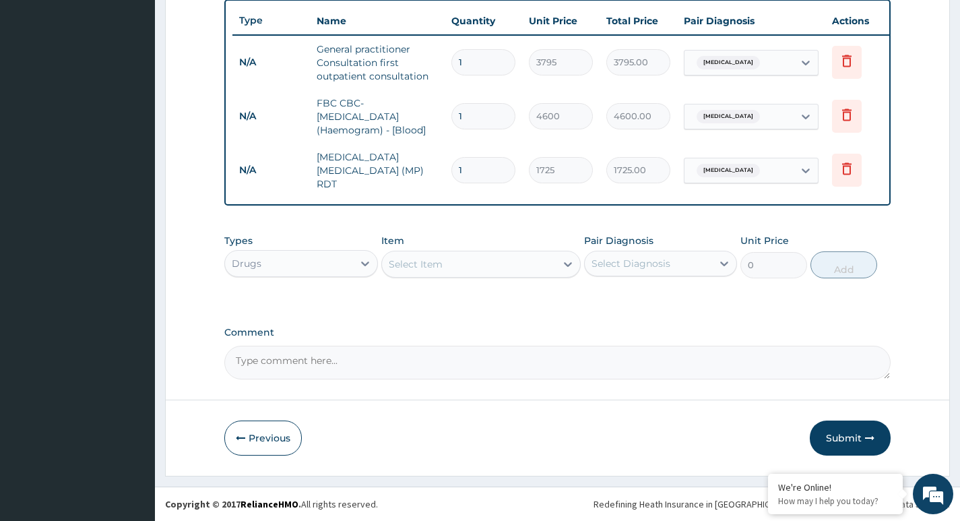
click at [564, 263] on icon at bounding box center [567, 263] width 13 height 13
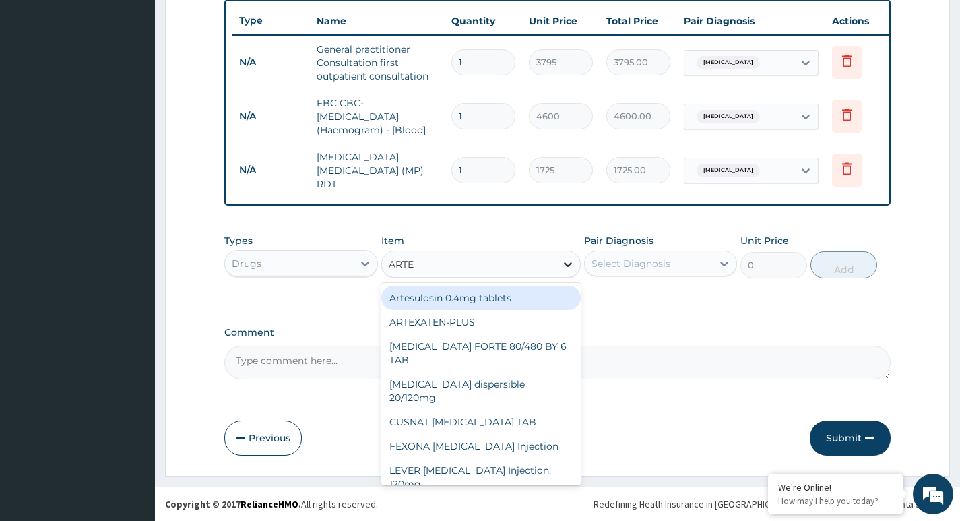
type input "ARTEM"
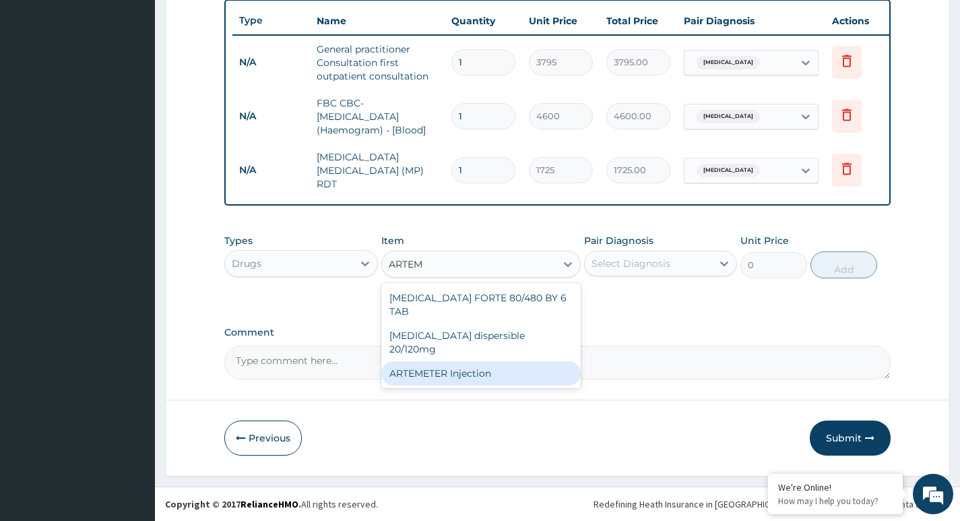
click at [487, 361] on div "ARTEMETER Injection" at bounding box center [481, 373] width 200 height 24
type input "1012"
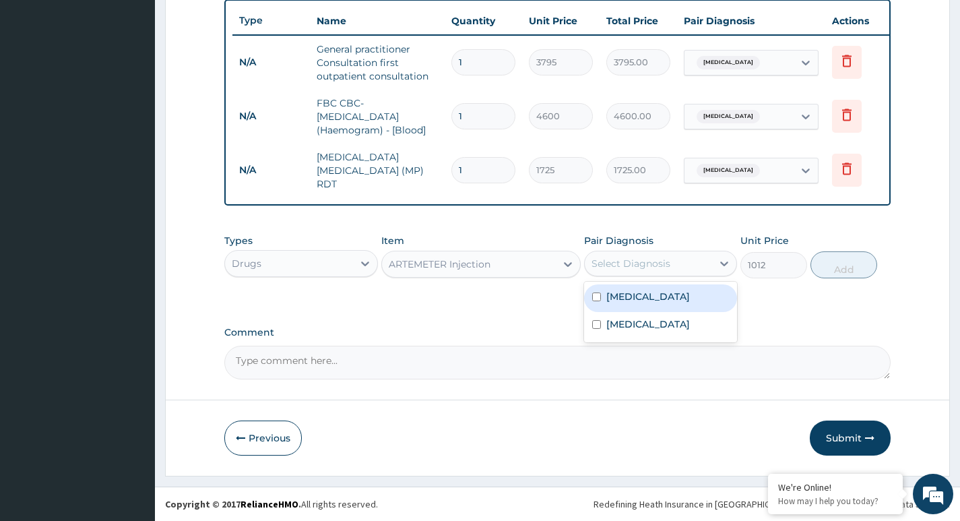
click at [709, 262] on div "Select Diagnosis" at bounding box center [648, 264] width 127 height 22
click at [594, 292] on input "checkbox" at bounding box center [596, 296] width 9 height 9
checkbox input "true"
click at [852, 265] on button "Add" at bounding box center [843, 264] width 67 height 27
type input "0"
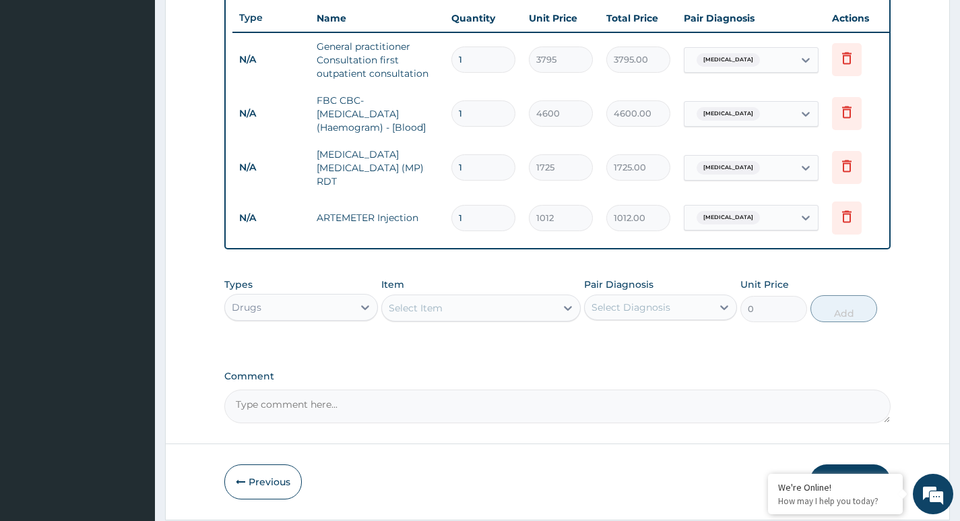
type input "0.00"
type input "2"
type input "2024.00"
type input "2"
click at [459, 312] on div "Select Item" at bounding box center [469, 308] width 174 height 22
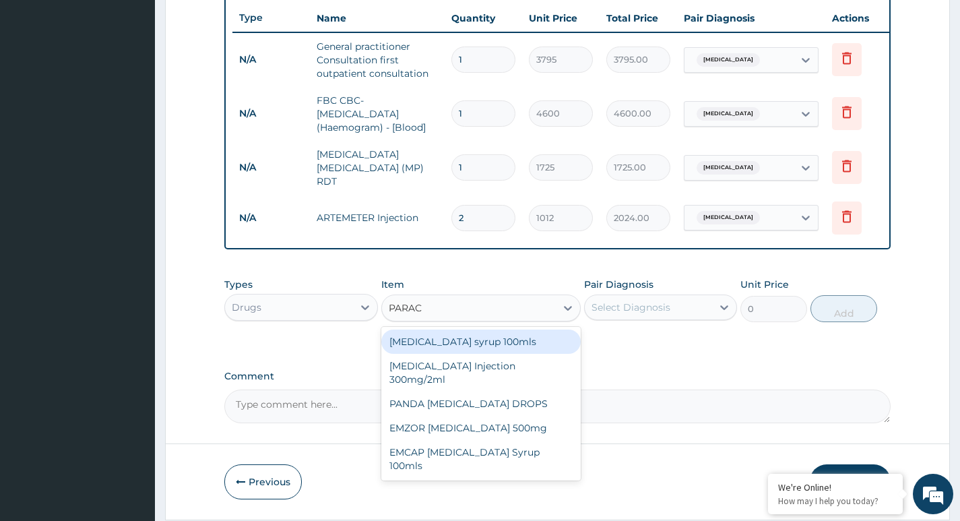
type input "PARACE"
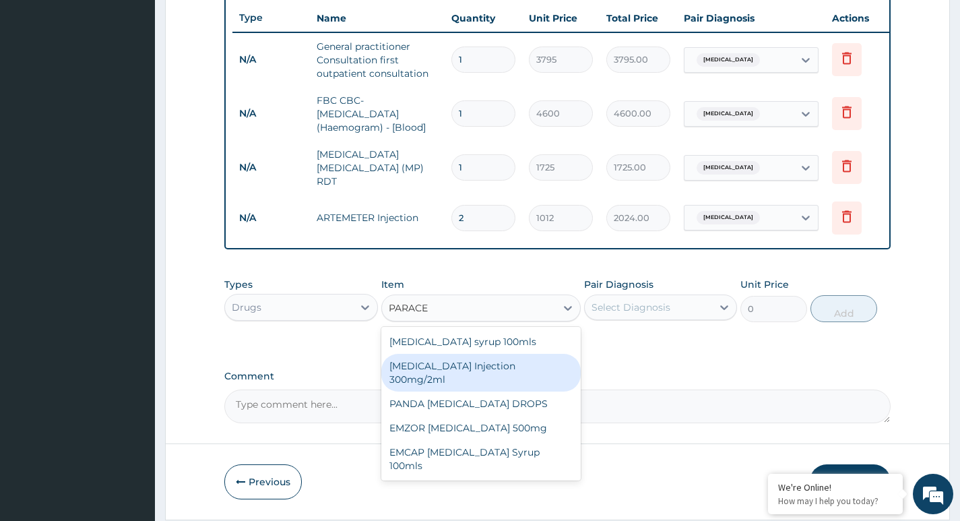
click at [429, 373] on div "PARACETAMOL Injection 300mg/2ml" at bounding box center [481, 373] width 200 height 38
type input "278.3"
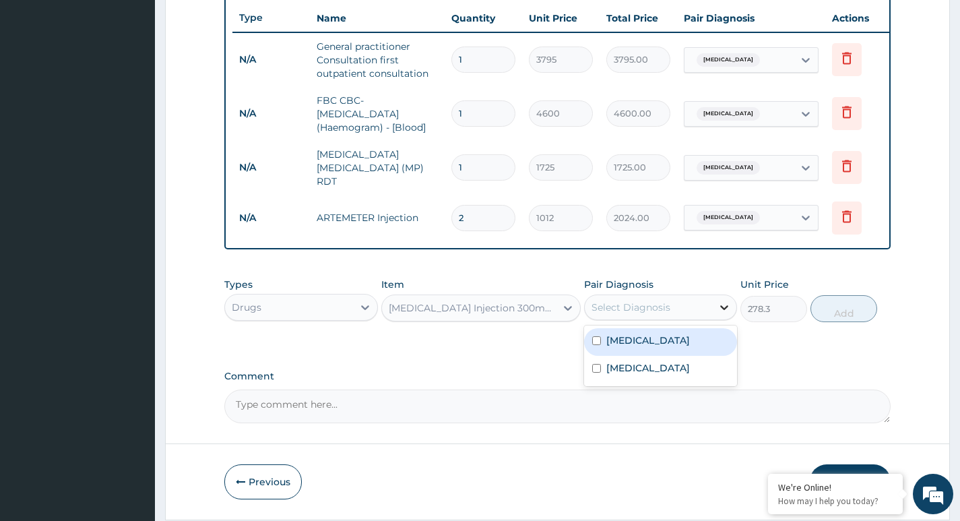
click at [715, 311] on div at bounding box center [724, 307] width 24 height 24
click at [599, 343] on input "checkbox" at bounding box center [596, 340] width 9 height 9
checkbox input "true"
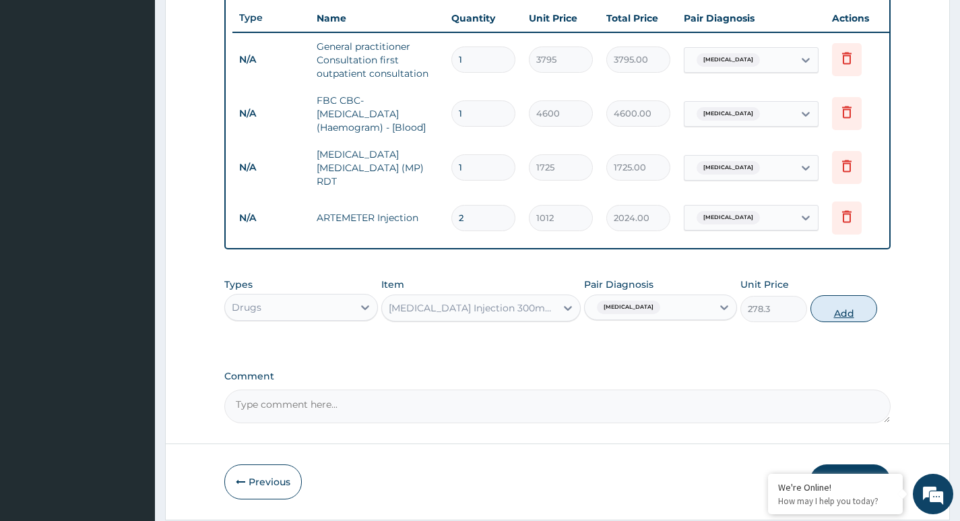
click at [850, 314] on button "Add" at bounding box center [843, 308] width 67 height 27
type input "0"
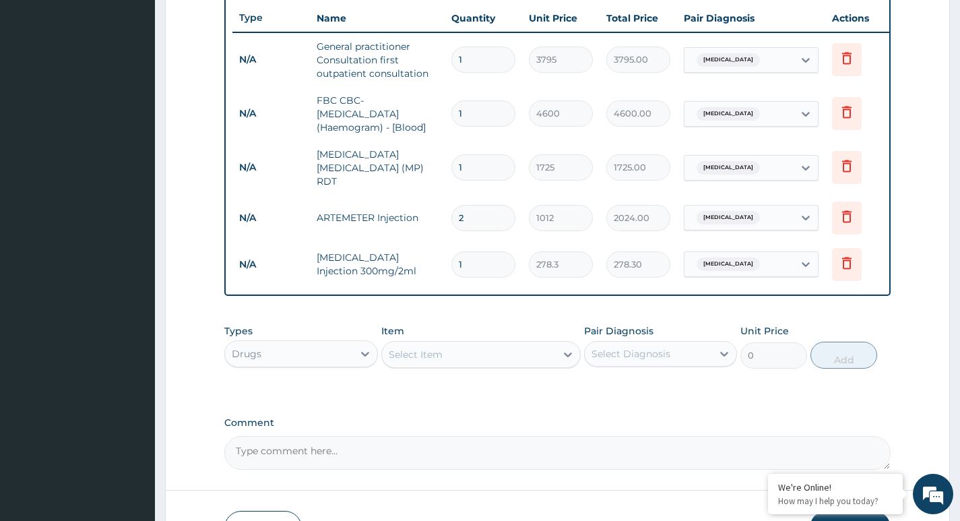
click at [469, 255] on input "1" at bounding box center [483, 264] width 64 height 26
type input "0.00"
type input "2"
type input "556.60"
type input "2"
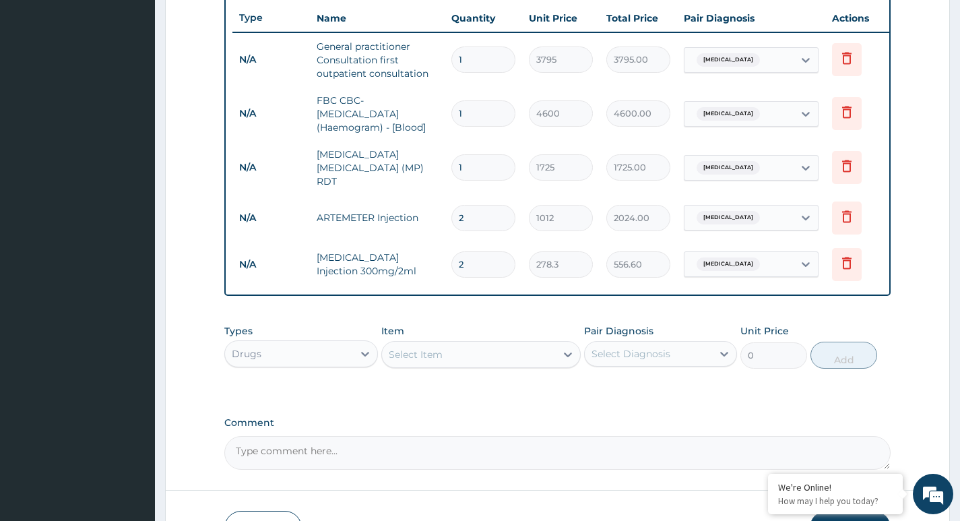
click at [480, 358] on div "Select Item" at bounding box center [469, 355] width 174 height 22
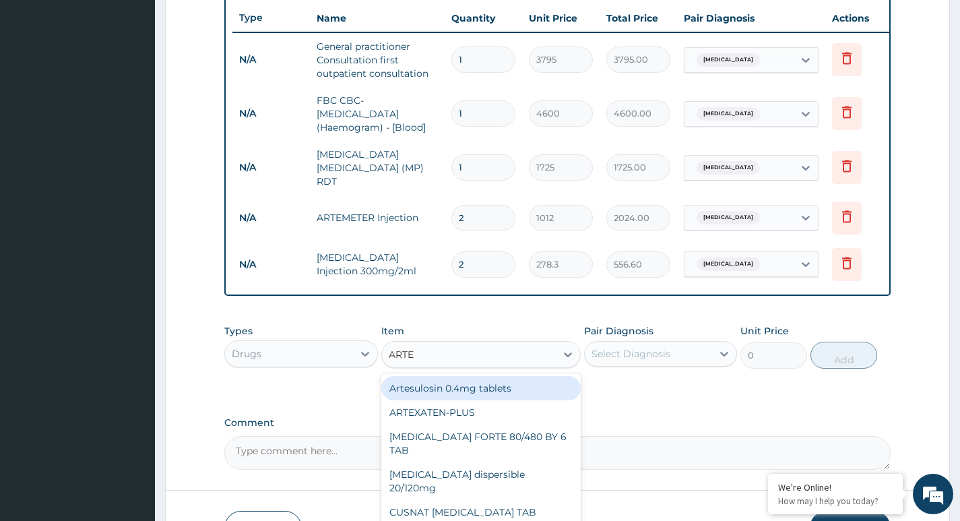
type input "ARTEM"
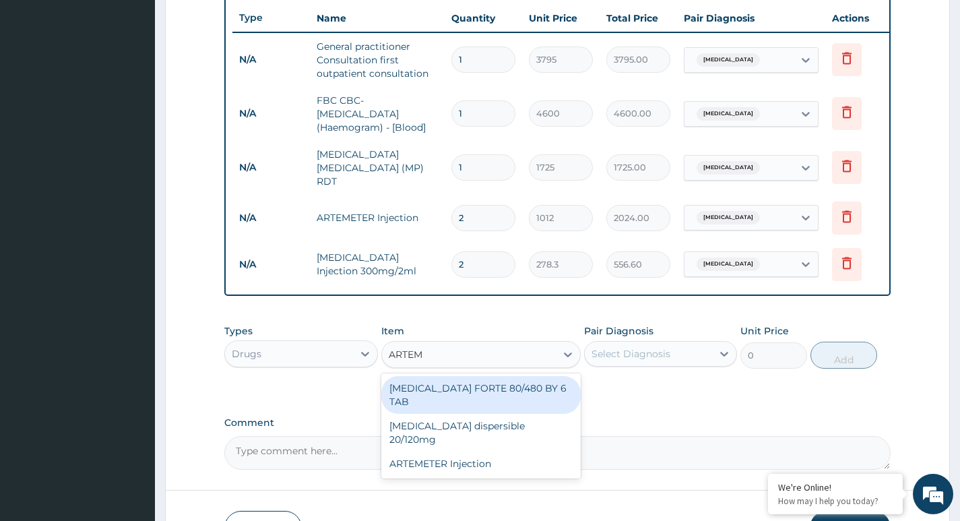
click at [443, 391] on div "COARTEM FORTE 80/480 BY 6 TAB" at bounding box center [481, 395] width 200 height 38
type input "480.7"
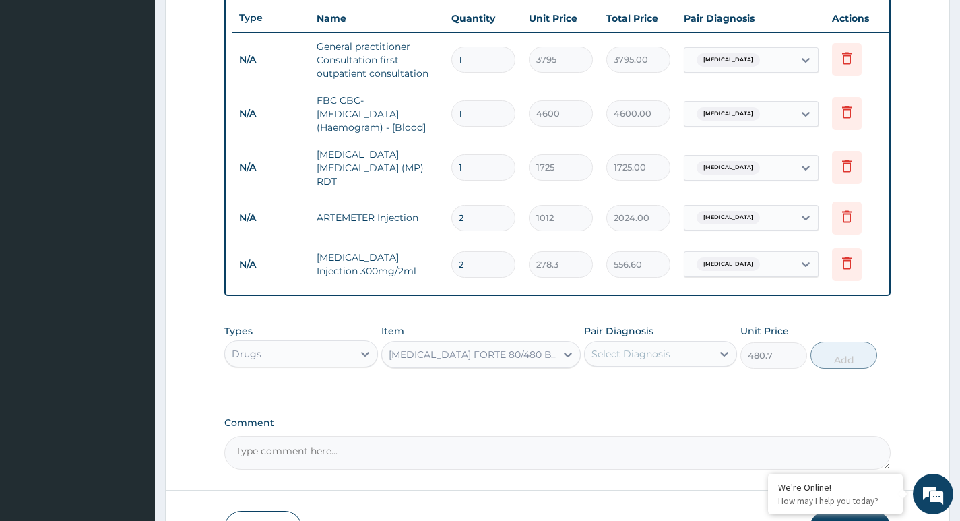
click at [678, 355] on div "Select Diagnosis" at bounding box center [648, 354] width 127 height 22
click at [596, 391] on input "checkbox" at bounding box center [596, 387] width 9 height 9
checkbox input "true"
click at [844, 362] on button "Add" at bounding box center [843, 355] width 67 height 27
type input "0"
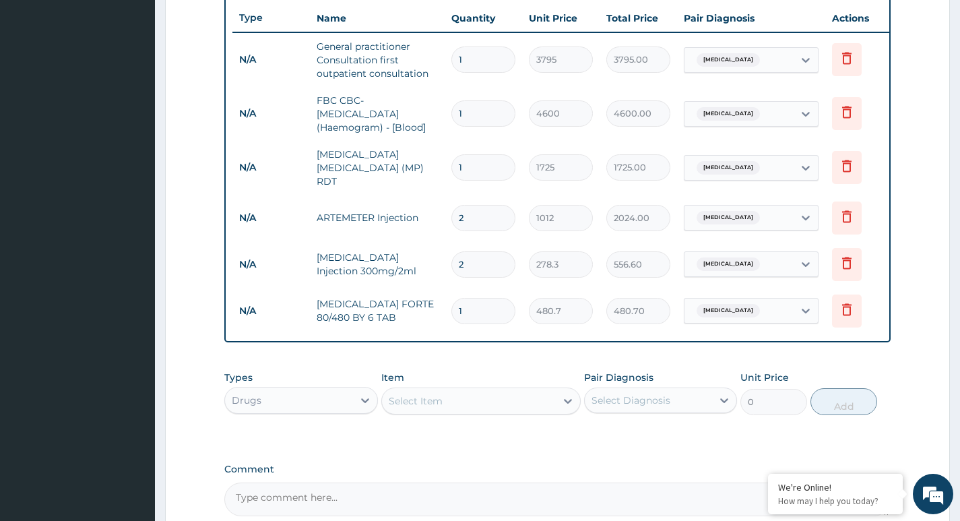
type input "0.00"
type input "6"
type input "2884.20"
type input "6"
click at [455, 403] on div "Select Item" at bounding box center [469, 401] width 174 height 22
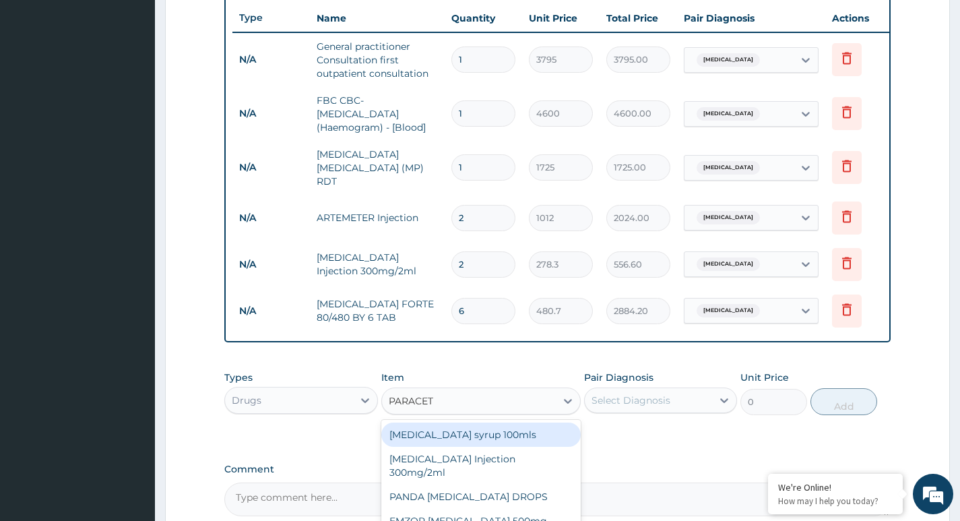
type input "PARACETA"
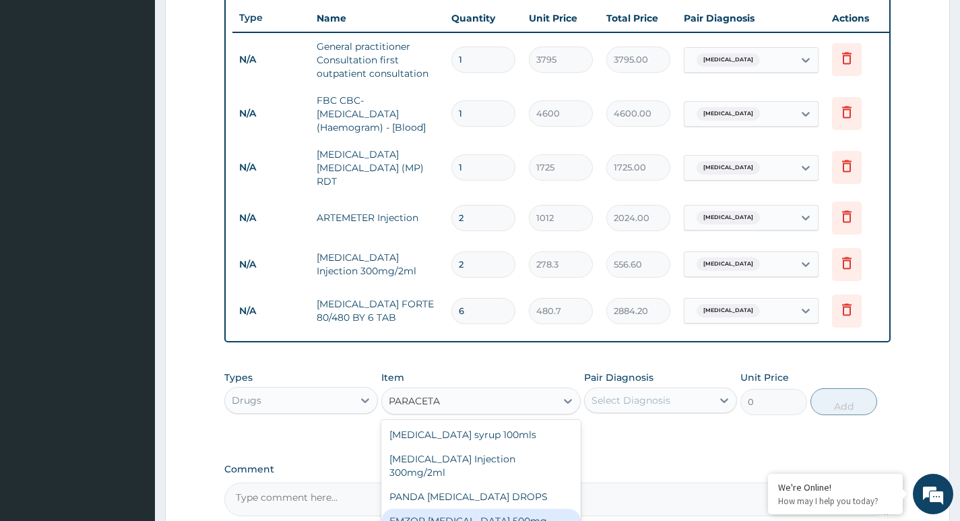
click at [448, 512] on div "EMZOR PARACETAMOL 500mg" at bounding box center [481, 521] width 200 height 24
type input "25.3"
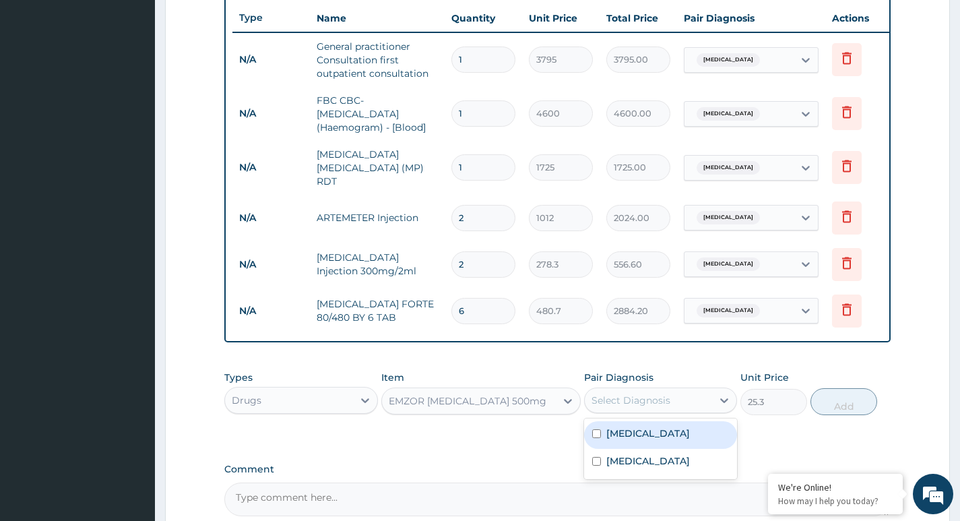
click at [687, 404] on div "Select Diagnosis" at bounding box center [648, 400] width 127 height 22
click at [596, 437] on input "checkbox" at bounding box center [596, 433] width 9 height 9
checkbox input "true"
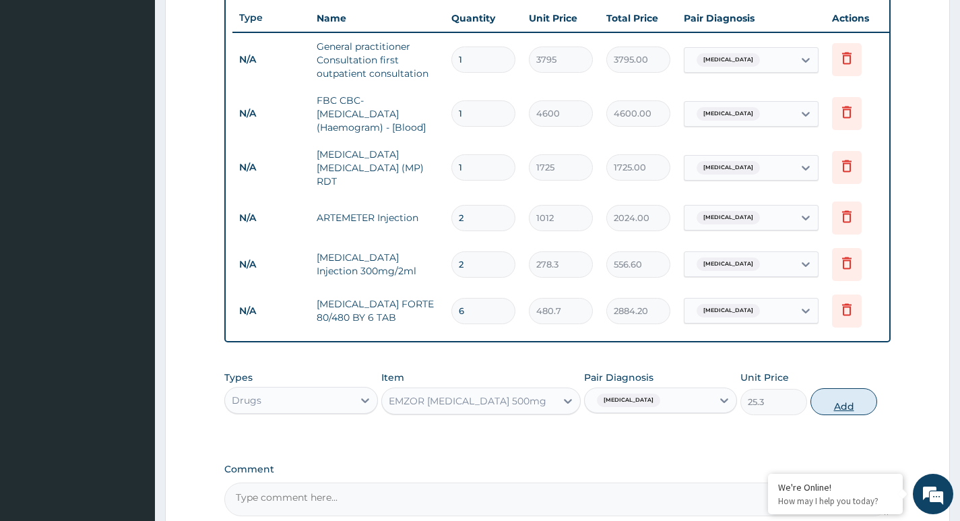
click at [837, 402] on button "Add" at bounding box center [843, 401] width 67 height 27
type input "0"
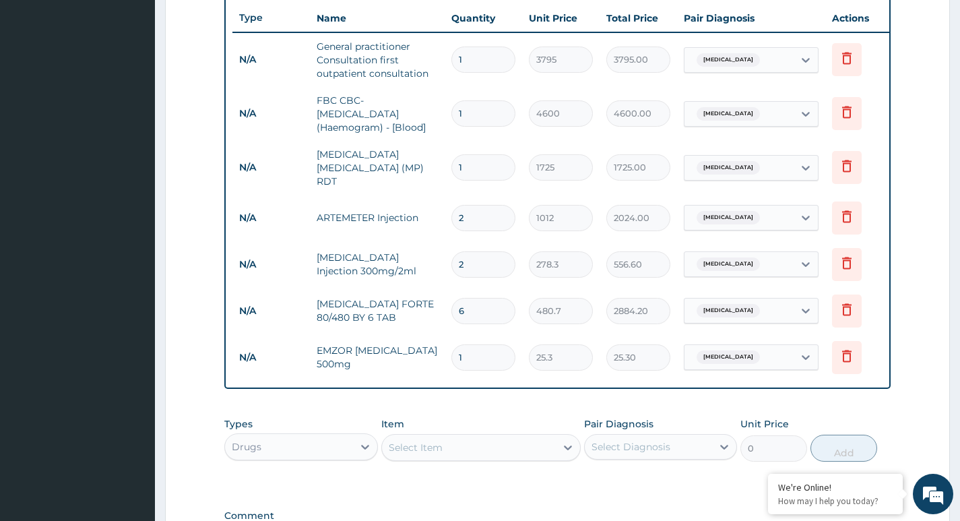
type input "18"
type input "455.40"
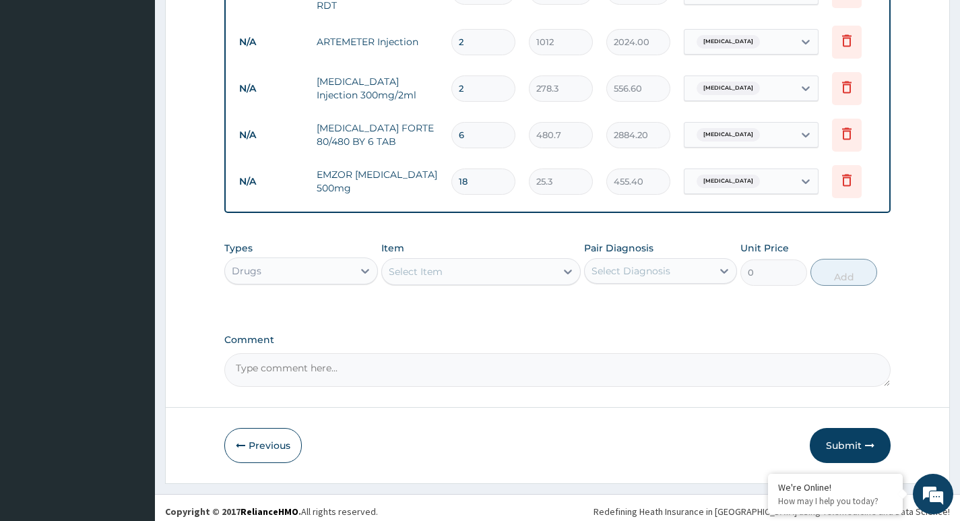
scroll to position [691, 0]
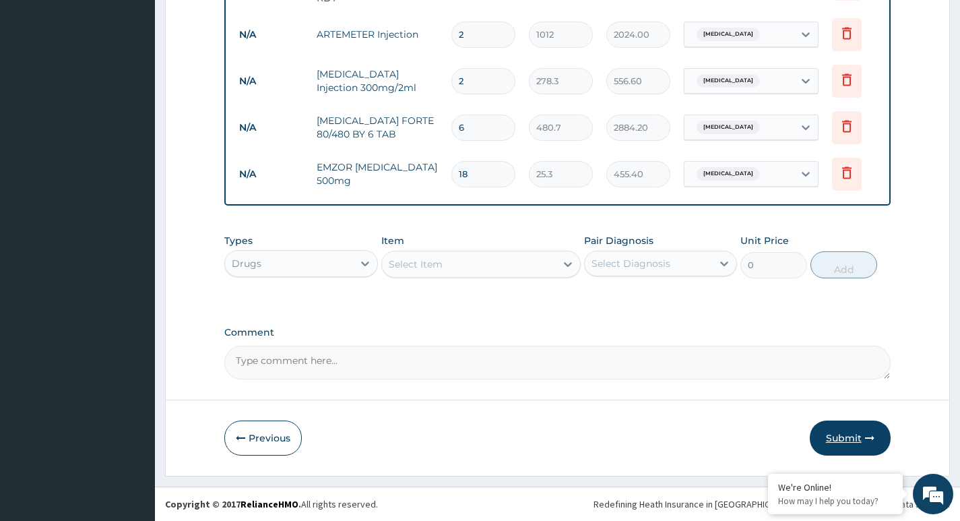
type input "18"
click at [840, 434] on button "Submit" at bounding box center [850, 437] width 81 height 35
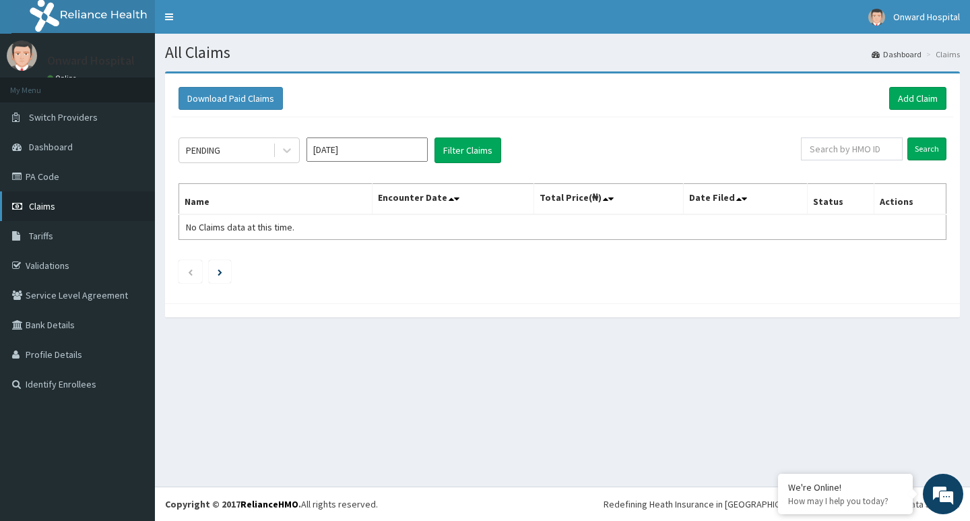
click at [30, 203] on span "Claims" at bounding box center [42, 206] width 26 height 12
